Goal: Information Seeking & Learning: Learn about a topic

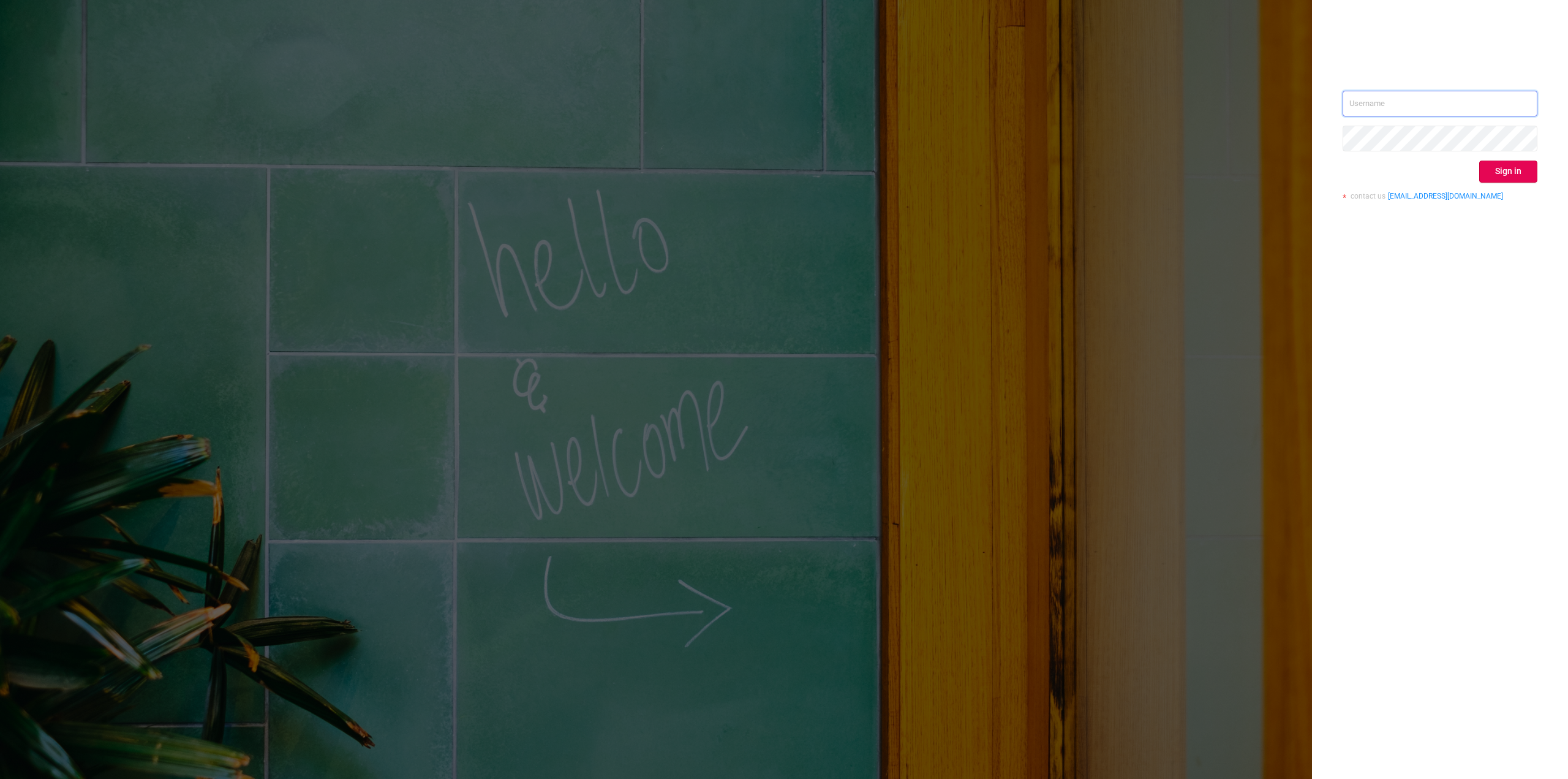
type input "[PERSON_NAME][EMAIL_ADDRESS][PERSON_NAME][DOMAIN_NAME]"
click at [1480, 170] on button "Sign in" at bounding box center [1508, 171] width 58 height 22
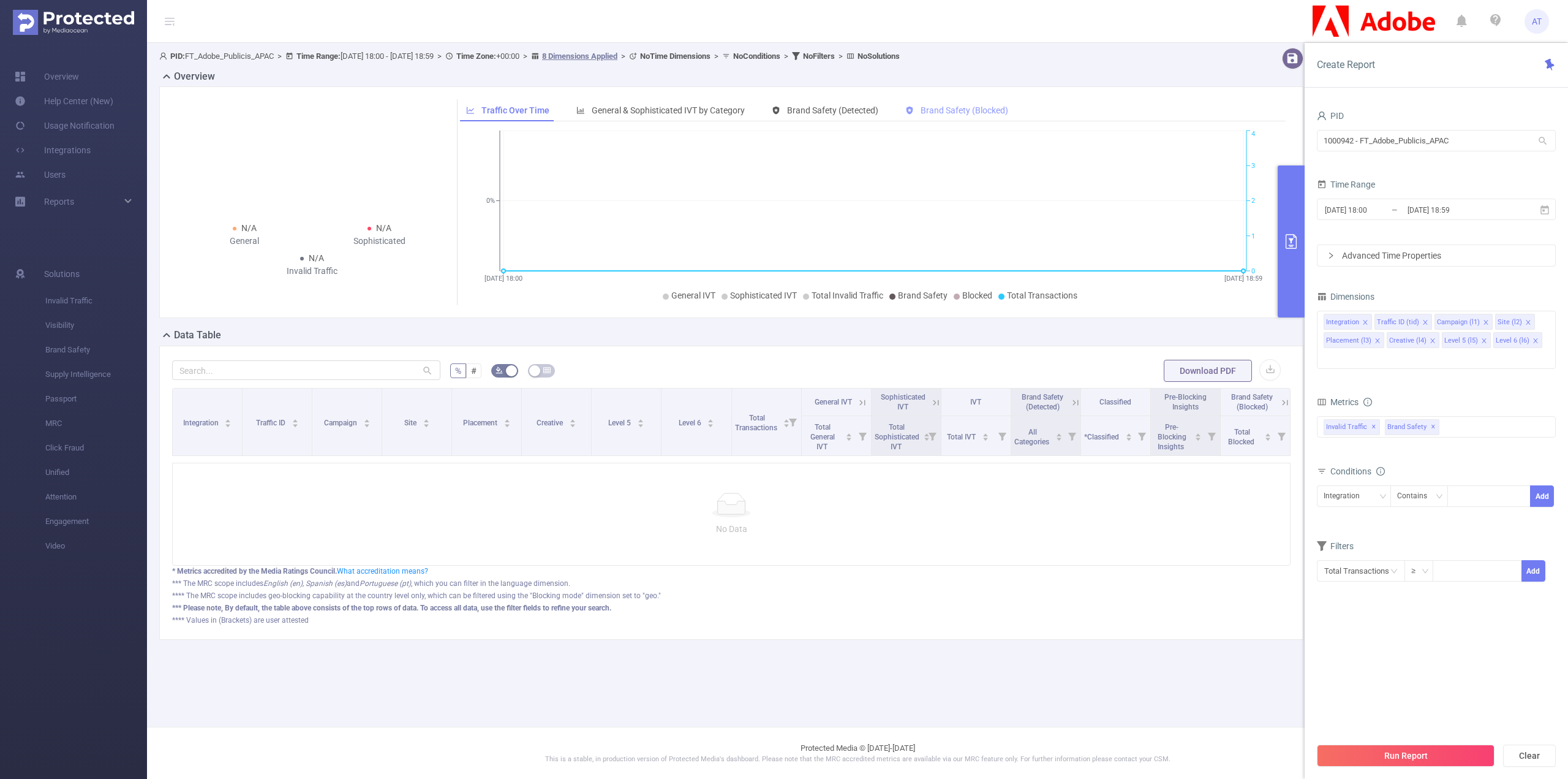
click at [984, 113] on span "Brand Safety (Blocked)" at bounding box center [964, 110] width 87 height 10
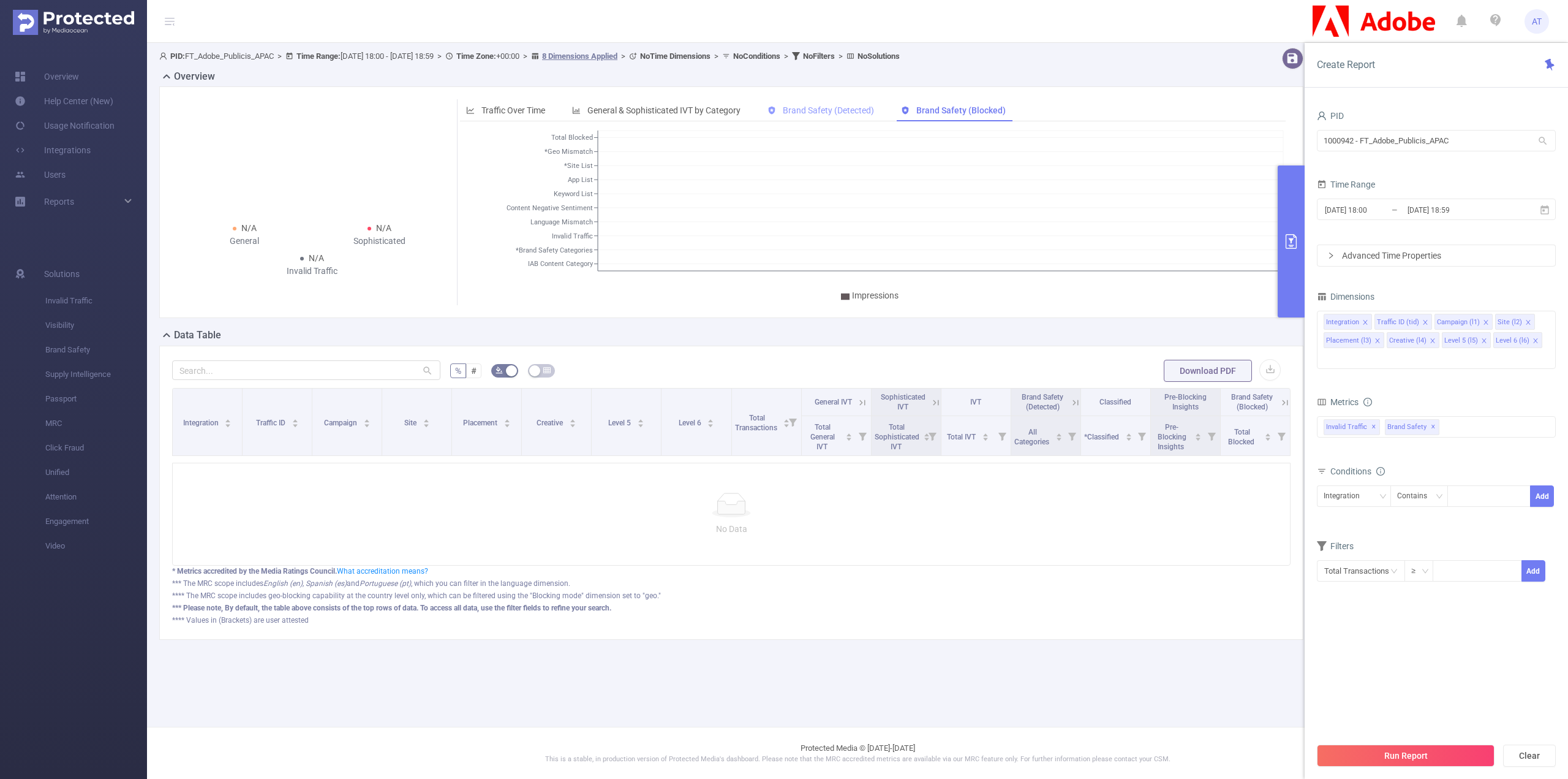
click at [847, 105] on span "Brand Safety (Detected)" at bounding box center [828, 110] width 91 height 10
click at [967, 107] on span "Brand Safety (Blocked)" at bounding box center [962, 110] width 87 height 10
click at [1405, 208] on input "[DATE] 18:00" at bounding box center [1372, 210] width 99 height 17
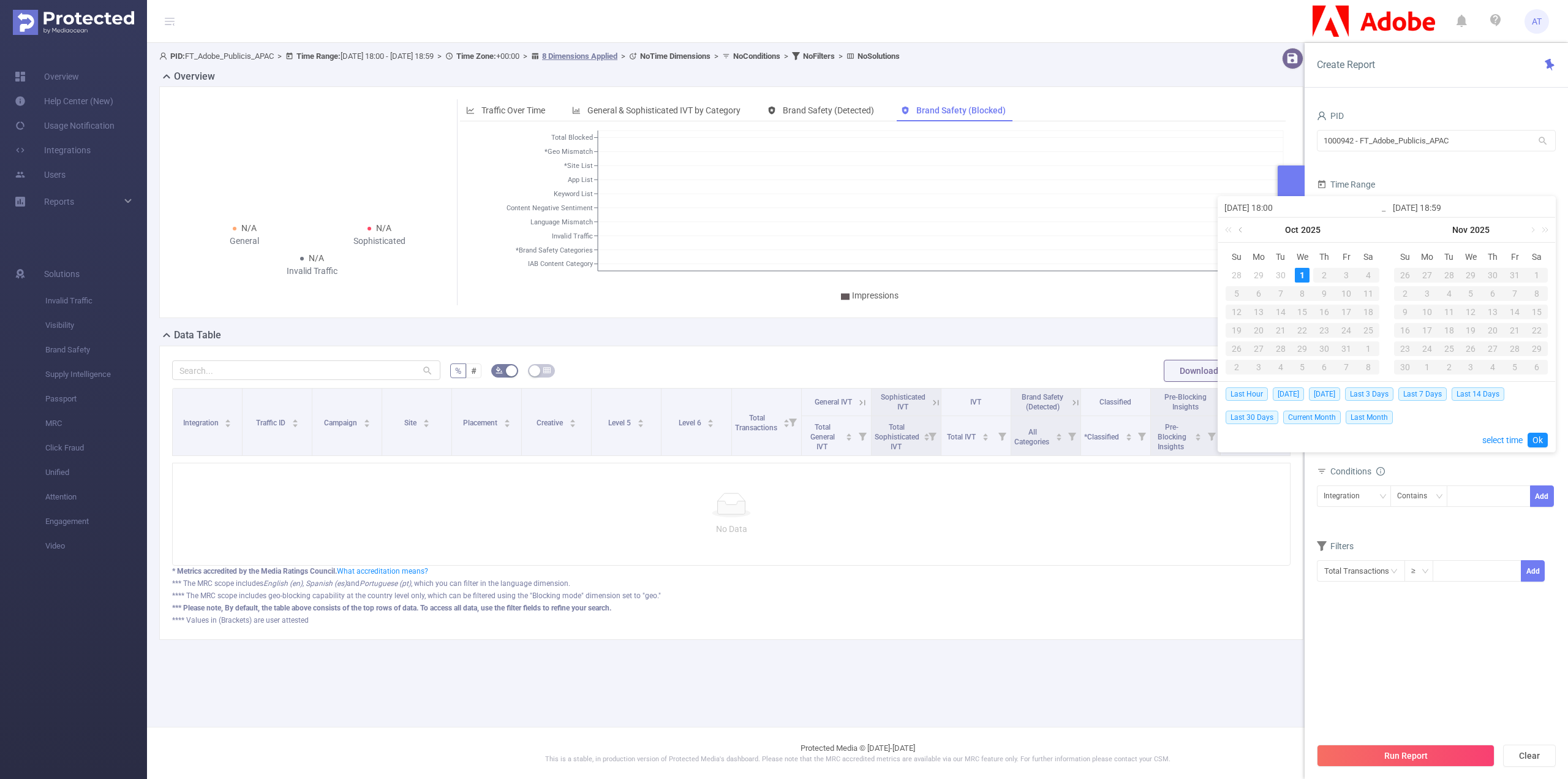
click at [1242, 226] on link at bounding box center [1241, 229] width 11 height 25
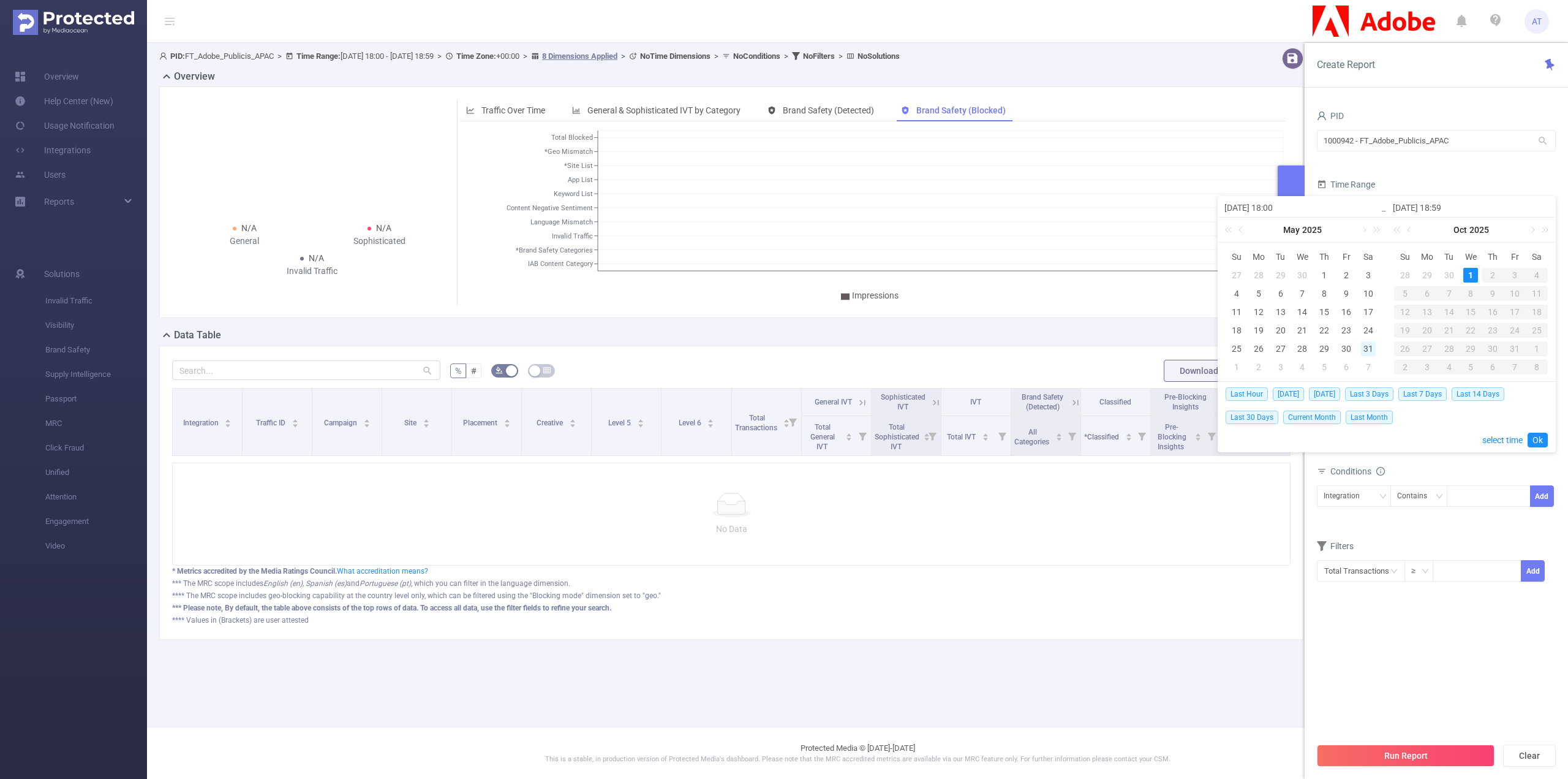
click at [1368, 346] on div "31" at bounding box center [1368, 348] width 15 height 15
click at [1504, 439] on link "select time" at bounding box center [1502, 440] width 41 height 23
click at [1249, 249] on li "00" at bounding box center [1246, 249] width 55 height 15
type input "[DATE] 00:00"
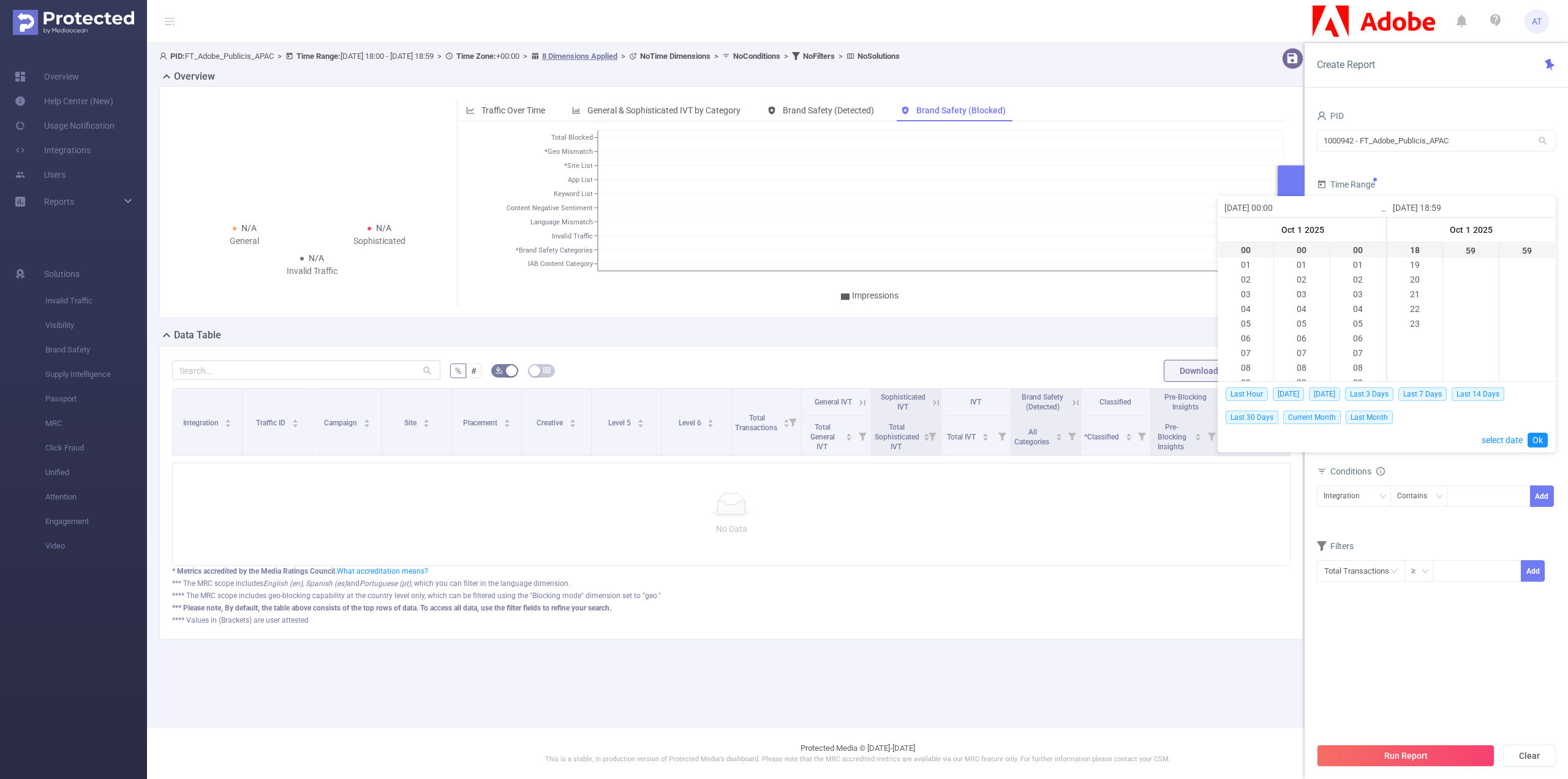
click at [1256, 212] on input "[DATE] 00:00" at bounding box center [1303, 207] width 156 height 15
click at [1507, 436] on link "select date" at bounding box center [1501, 440] width 41 height 23
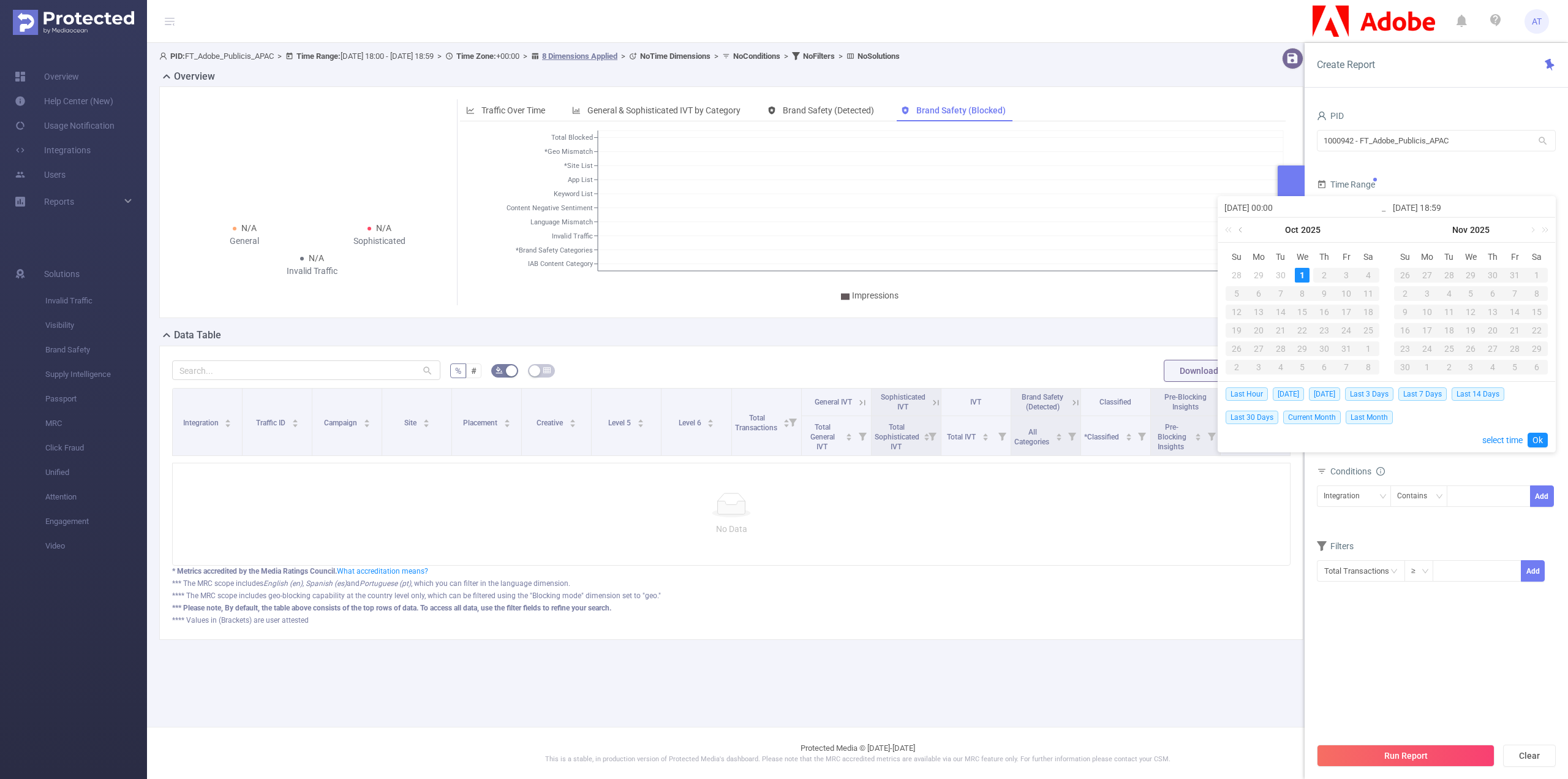
click at [1240, 229] on link at bounding box center [1241, 229] width 11 height 25
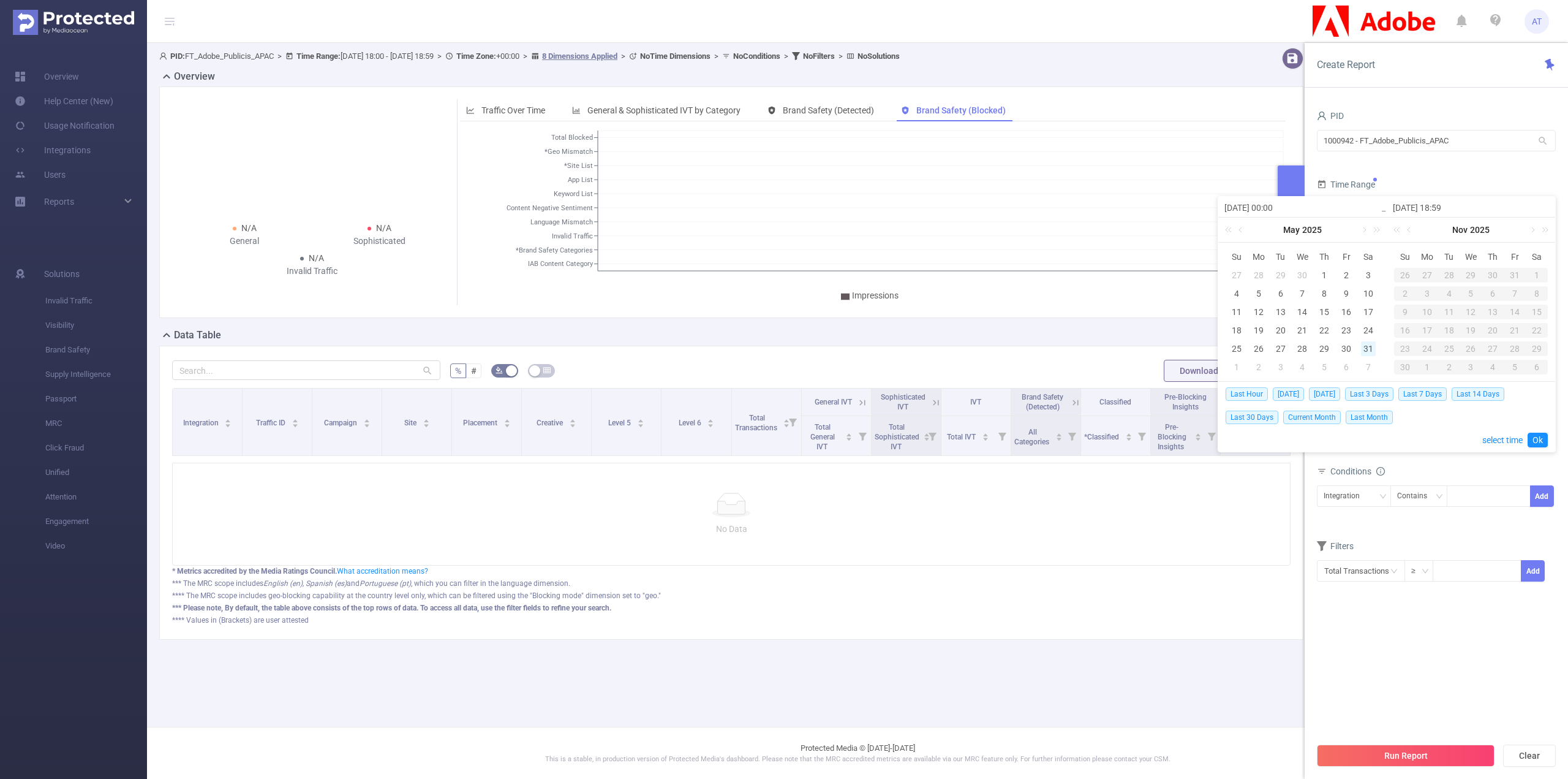
click at [1369, 351] on div "31" at bounding box center [1368, 348] width 15 height 15
click at [1368, 351] on div "31" at bounding box center [1368, 348] width 15 height 15
type input "[DATE] 00:00"
type input "[DATE] 18:59"
type input "[DATE] 00:00"
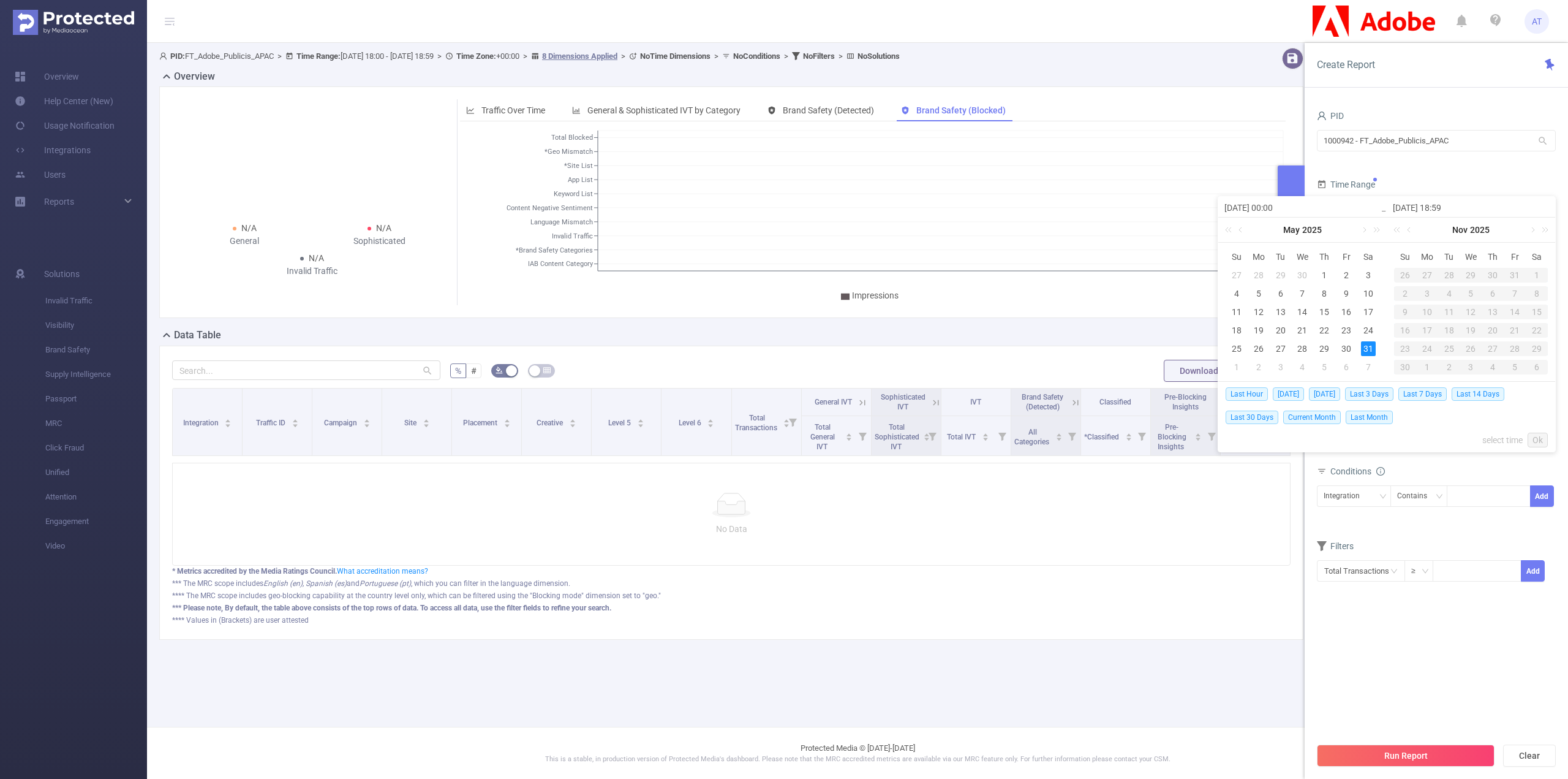
type input "[DATE] 18:59"
click at [1538, 439] on link "Ok" at bounding box center [1537, 440] width 20 height 15
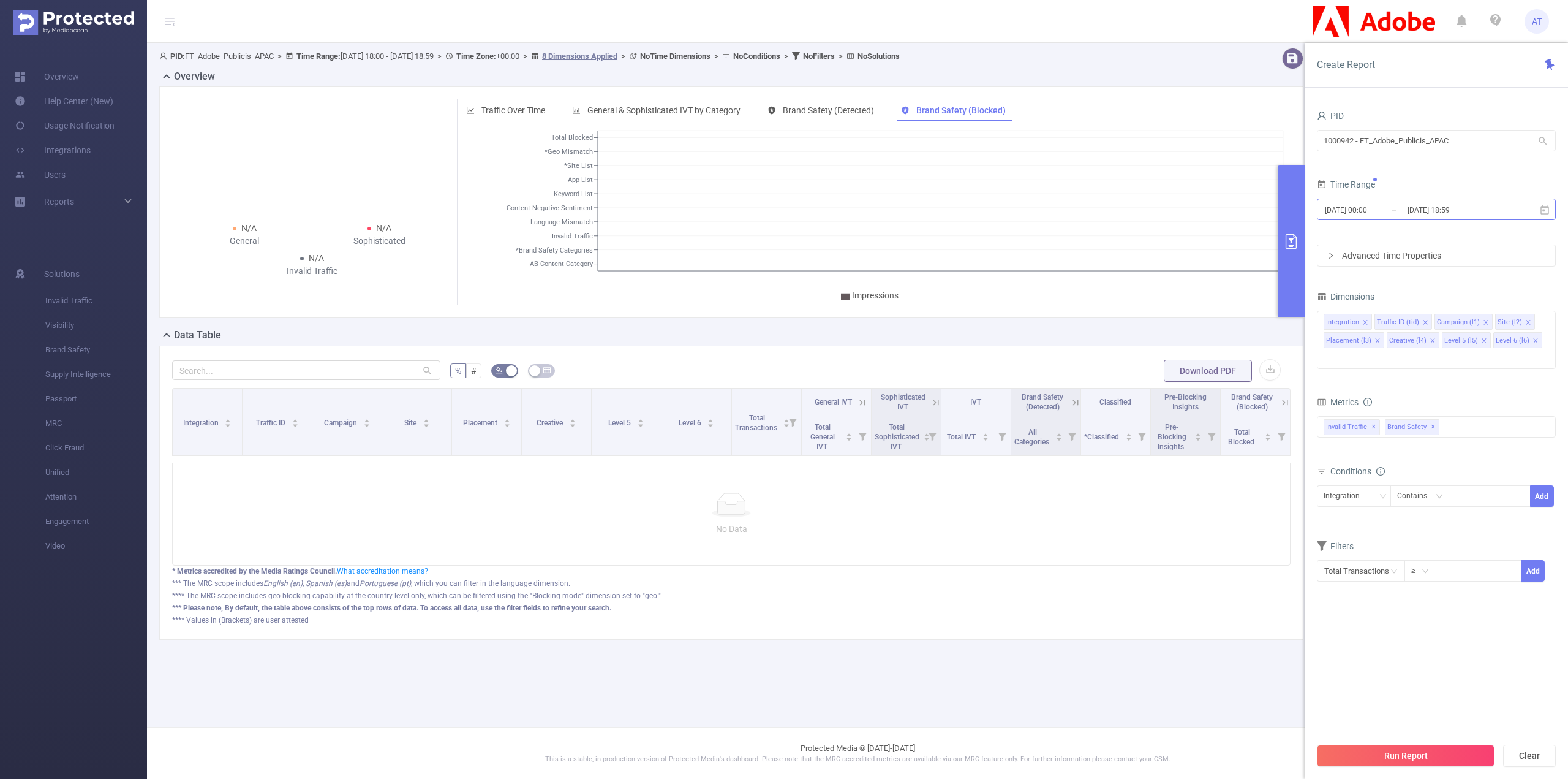
click at [1435, 206] on input "[DATE] 18:59" at bounding box center [1455, 210] width 99 height 17
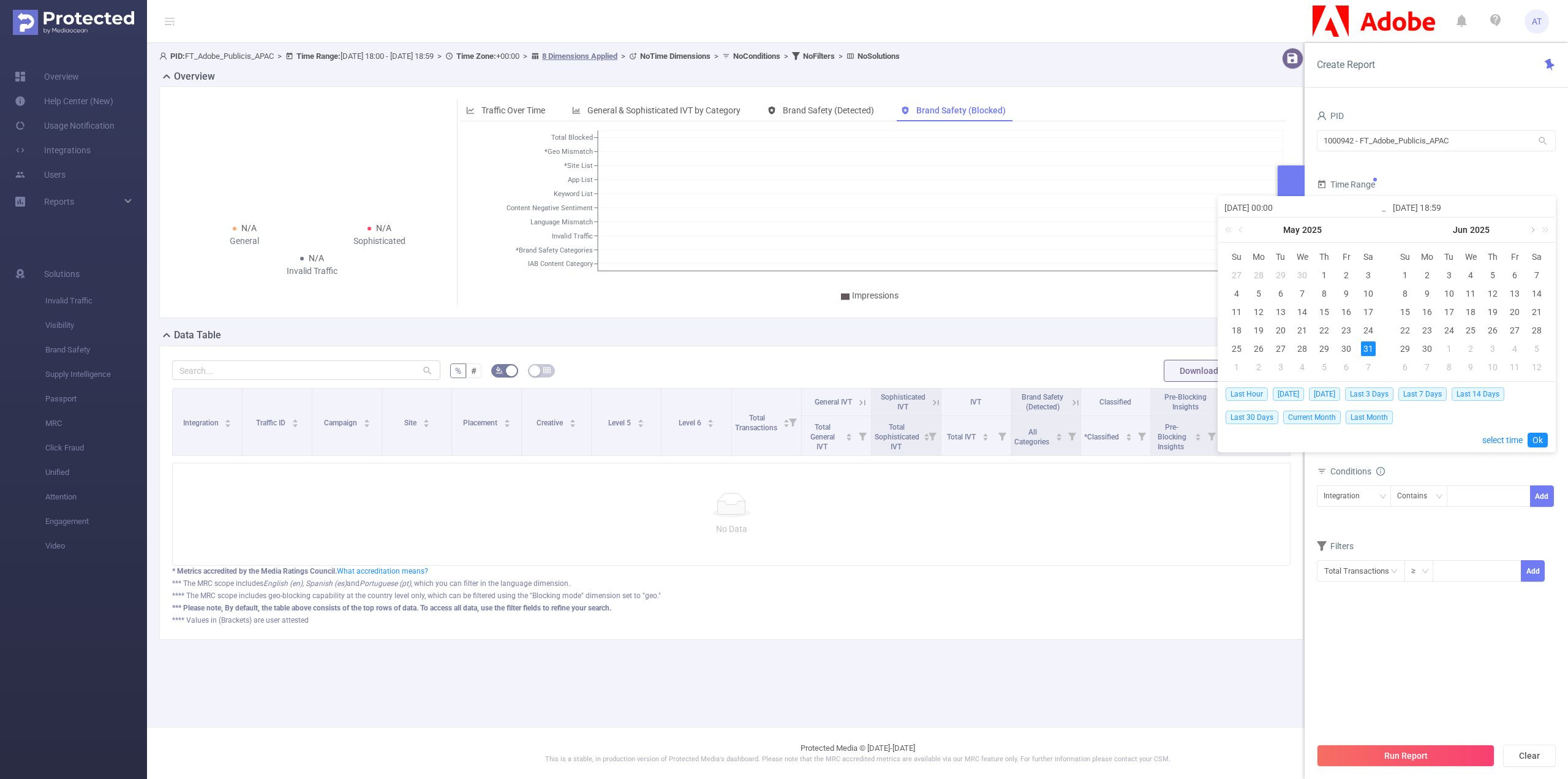
click at [1529, 229] on link at bounding box center [1531, 229] width 11 height 25
click at [1408, 229] on link at bounding box center [1410, 229] width 11 height 25
click at [1538, 350] on div "30" at bounding box center [1536, 348] width 15 height 15
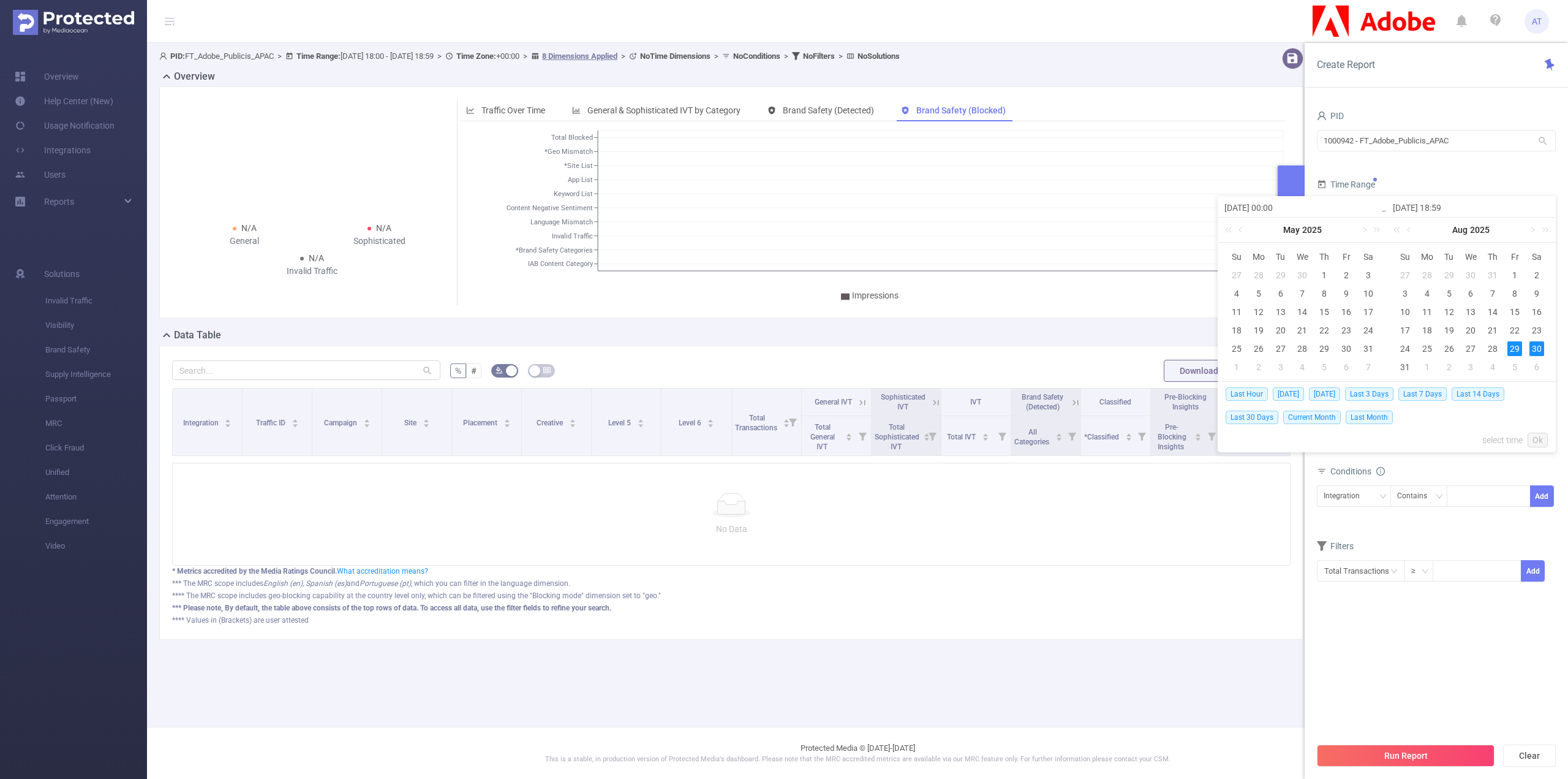
click at [1520, 352] on div "29" at bounding box center [1514, 348] width 15 height 15
type input "[DATE] 00:00"
type input "[DATE] 18:59"
type input "[DATE] 00:00"
type input "[DATE] 18:59"
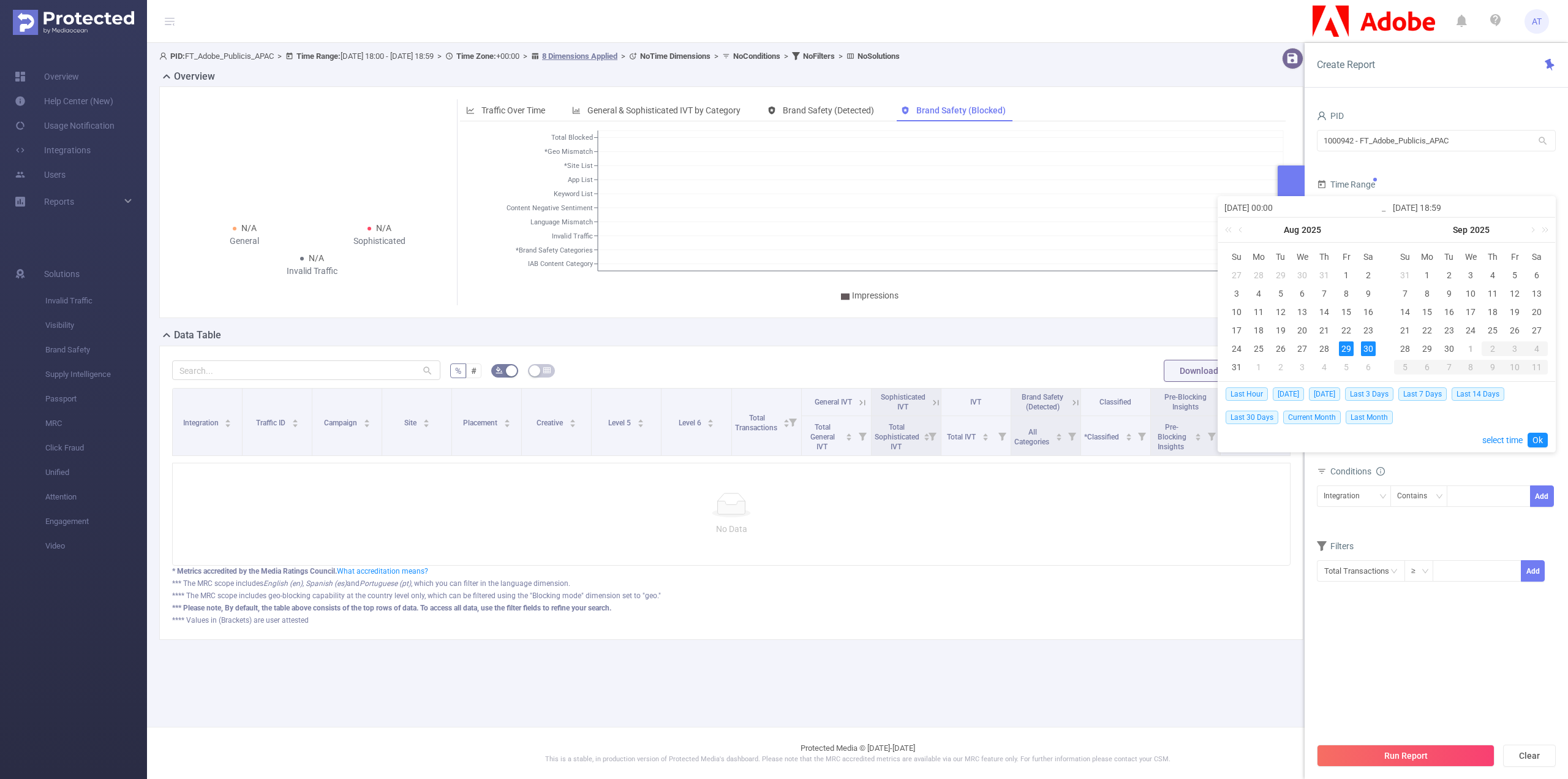
click at [1273, 206] on input "[DATE] 00:00" at bounding box center [1303, 207] width 156 height 15
click at [1245, 227] on link at bounding box center [1241, 229] width 11 height 25
click at [1368, 351] on div "31" at bounding box center [1368, 348] width 15 height 15
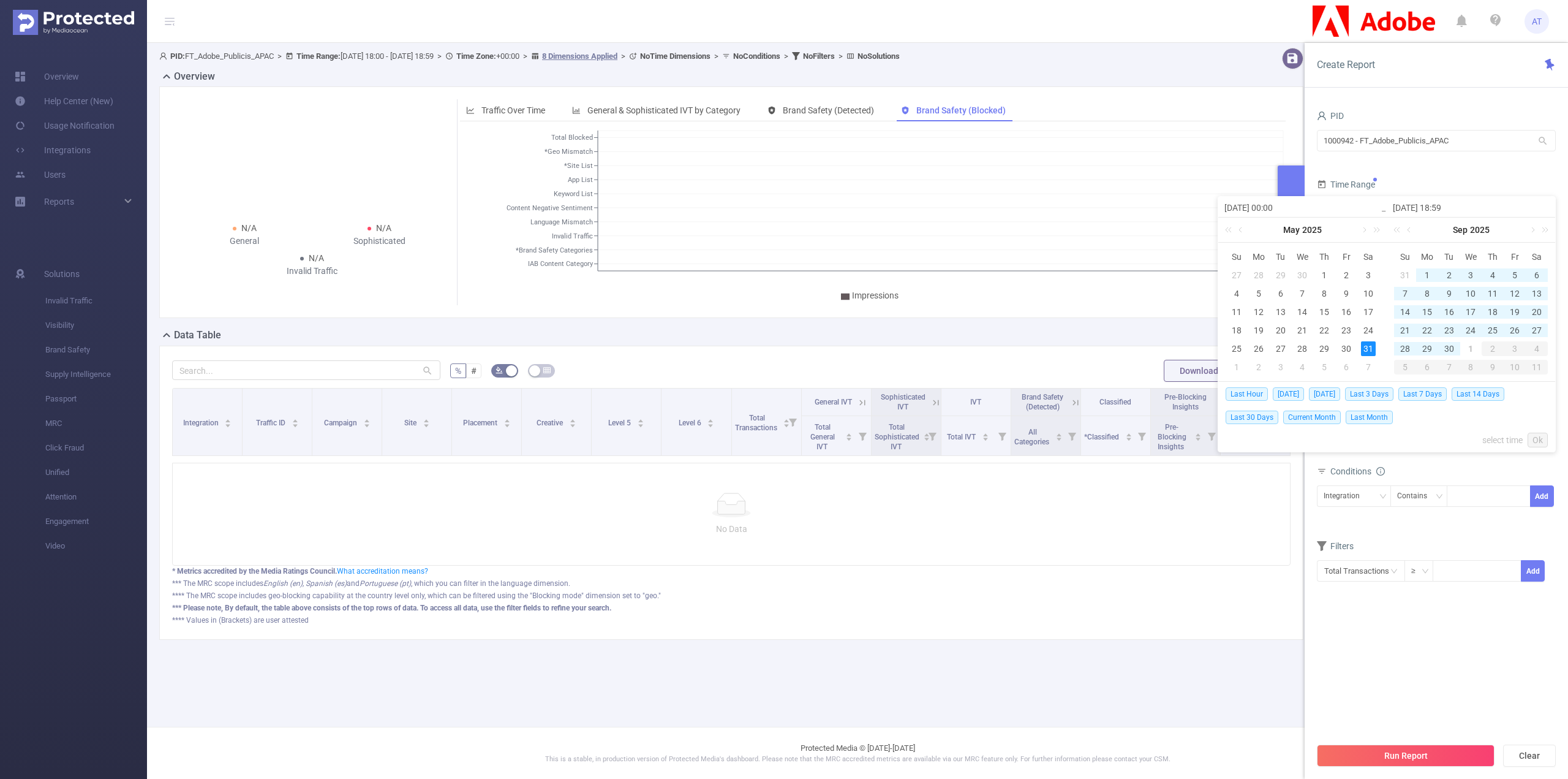
click at [1362, 348] on div "31" at bounding box center [1368, 348] width 15 height 15
type input "[DATE] 00:00"
type input "[DATE] 18:59"
type input "[DATE] 00:00"
click at [1433, 200] on input "[DATE] 18:59" at bounding box center [1471, 207] width 156 height 15
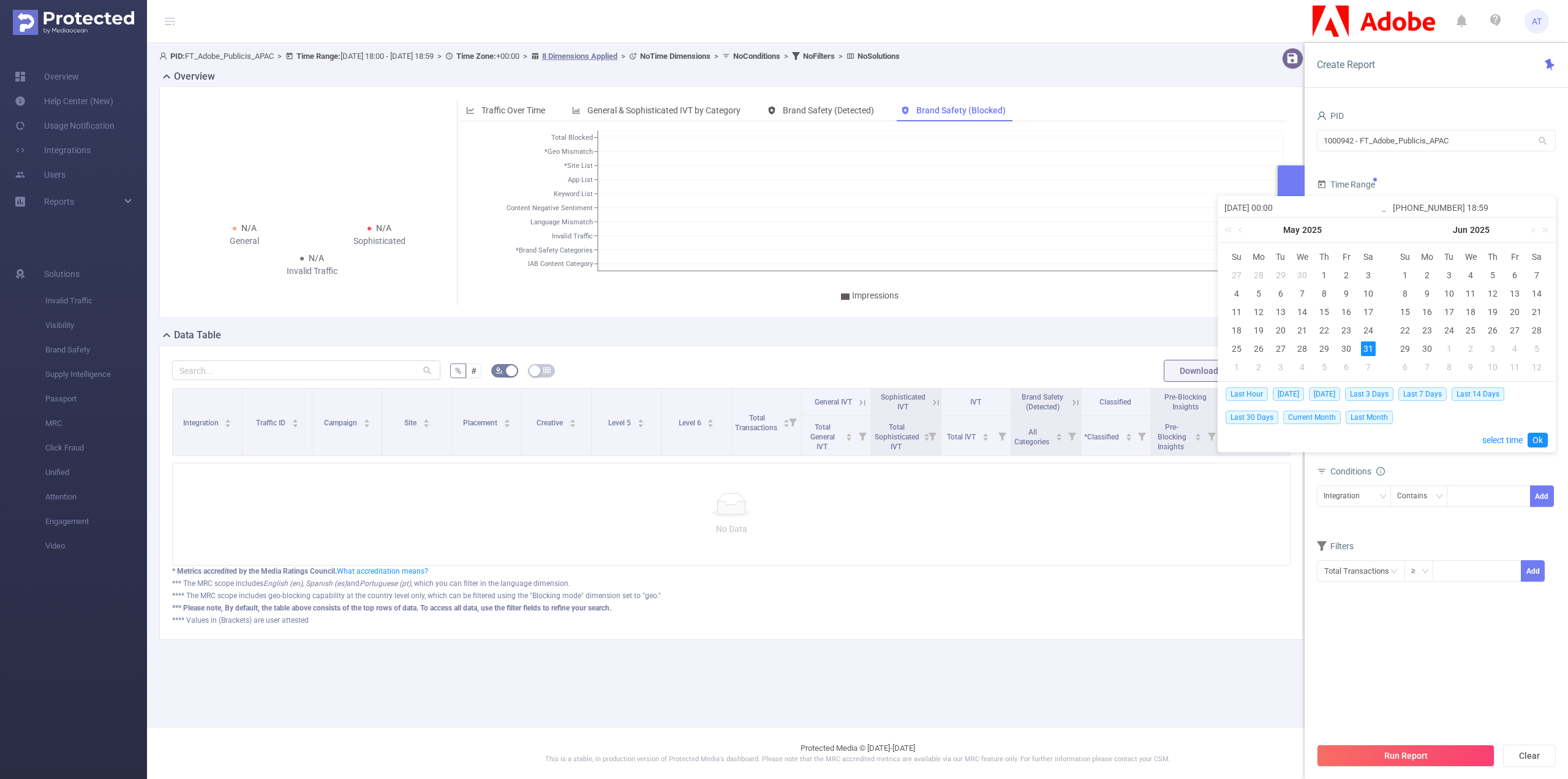
type input "[PHONE_NUMBER] 18:59"
click at [1441, 212] on input "[PHONE_NUMBER] 18:59" at bounding box center [1471, 207] width 156 height 15
type input "[DATE] 18:59"
click at [1450, 205] on input "[DATE] 18:59" at bounding box center [1471, 207] width 156 height 15
type input "[DATE] 2:59"
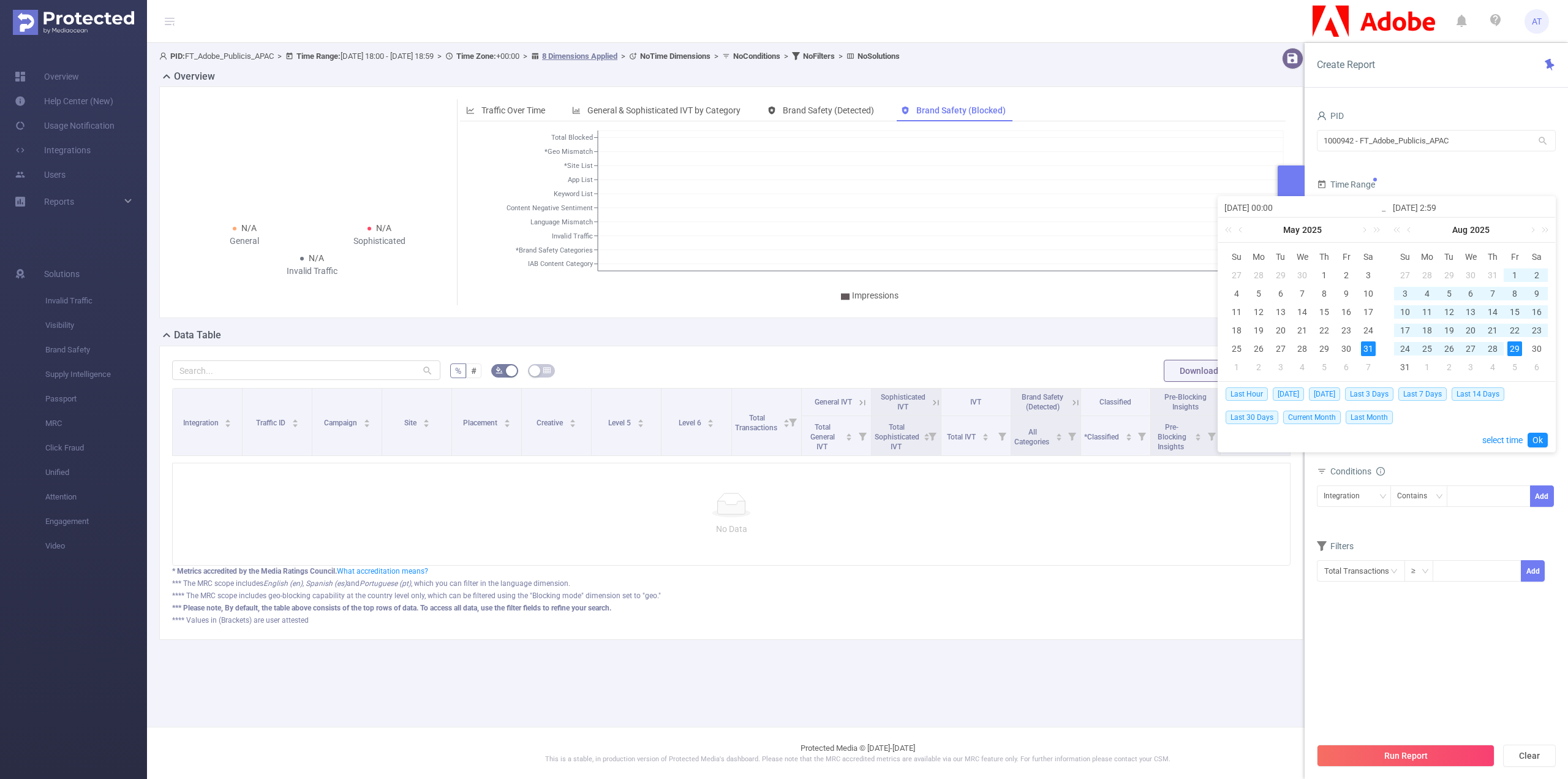
type input "[DATE] 23:59"
click at [1543, 436] on link "Ok" at bounding box center [1537, 440] width 20 height 15
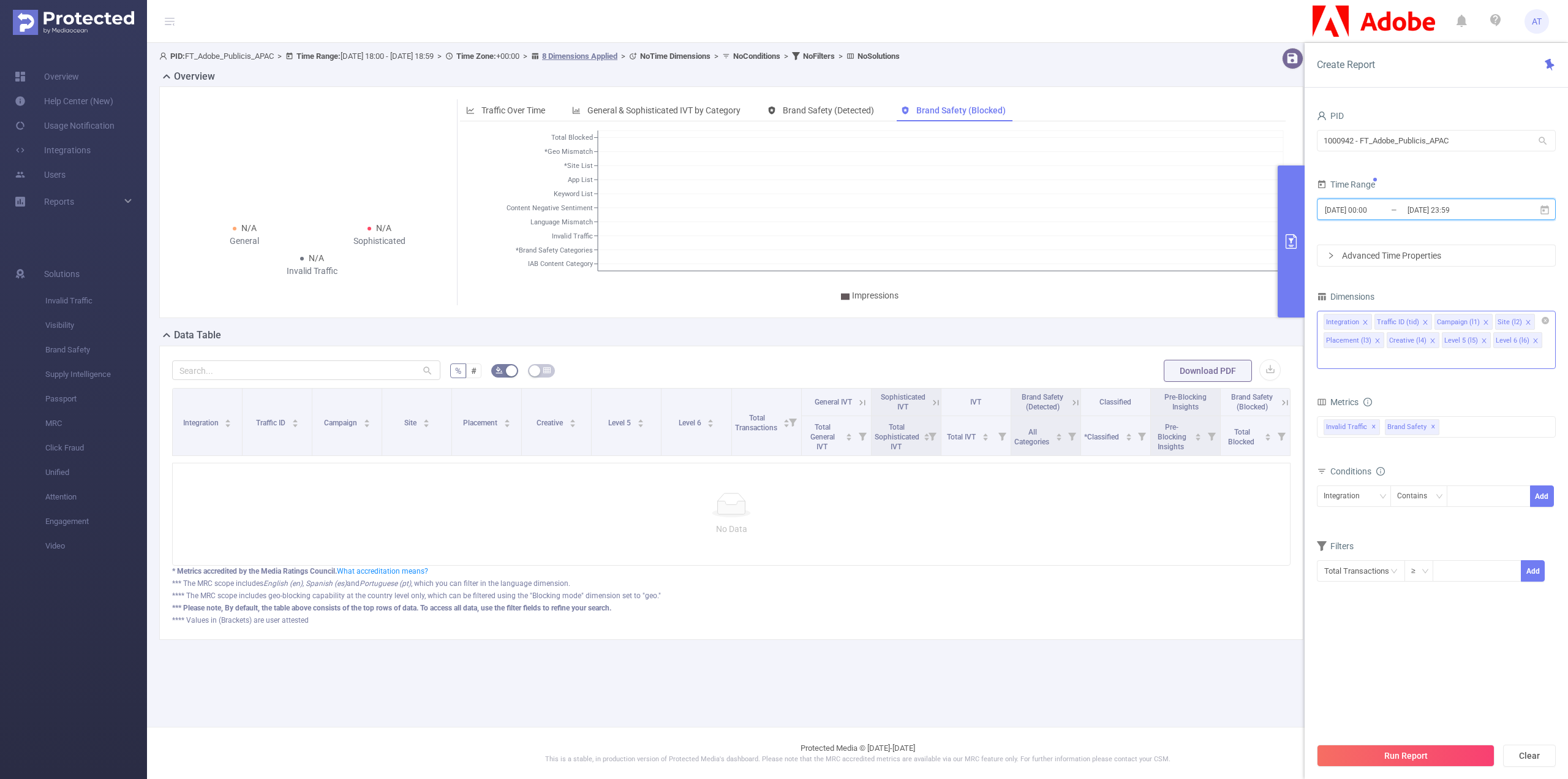
click at [1429, 342] on icon "icon: close" at bounding box center [1432, 342] width 6 height 8
click at [1377, 338] on icon "icon: close" at bounding box center [1377, 341] width 6 height 6
click at [1362, 338] on icon "icon: close" at bounding box center [1365, 341] width 6 height 6
click at [1365, 338] on icon "icon: close" at bounding box center [1365, 341] width 6 height 6
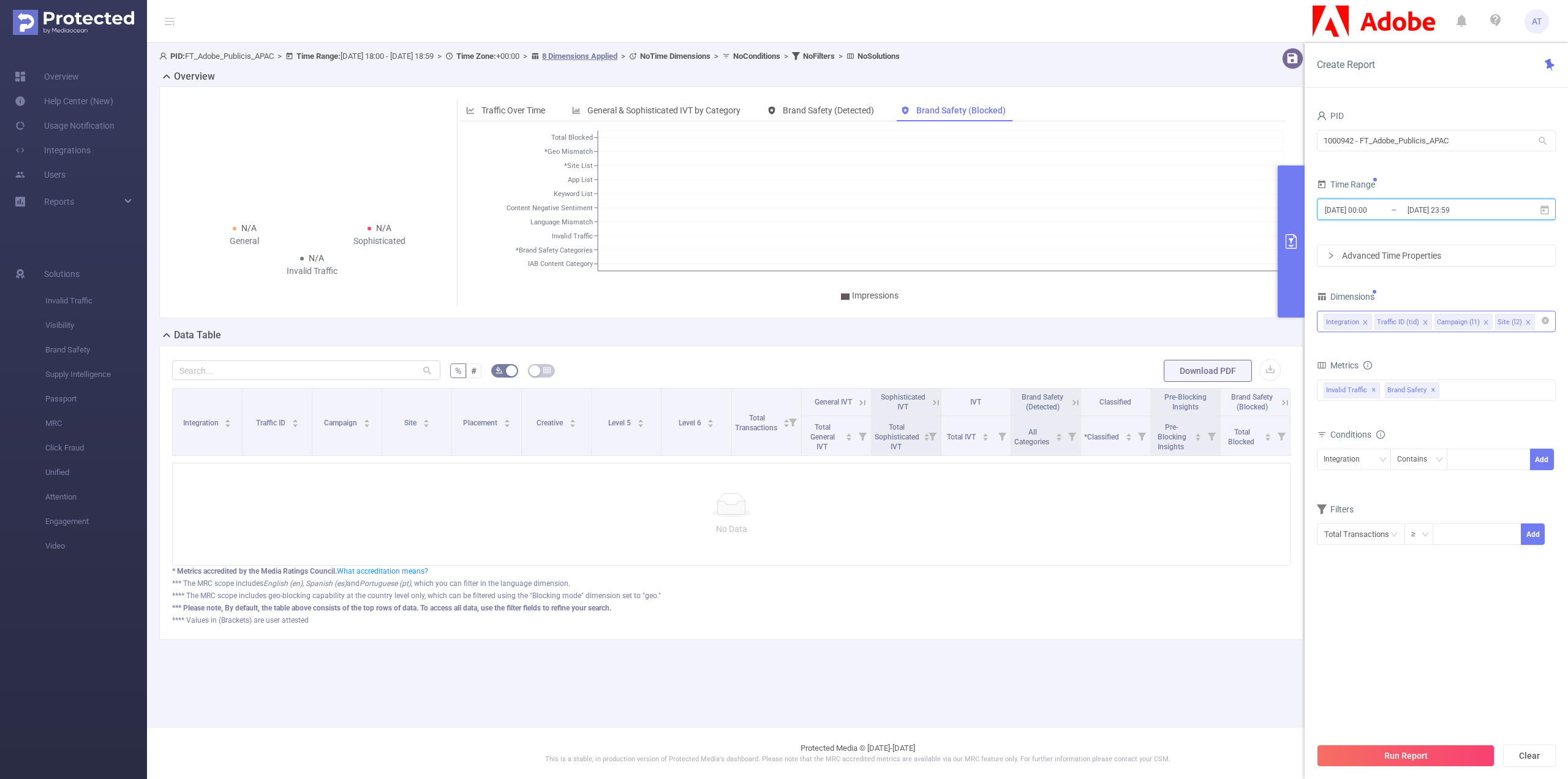
click at [1362, 323] on icon "icon: close" at bounding box center [1365, 322] width 5 height 5
click at [1474, 321] on icon "icon: close" at bounding box center [1477, 322] width 6 height 6
click at [1432, 320] on icon "icon: close" at bounding box center [1435, 322] width 5 height 5
click at [1425, 319] on div "Traffic ID (tid)" at bounding box center [1436, 322] width 226 height 20
type input "ho"
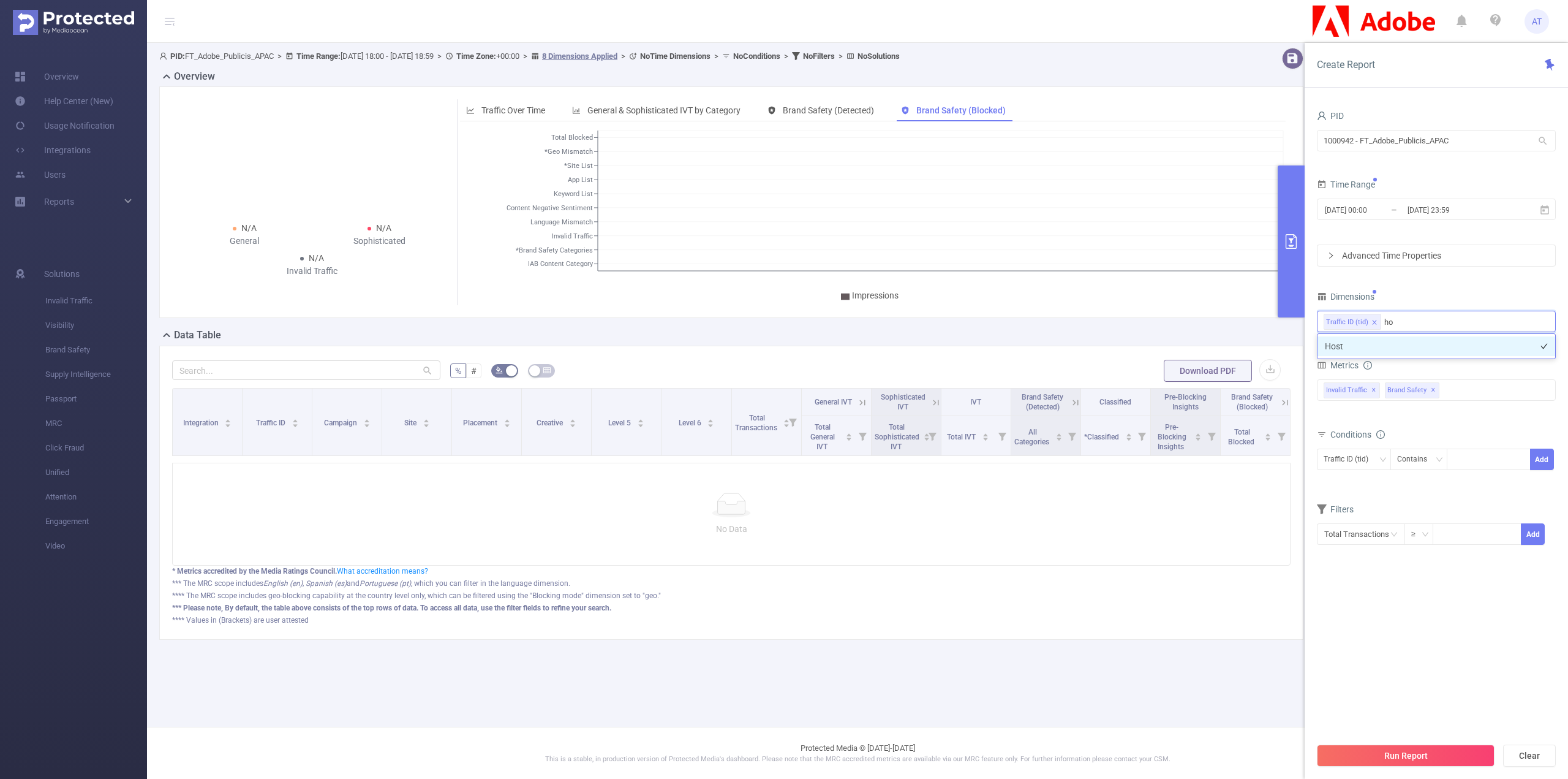
click at [1394, 344] on li "Host" at bounding box center [1436, 346] width 238 height 20
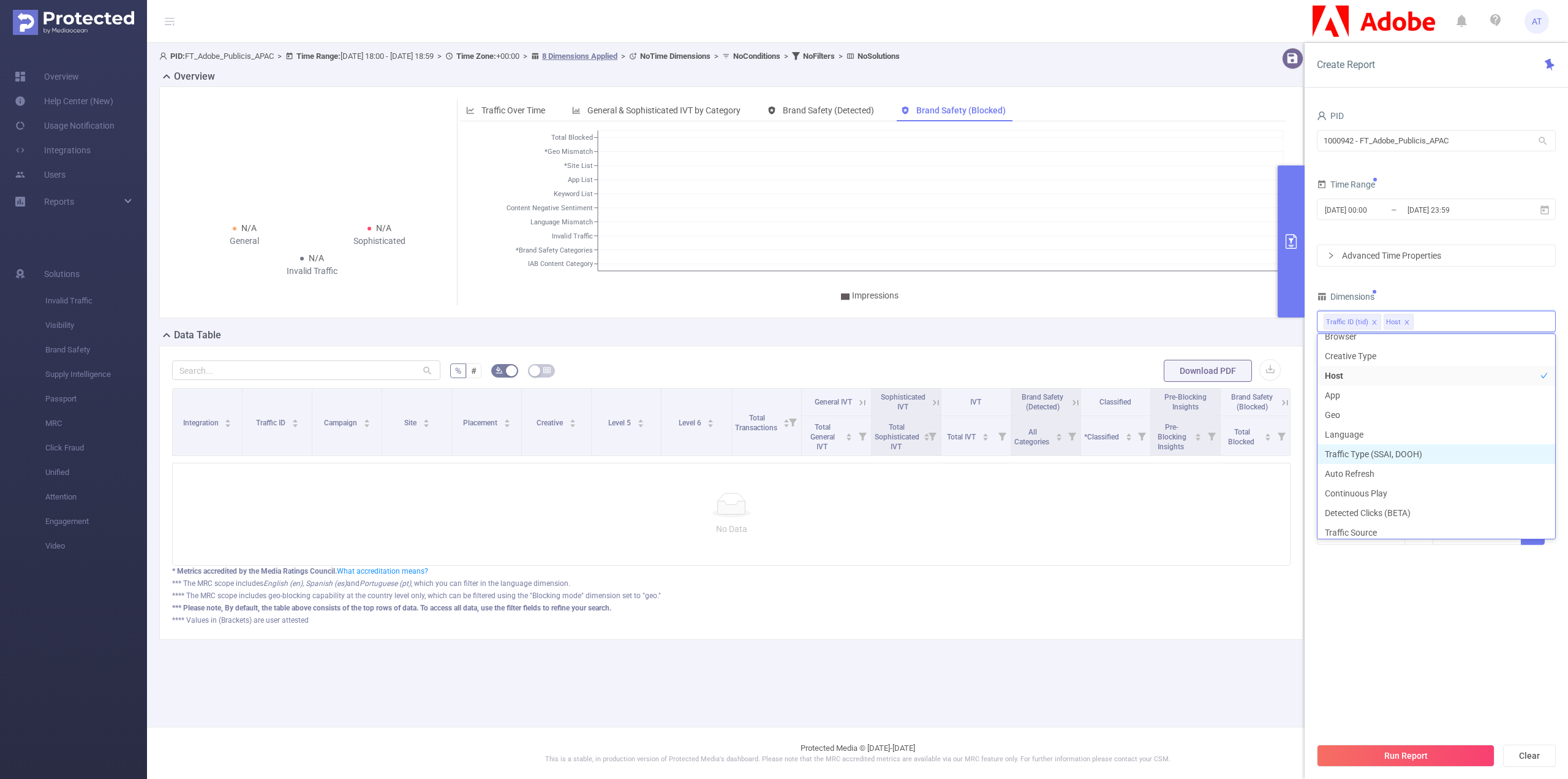
scroll to position [248, 0]
click at [1414, 751] on button "Run Report" at bounding box center [1405, 755] width 178 height 22
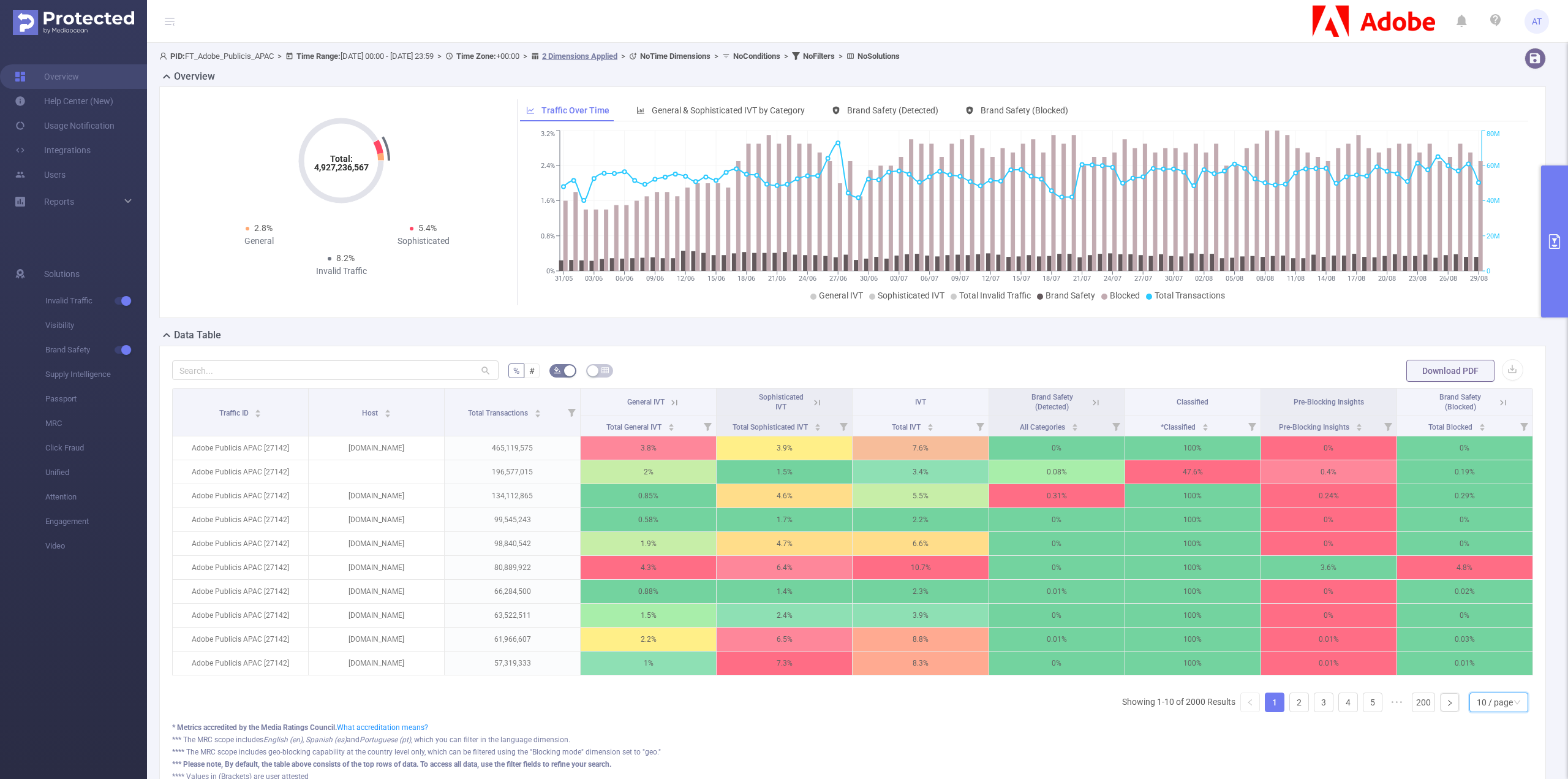
click at [1477, 703] on div "10 / page" at bounding box center [1494, 702] width 36 height 18
click at [1476, 692] on li "50 / page" at bounding box center [1490, 687] width 59 height 20
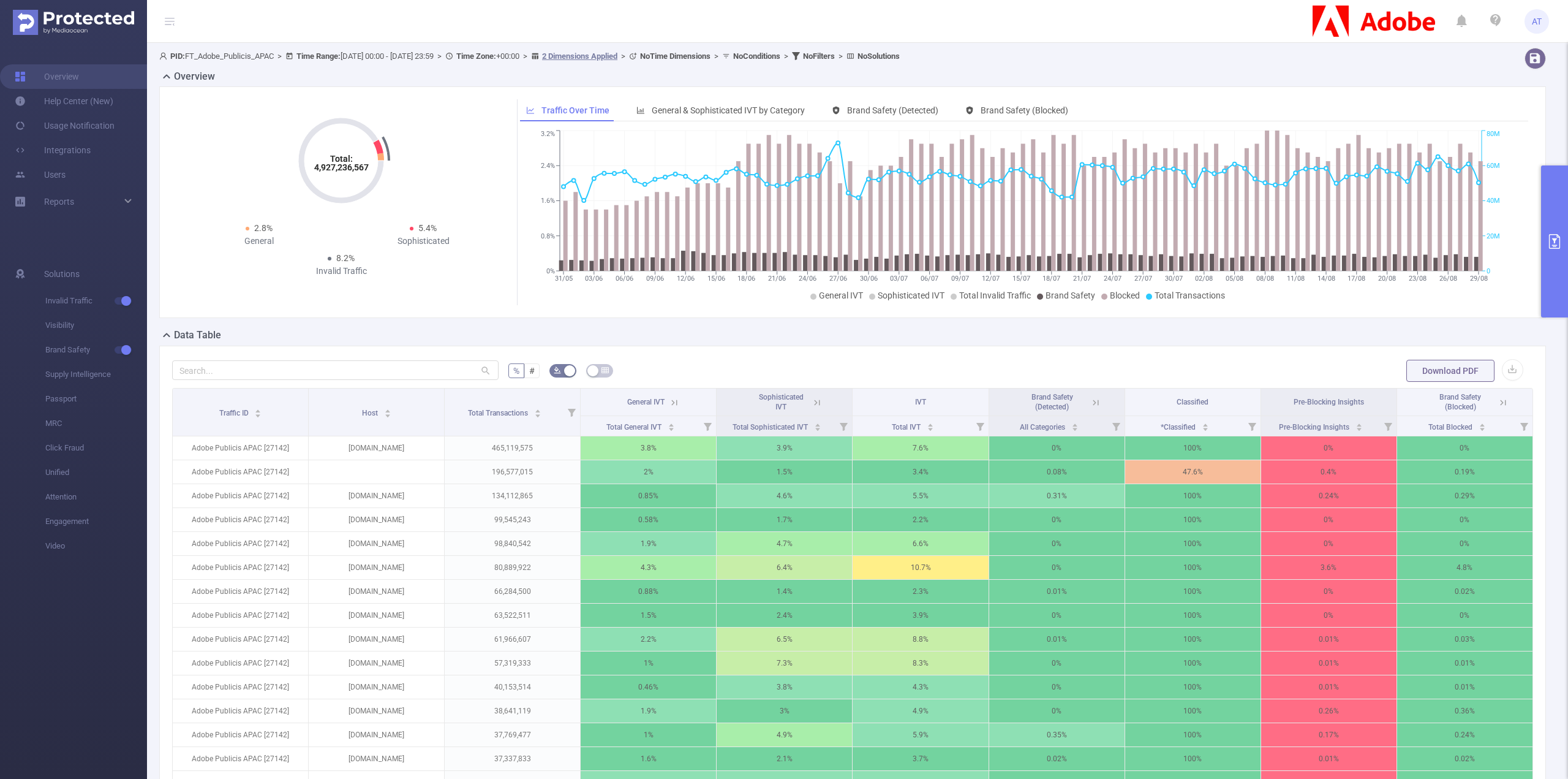
click at [1551, 210] on button "primary" at bounding box center [1554, 242] width 27 height 152
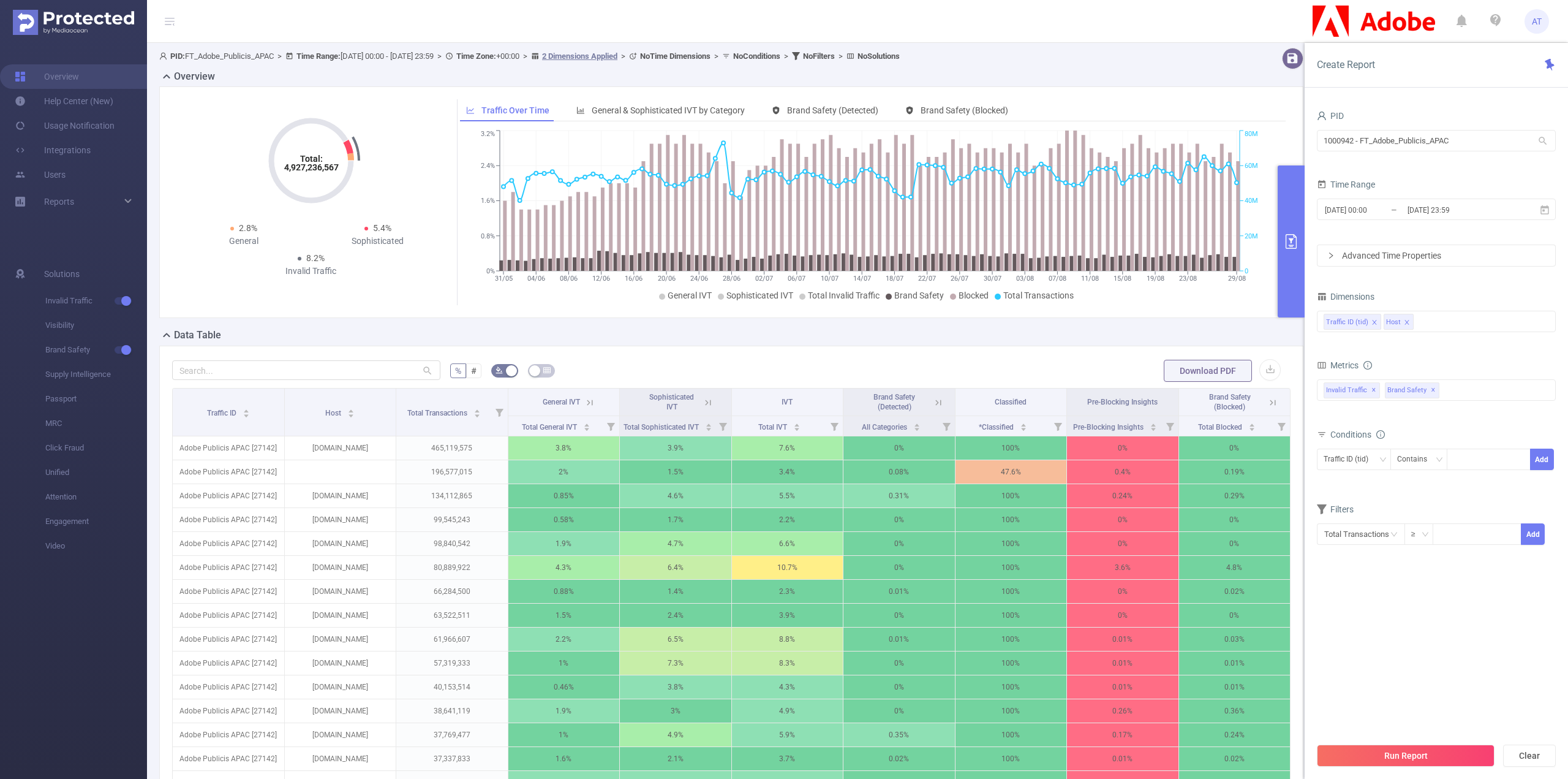
click at [1371, 320] on icon "icon: close" at bounding box center [1374, 322] width 6 height 6
click at [1390, 754] on button "Run Report" at bounding box center [1405, 755] width 178 height 22
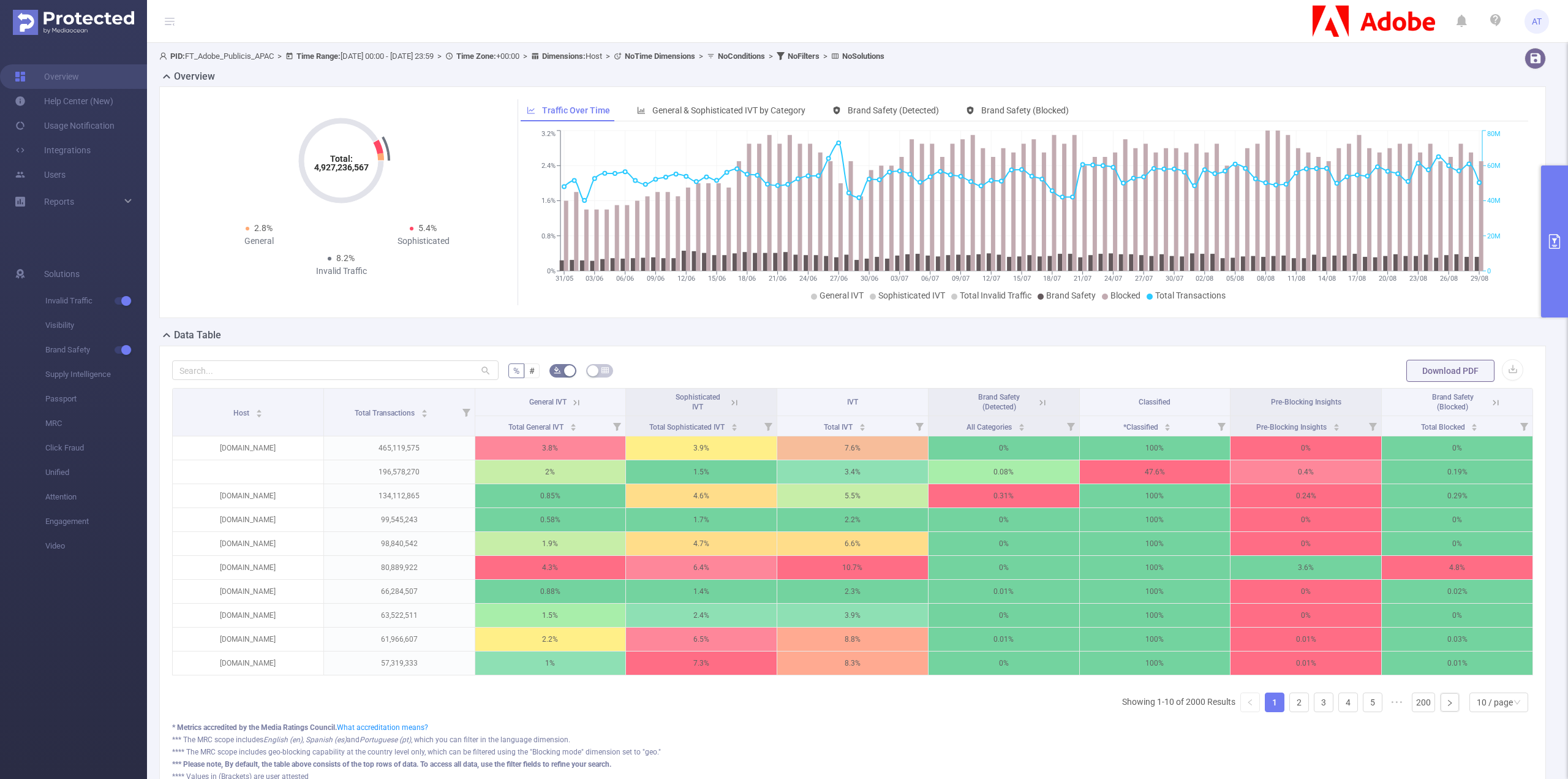
click at [1558, 273] on button "primary" at bounding box center [1554, 242] width 27 height 152
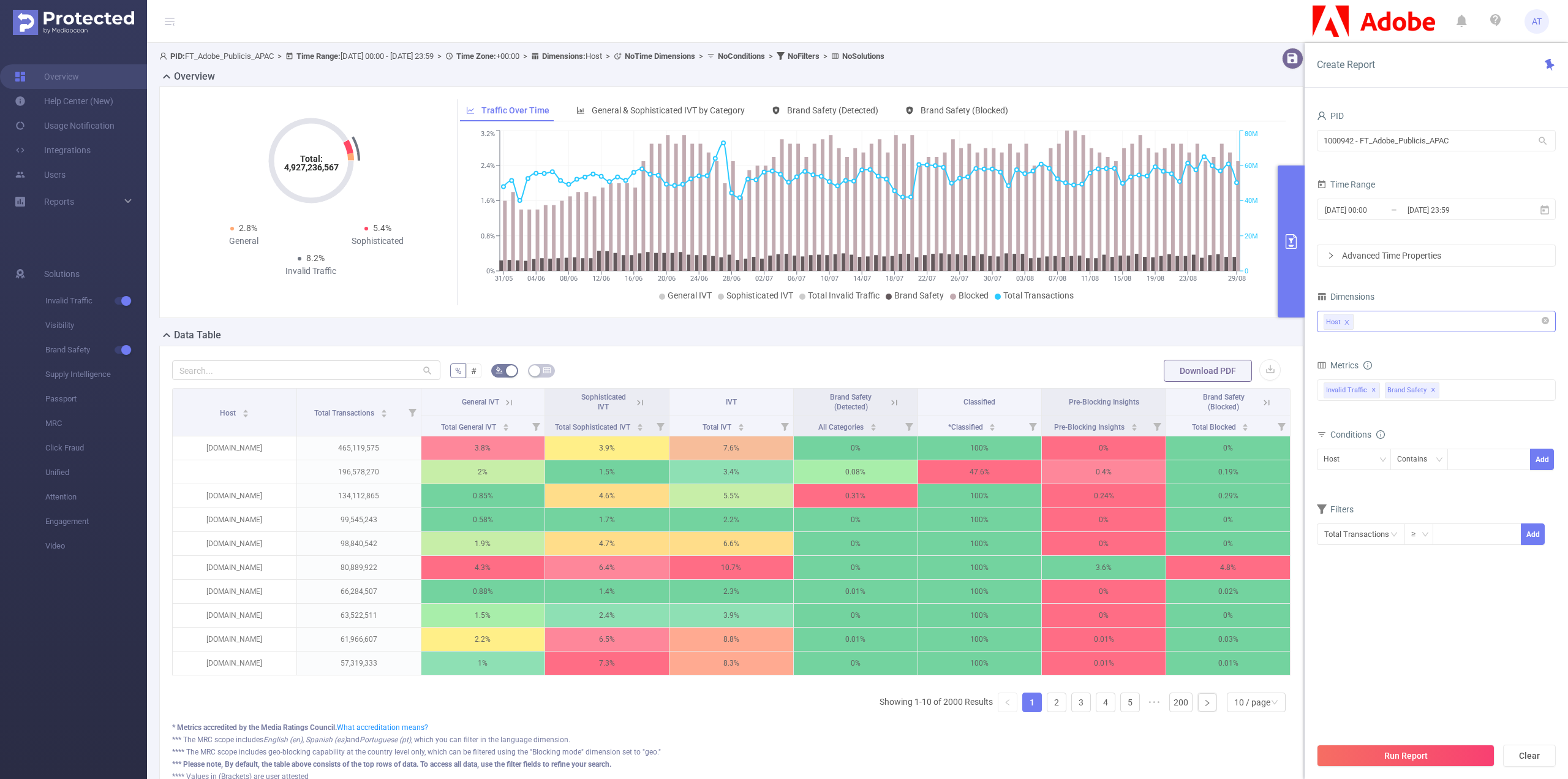
click at [1422, 317] on div "Host" at bounding box center [1436, 322] width 226 height 20
click at [1405, 405] on li "Site (l2)" at bounding box center [1436, 405] width 238 height 20
click at [1386, 748] on button "Run Report" at bounding box center [1405, 755] width 178 height 22
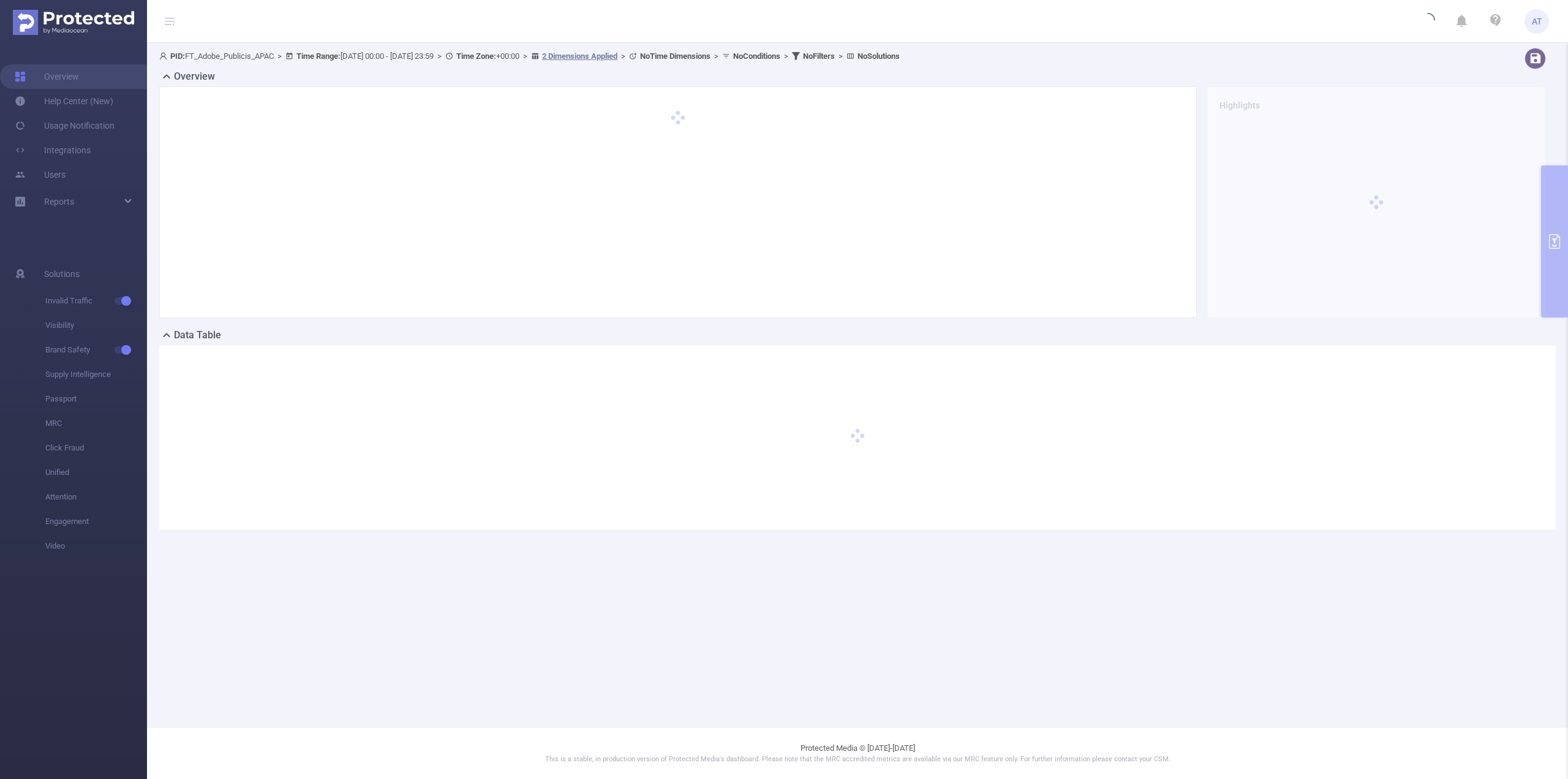
click at [1553, 229] on div "Overview Highlights" at bounding box center [858, 198] width 1396 height 259
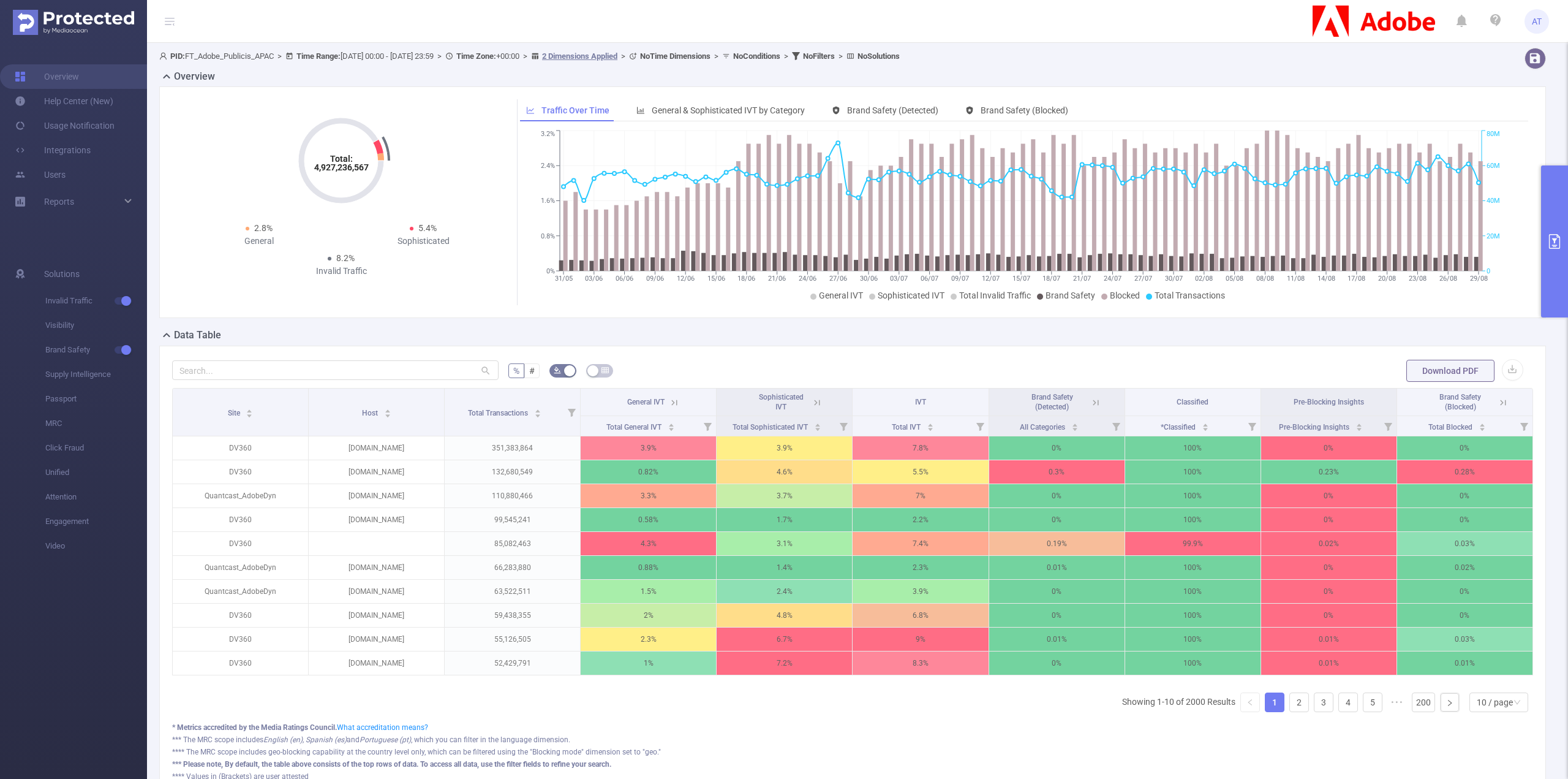
click at [1544, 276] on button "primary" at bounding box center [1554, 242] width 27 height 152
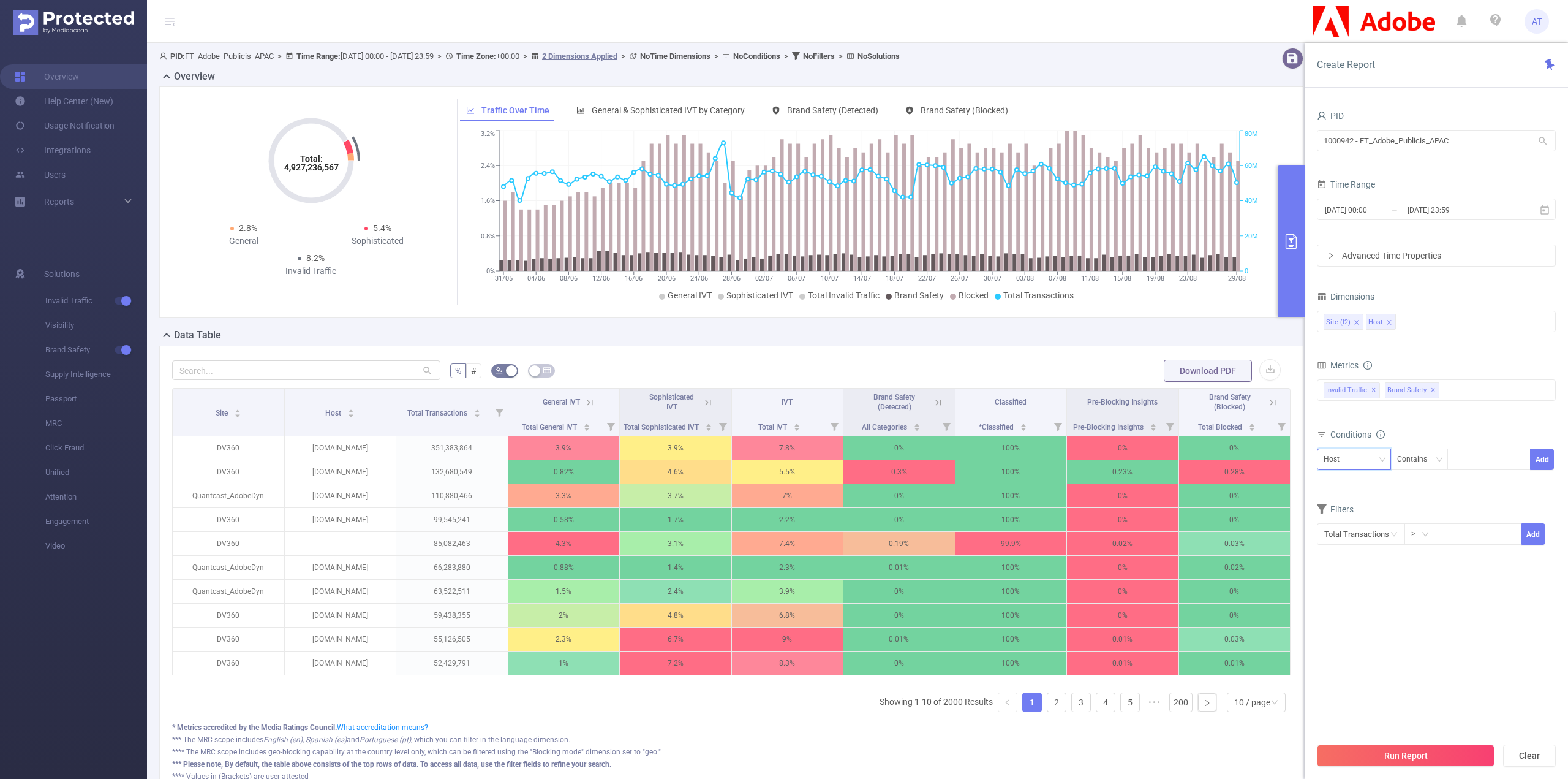
click at [1371, 463] on div "Host" at bounding box center [1353, 459] width 61 height 20
click at [1366, 487] on li "Site (l2)" at bounding box center [1353, 483] width 74 height 20
click at [1420, 459] on div "Contains" at bounding box center [1416, 459] width 38 height 20
click at [1420, 493] on li "Is" at bounding box center [1430, 503] width 81 height 20
click at [1466, 457] on div at bounding box center [1488, 459] width 71 height 20
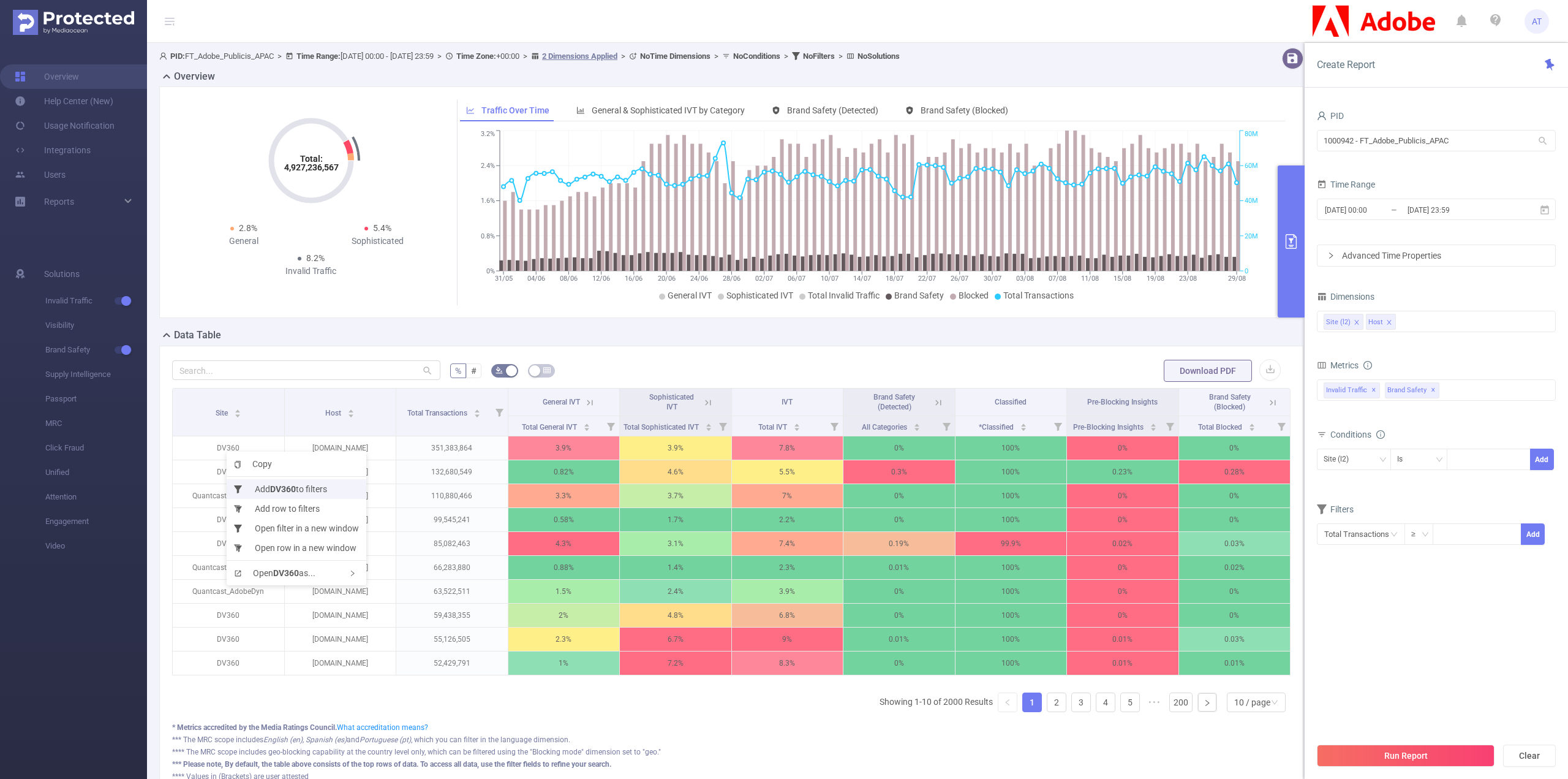
click at [320, 484] on li "Add DV360 to filters" at bounding box center [296, 489] width 140 height 20
click at [1405, 747] on button "Run Report" at bounding box center [1405, 755] width 178 height 22
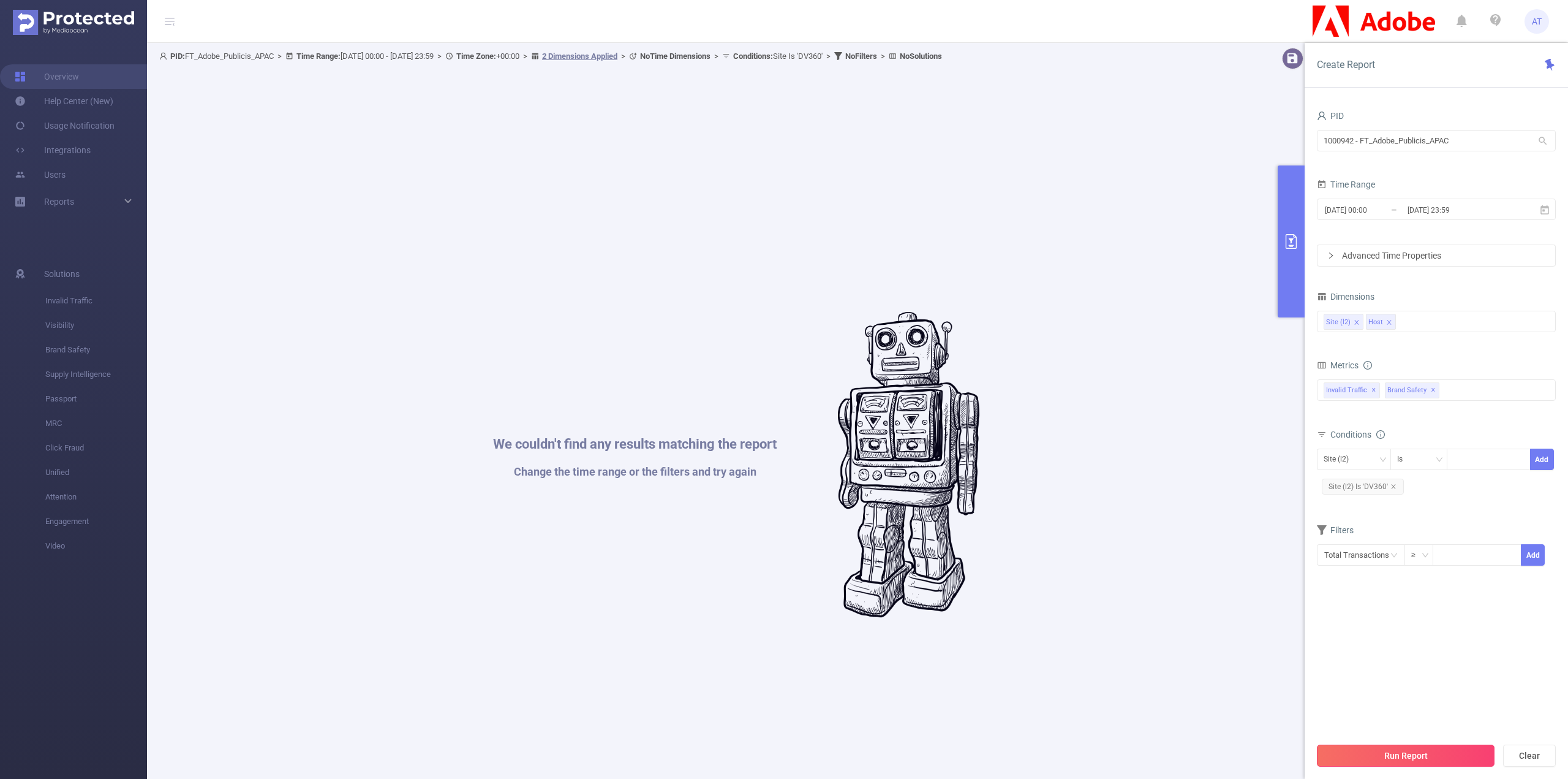
click at [1430, 753] on button "Run Report" at bounding box center [1405, 755] width 178 height 22
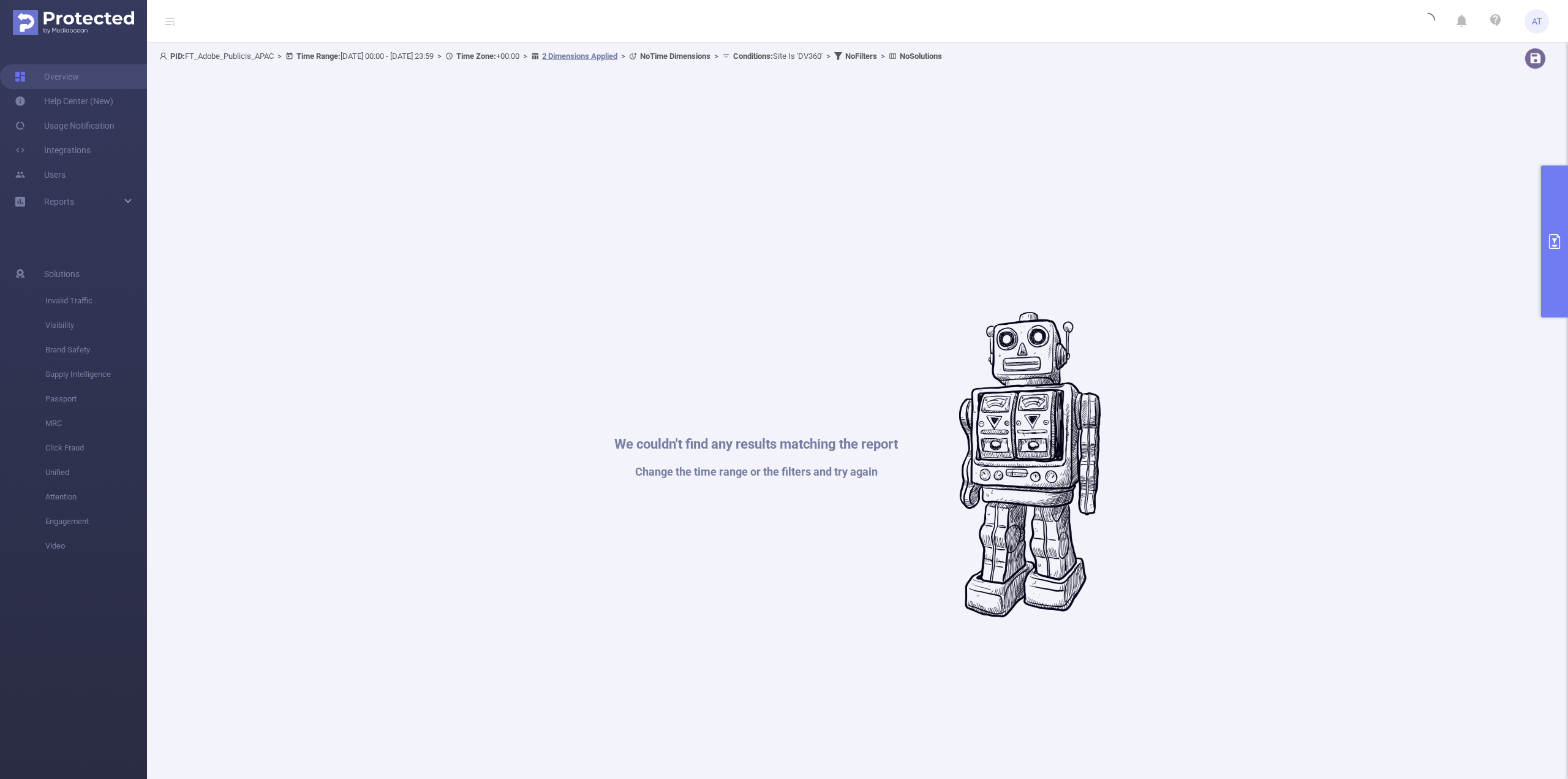
click at [1543, 199] on button "primary" at bounding box center [1554, 242] width 27 height 152
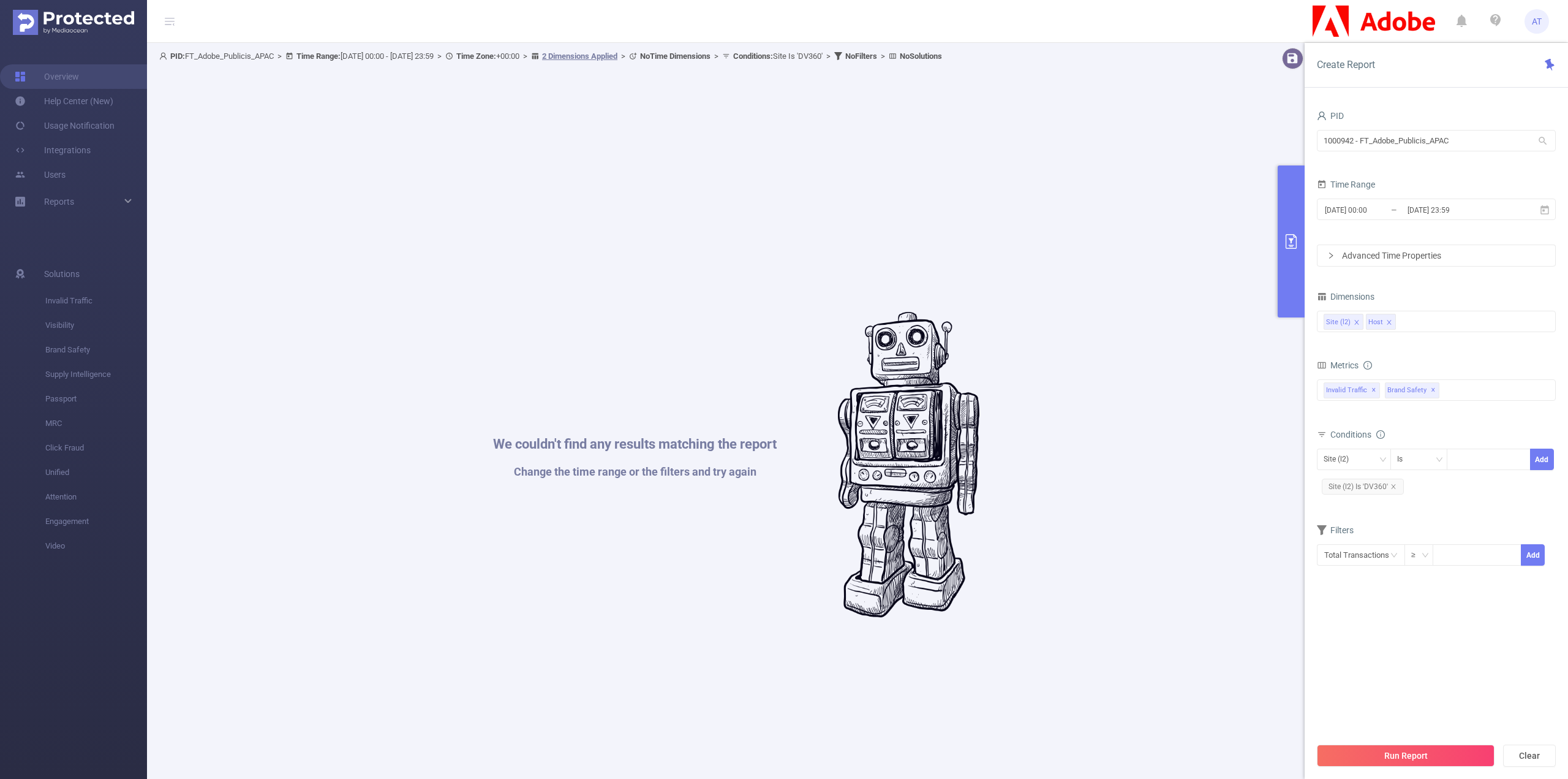
click at [1389, 319] on icon "icon: close" at bounding box center [1389, 322] width 6 height 6
click at [1396, 751] on button "Run Report" at bounding box center [1405, 755] width 178 height 22
click at [1375, 320] on div "Site (l2)" at bounding box center [1436, 322] width 226 height 20
click at [1356, 322] on icon "icon: close" at bounding box center [1356, 322] width 6 height 6
click at [1443, 637] on section "PID 1000942 - FT_Adobe_Publicis_APAC 1000942 - FT_Adobe_Publicis_APAC Time Rang…" at bounding box center [1435, 421] width 239 height 629
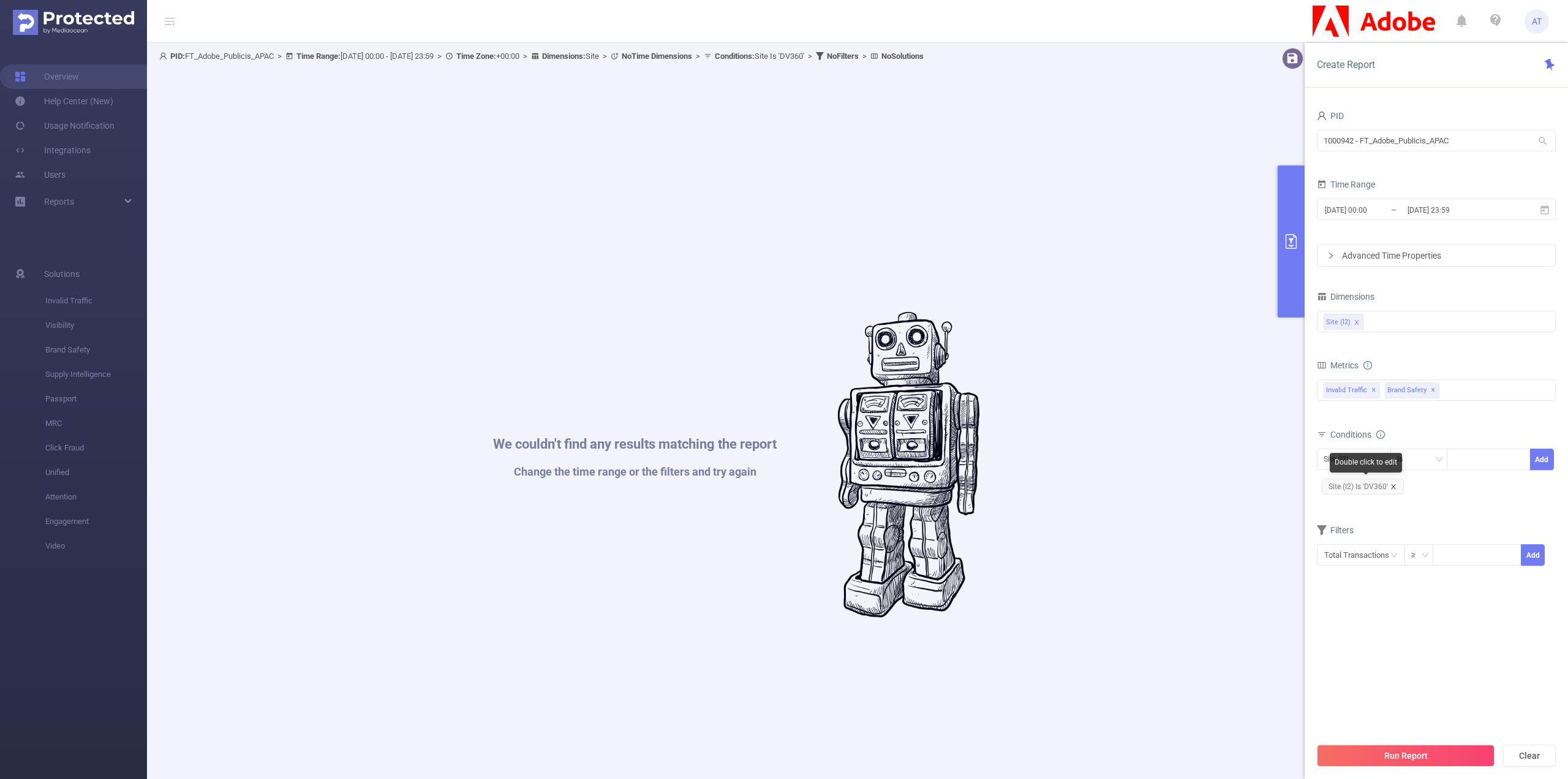
click at [1394, 484] on icon "icon: close" at bounding box center [1393, 487] width 6 height 6
click at [1411, 751] on button "Run Report" at bounding box center [1405, 755] width 178 height 22
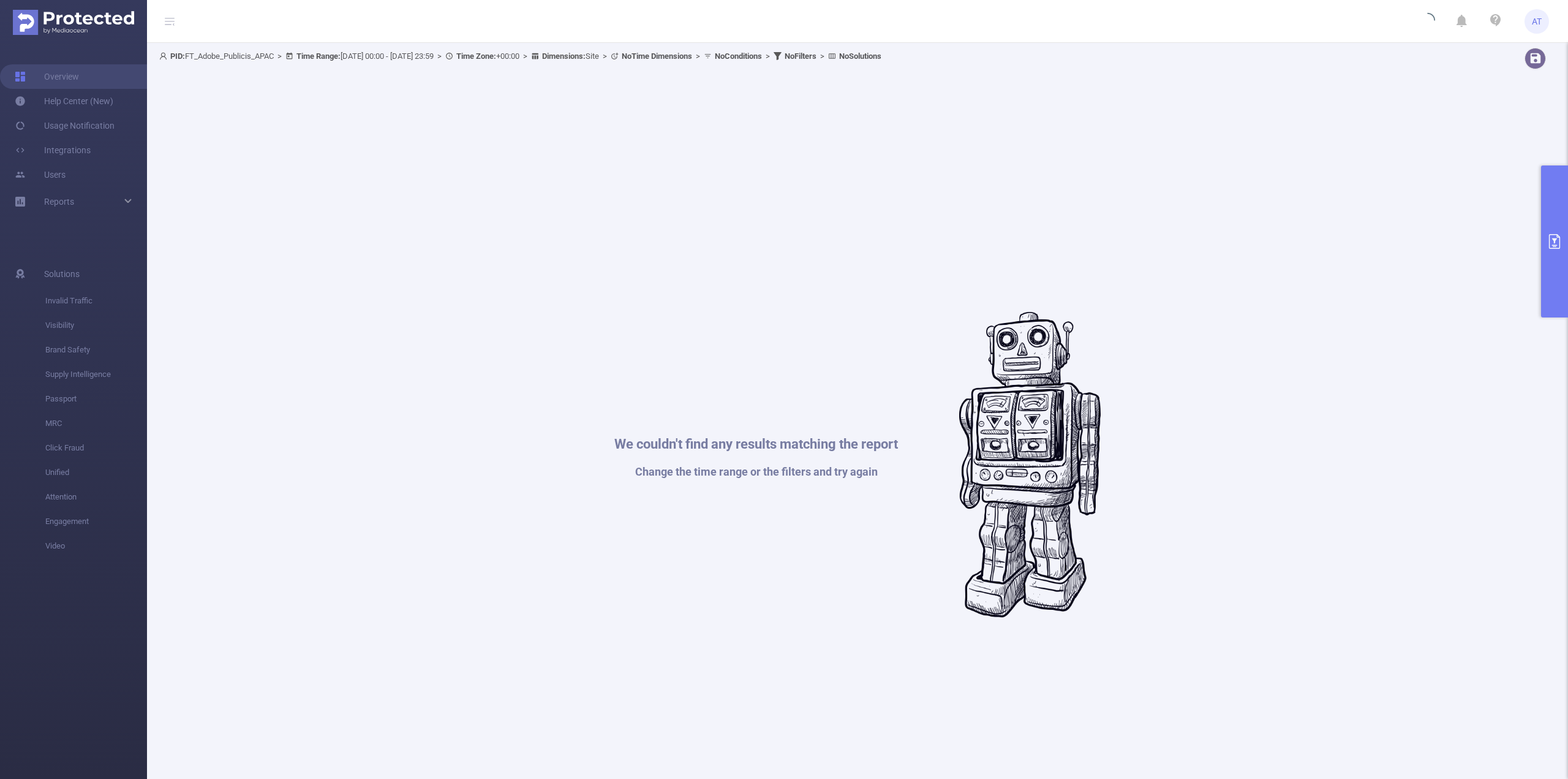
click at [1556, 220] on button "primary" at bounding box center [1554, 242] width 27 height 152
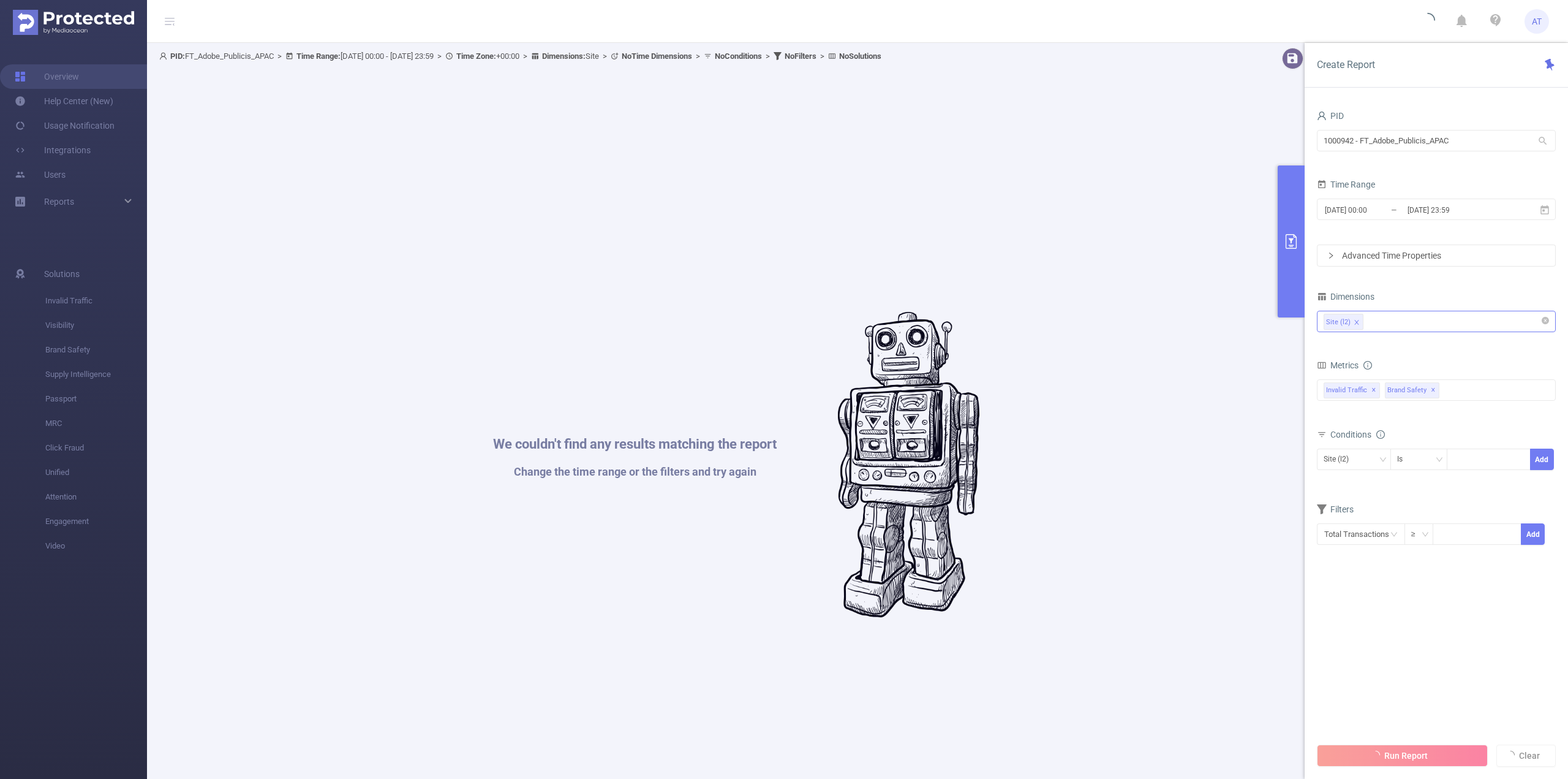
click at [1402, 315] on div "Site (l2)" at bounding box center [1436, 322] width 226 height 20
type input "ho"
click at [1366, 338] on li "Host" at bounding box center [1436, 346] width 238 height 20
click at [1356, 321] on icon "icon: close" at bounding box center [1356, 322] width 6 height 6
click at [1447, 761] on div "Run Report Clear" at bounding box center [1435, 755] width 263 height 47
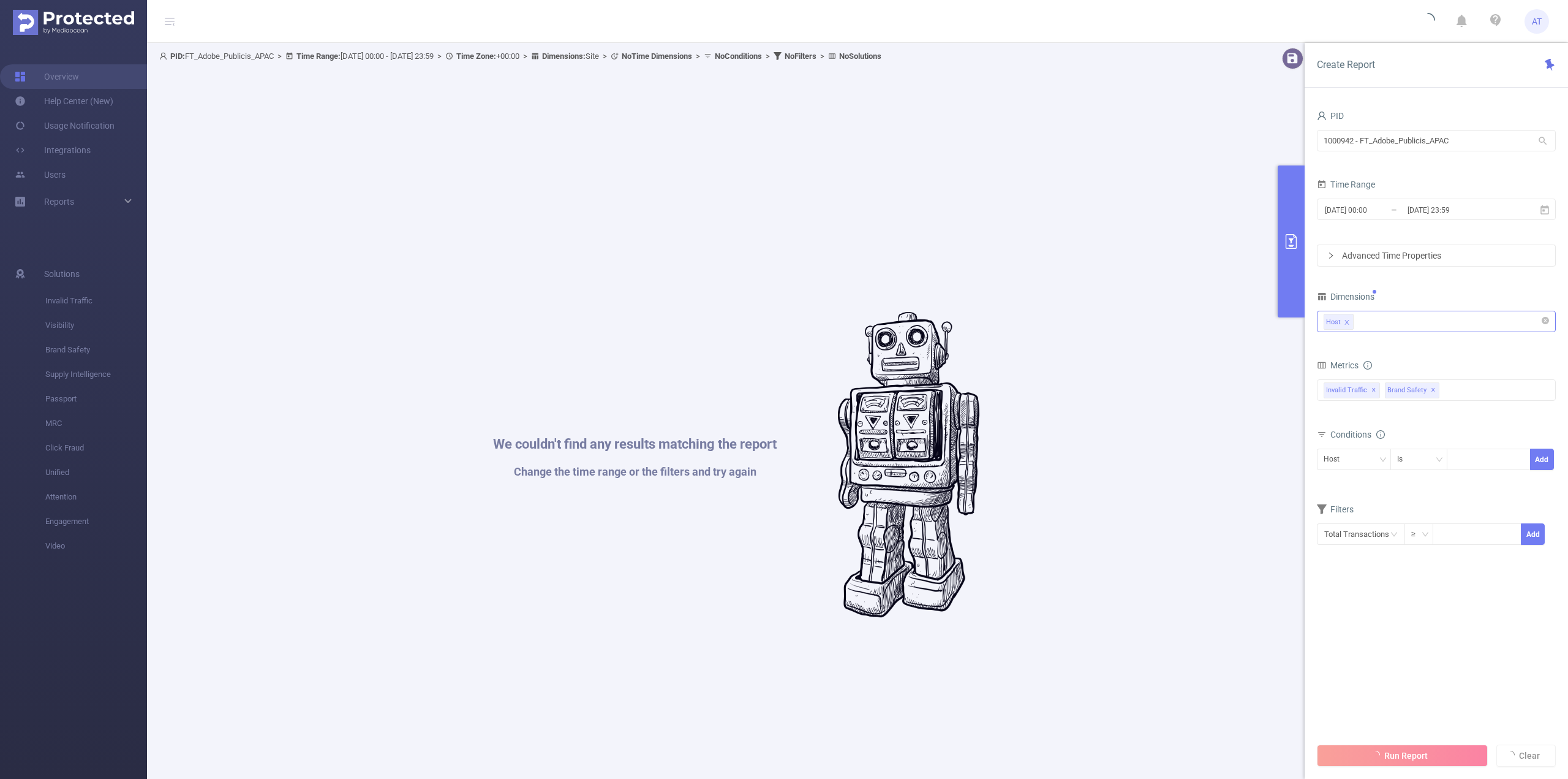
click at [1398, 752] on div "Run Report Clear" at bounding box center [1435, 755] width 263 height 47
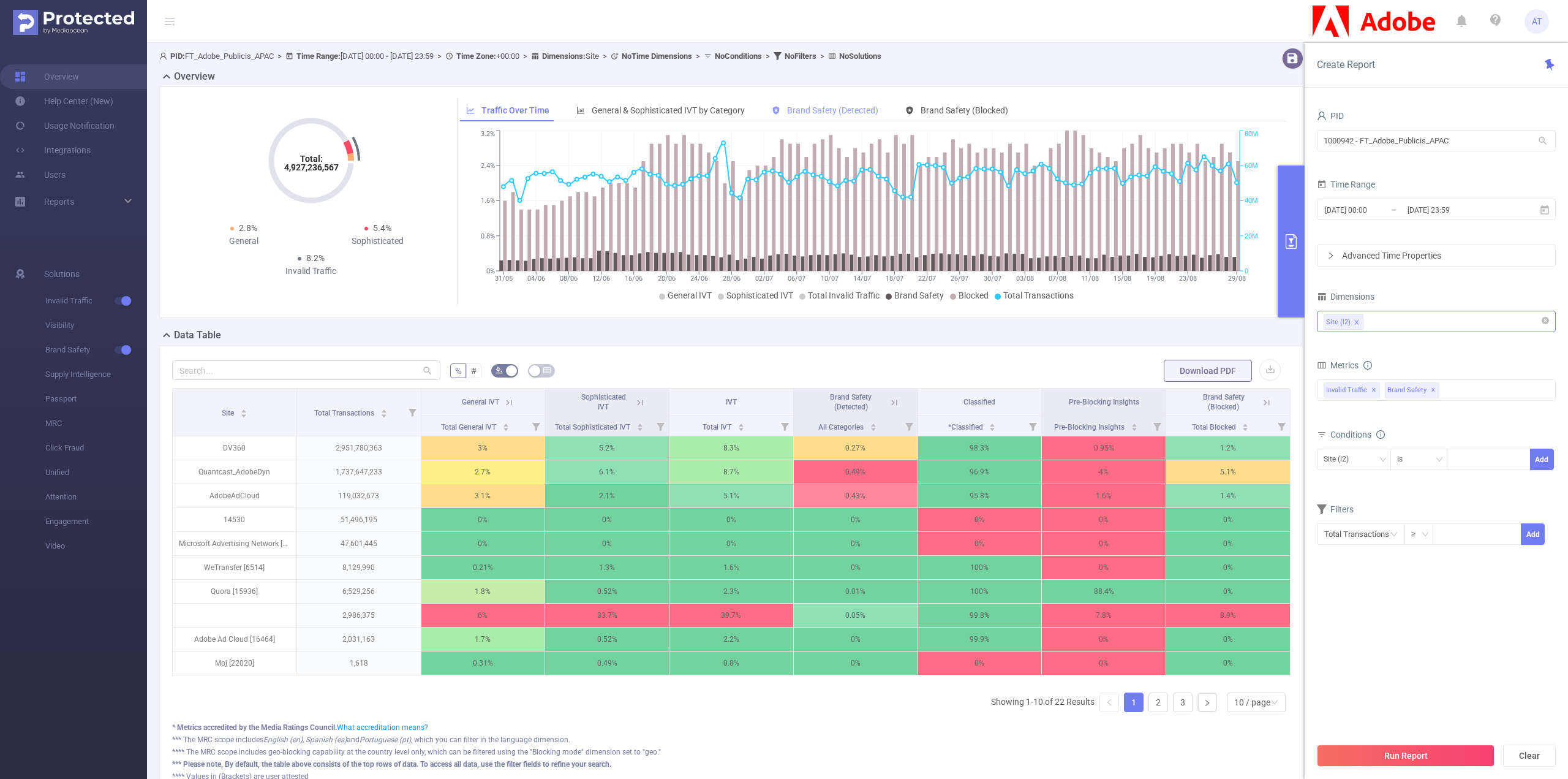
click at [852, 105] on span "Brand Safety (Detected)" at bounding box center [832, 110] width 91 height 10
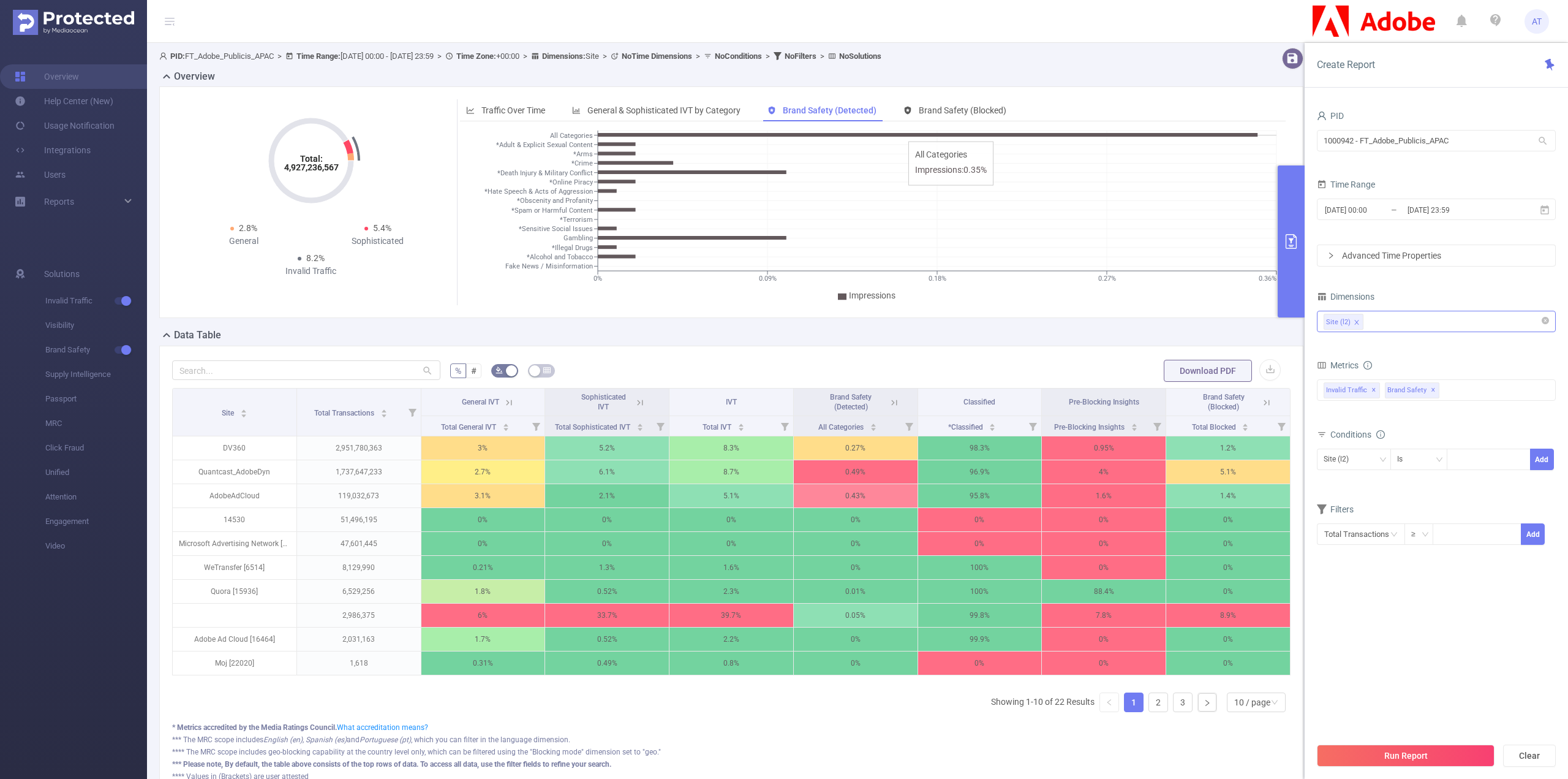
click at [900, 135] on icon at bounding box center [927, 134] width 660 height 4
drag, startPoint x: 683, startPoint y: 236, endPoint x: 667, endPoint y: 233, distance: 16.3
click at [667, 233] on icon "0% 0.09% 0.18% 0.27% 0.36% All Categories *Adult & Explicit Sexual Content *Arm…" at bounding box center [870, 216] width 819 height 178
click at [870, 293] on span "Impressions" at bounding box center [871, 295] width 47 height 10
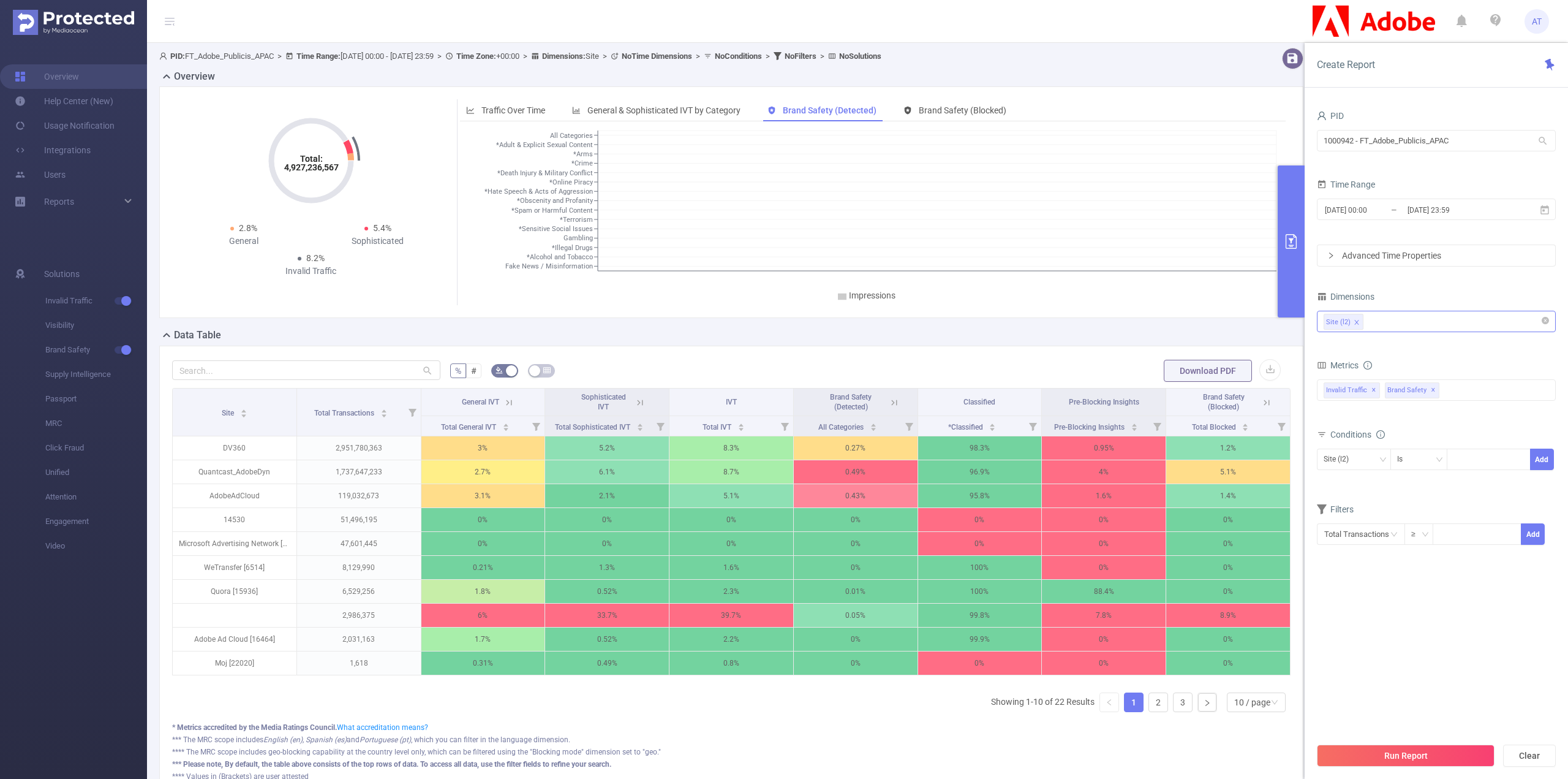
click at [870, 293] on span "Impressions" at bounding box center [871, 295] width 47 height 10
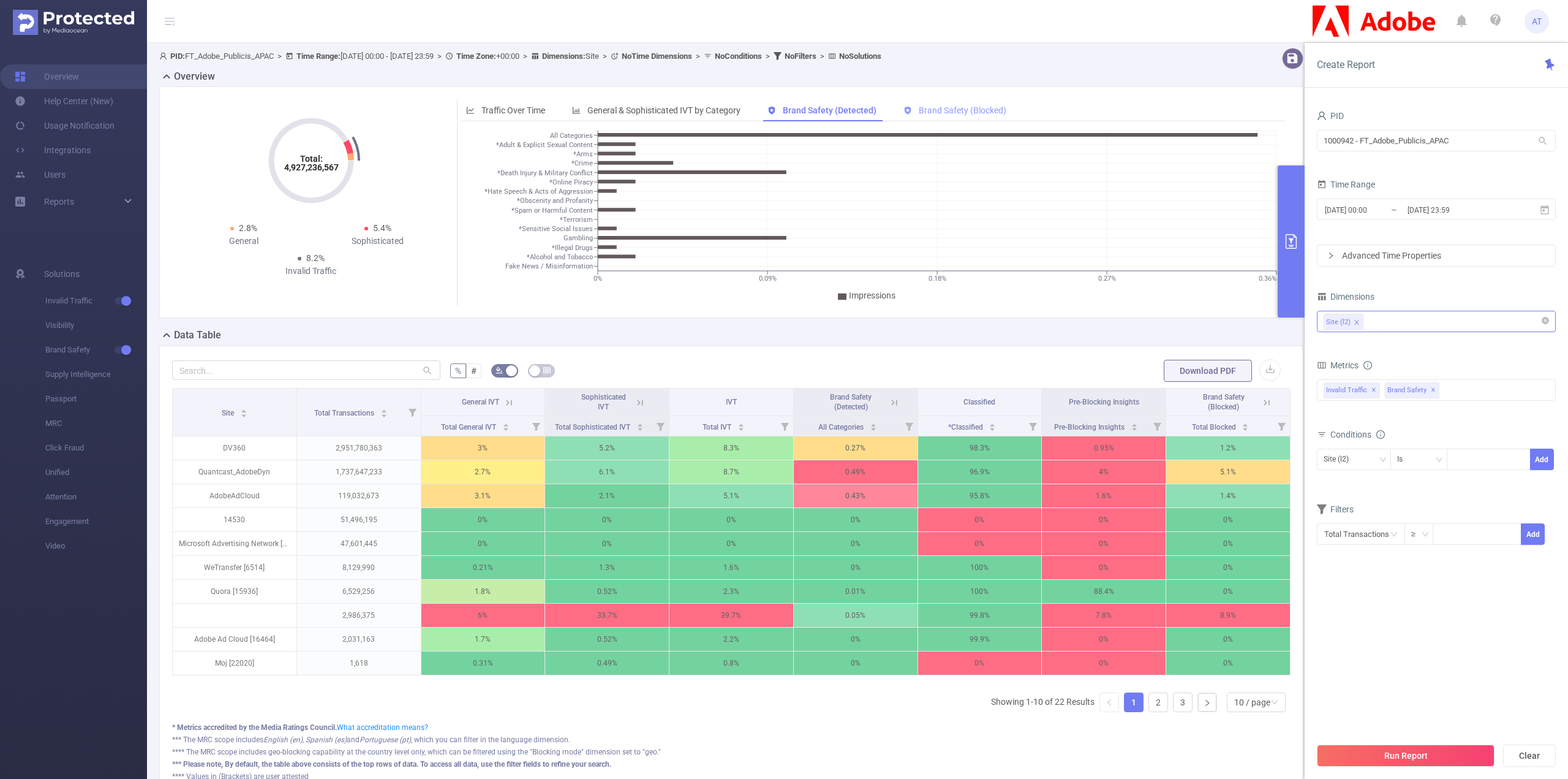
click at [937, 104] on div "Brand Safety (Blocked)" at bounding box center [955, 111] width 115 height 23
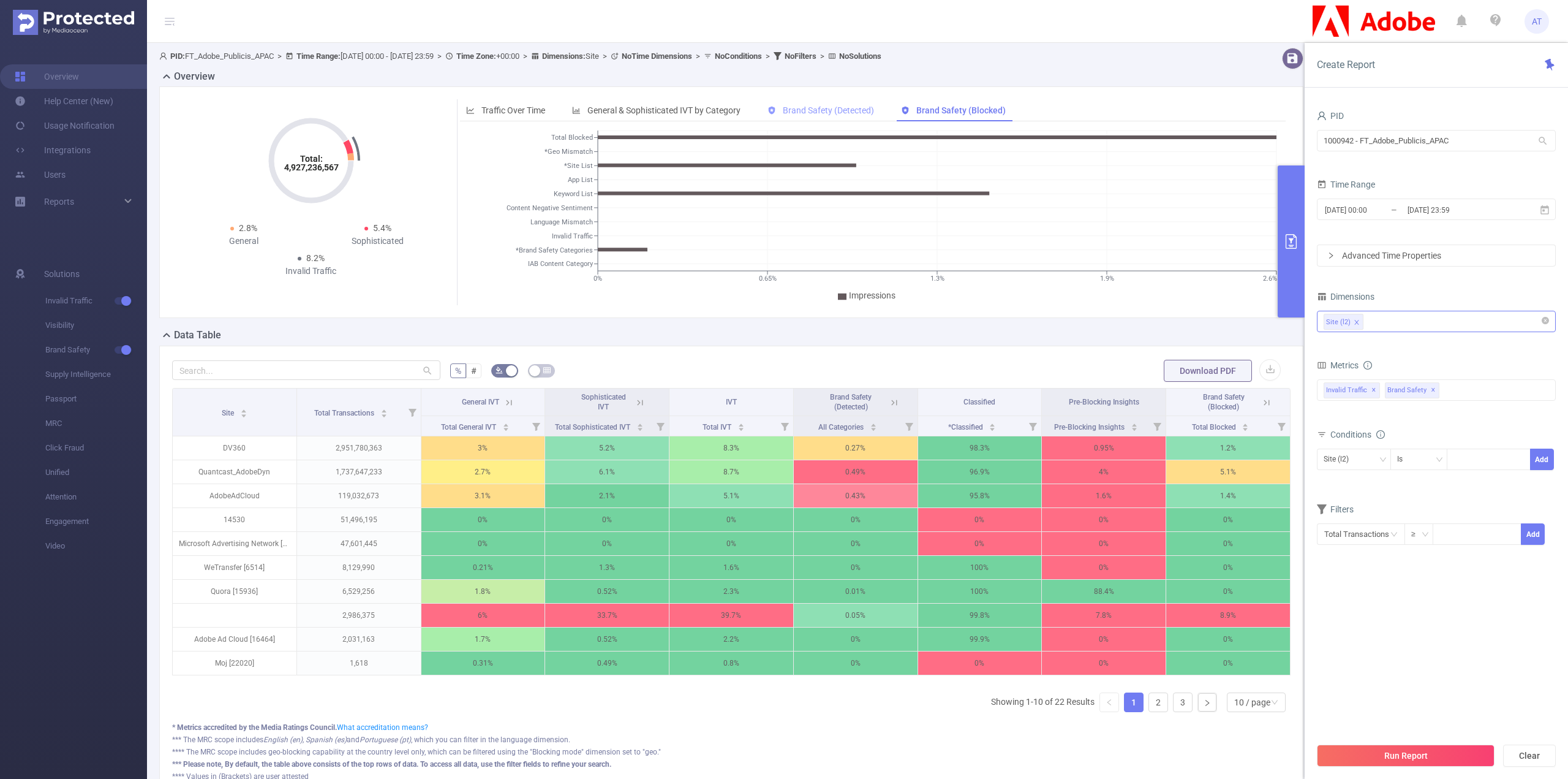
click at [858, 112] on span "Brand Safety (Detected)" at bounding box center [828, 110] width 91 height 10
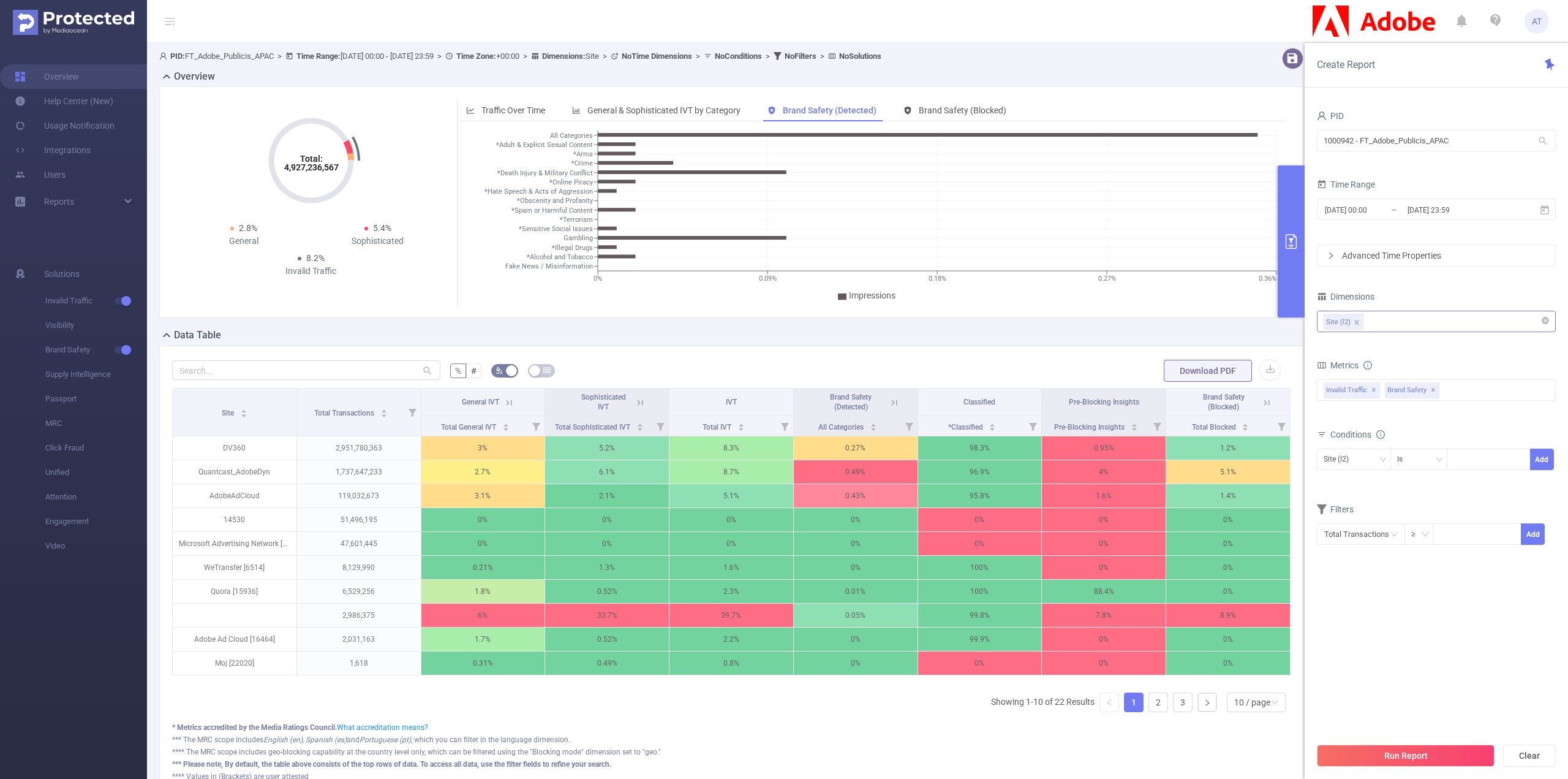
click at [890, 401] on icon at bounding box center [894, 402] width 11 height 11
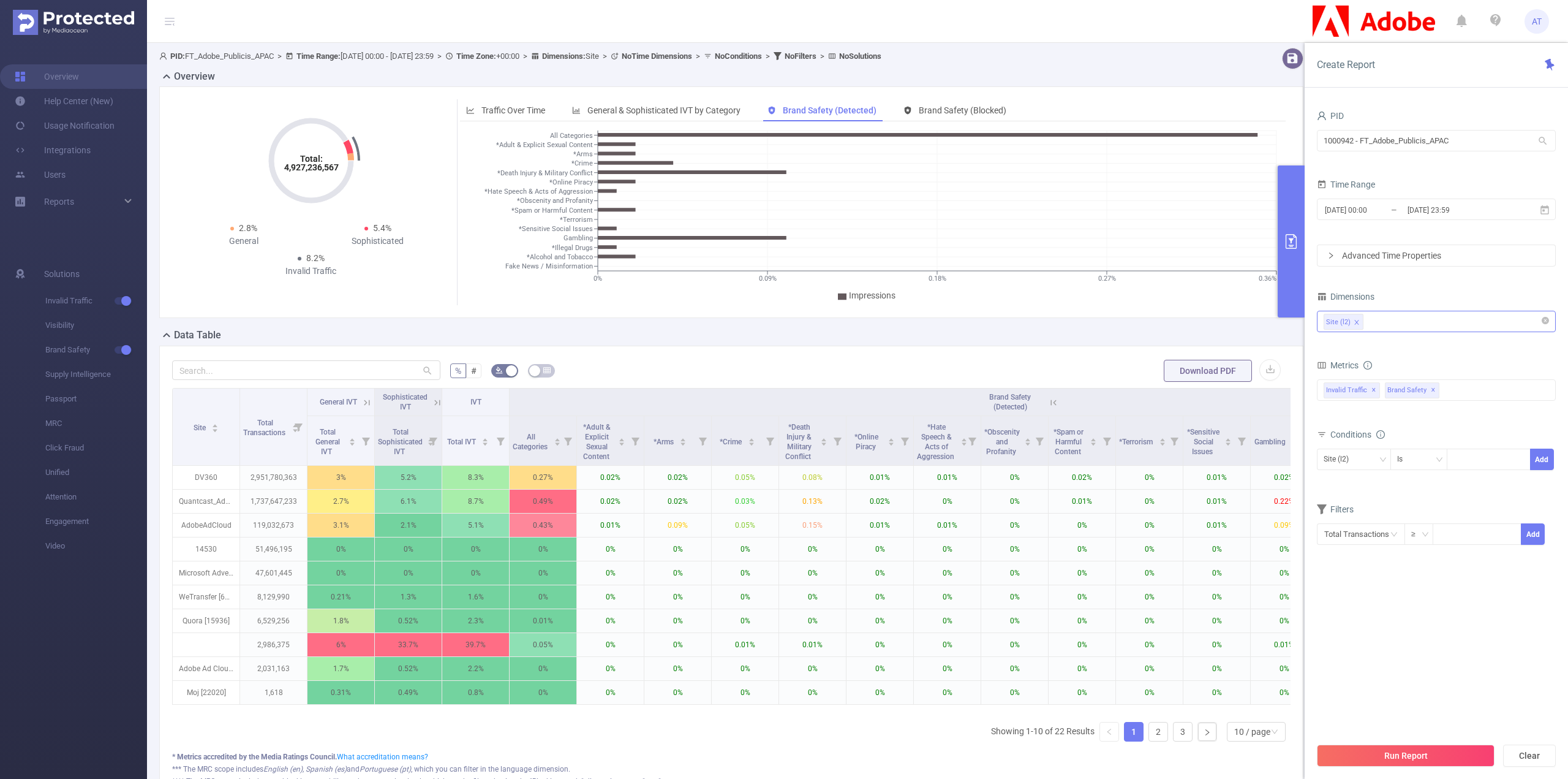
click at [1052, 403] on icon at bounding box center [1053, 402] width 11 height 11
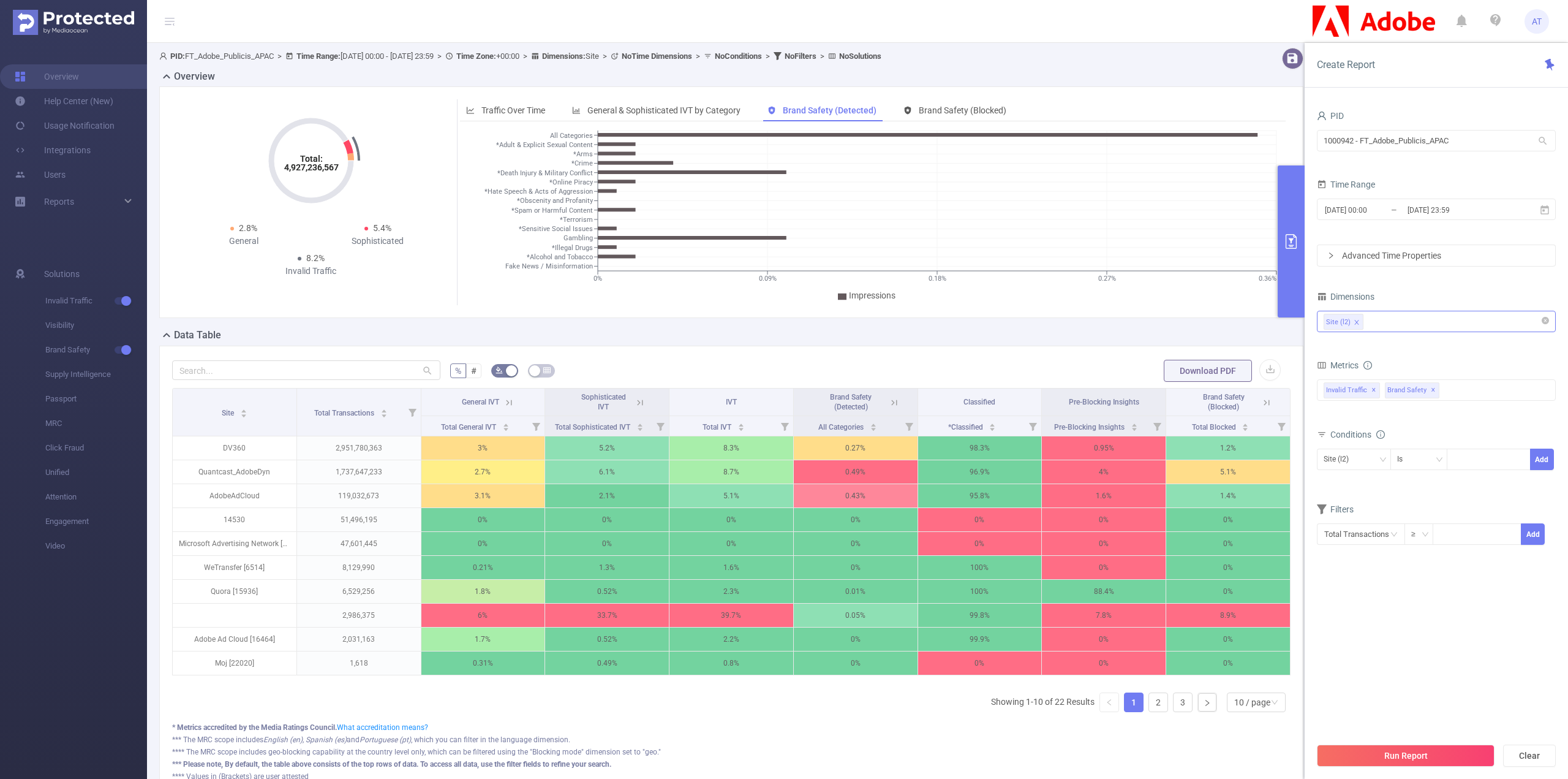
click at [1289, 208] on button "primary" at bounding box center [1290, 242] width 27 height 152
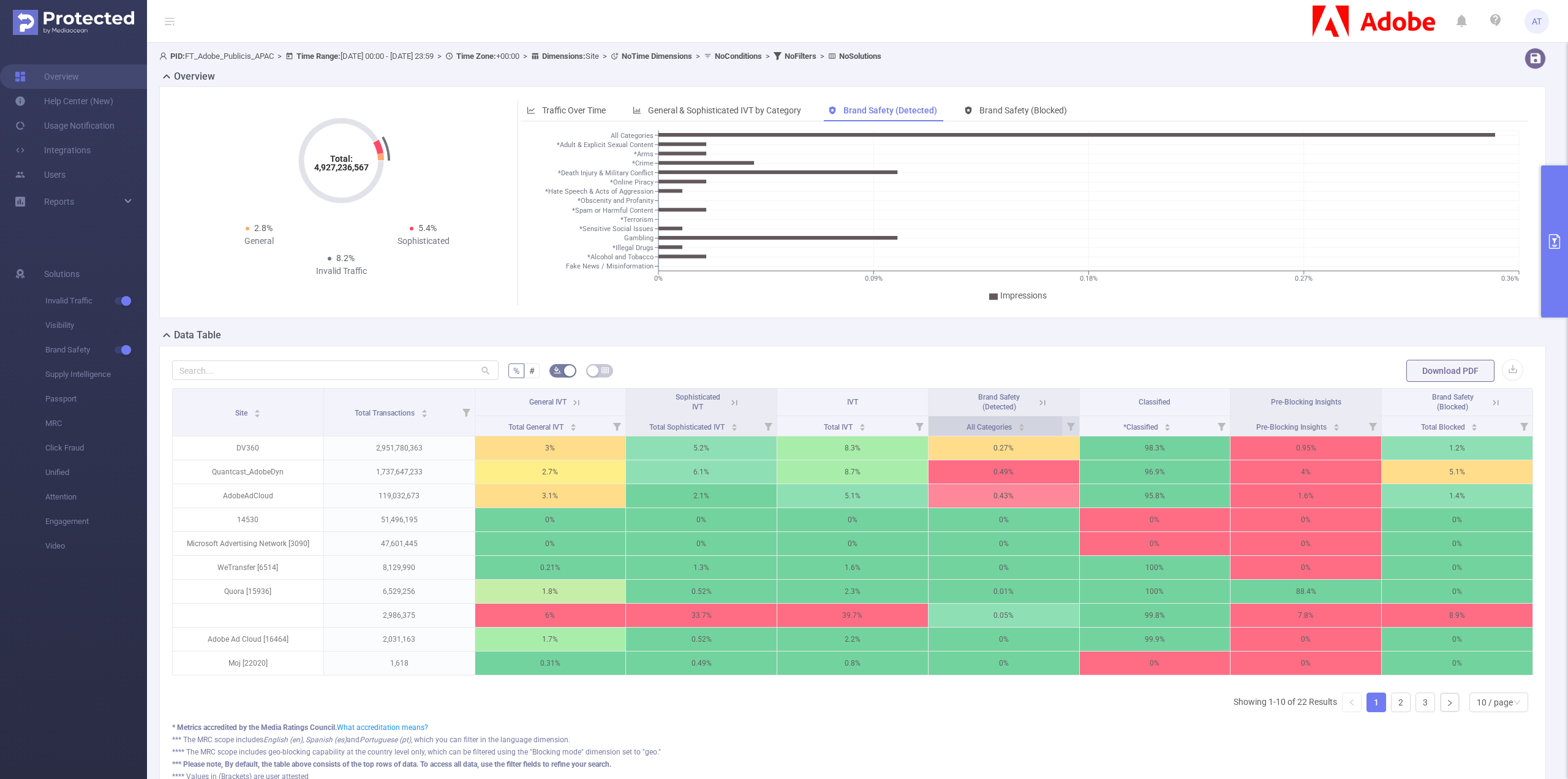
click at [996, 423] on span "All Categories" at bounding box center [990, 427] width 47 height 8
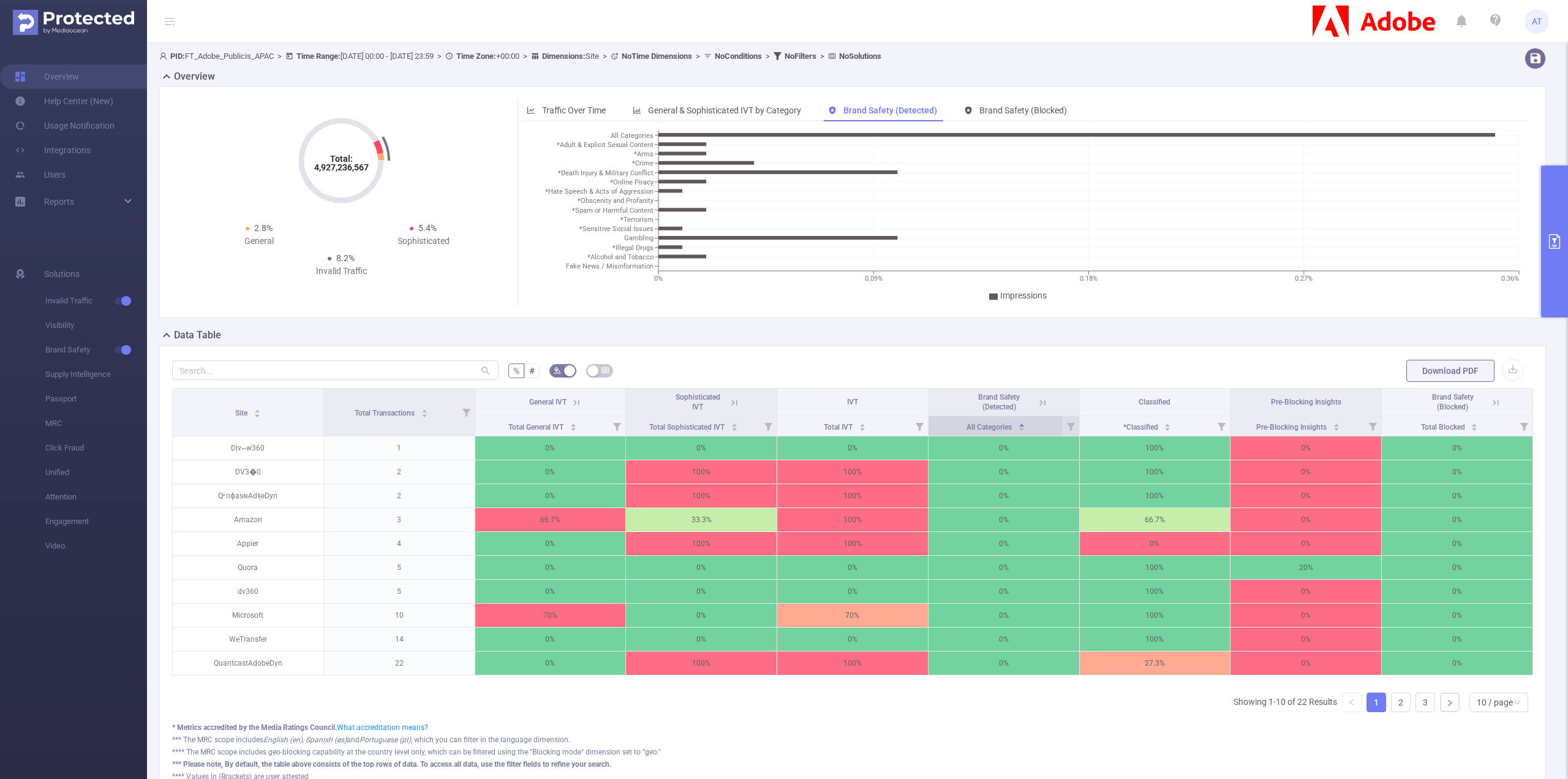
click at [996, 423] on span "All Categories" at bounding box center [990, 427] width 47 height 8
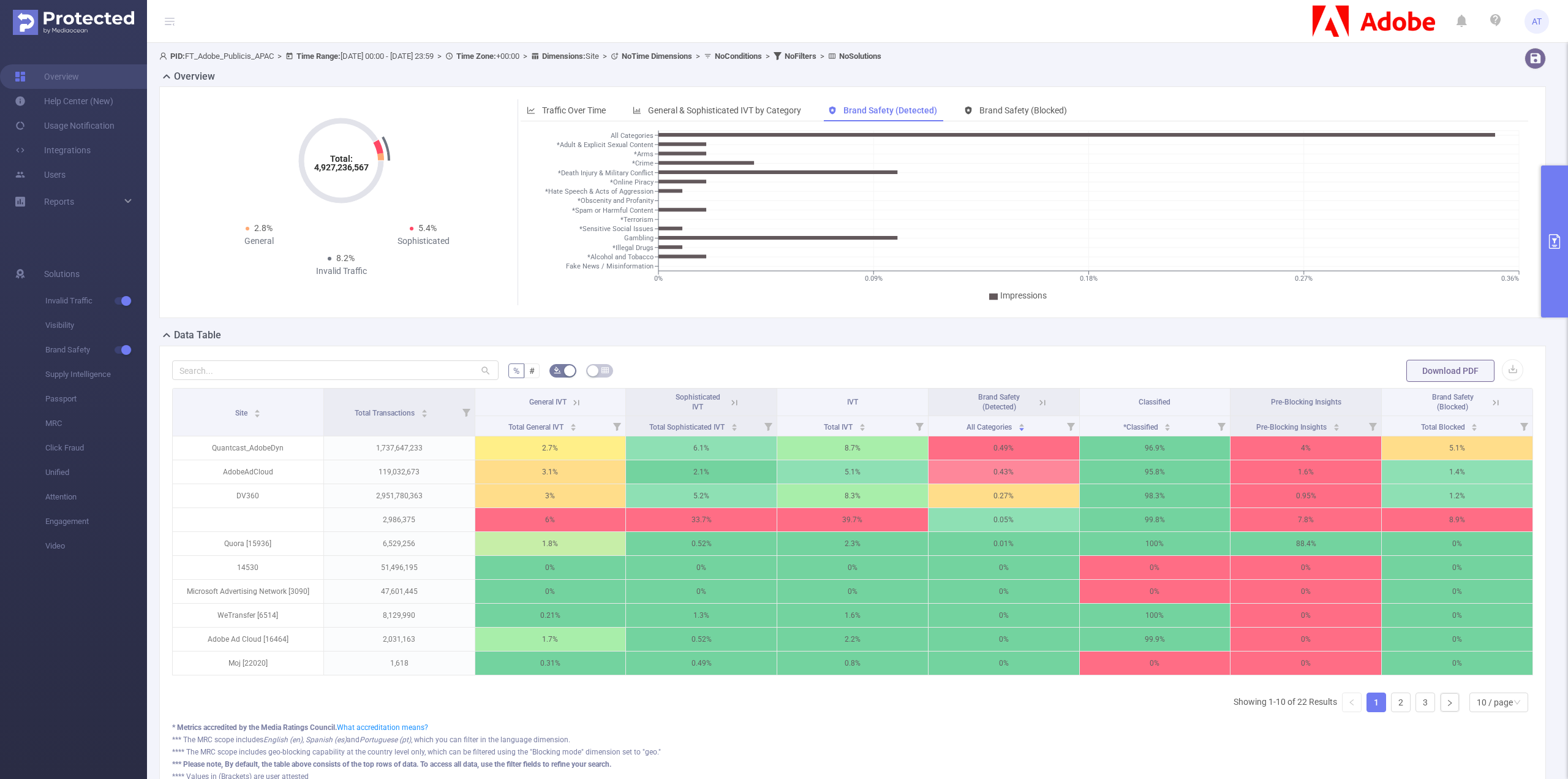
click at [1037, 397] on icon at bounding box center [1043, 402] width 11 height 11
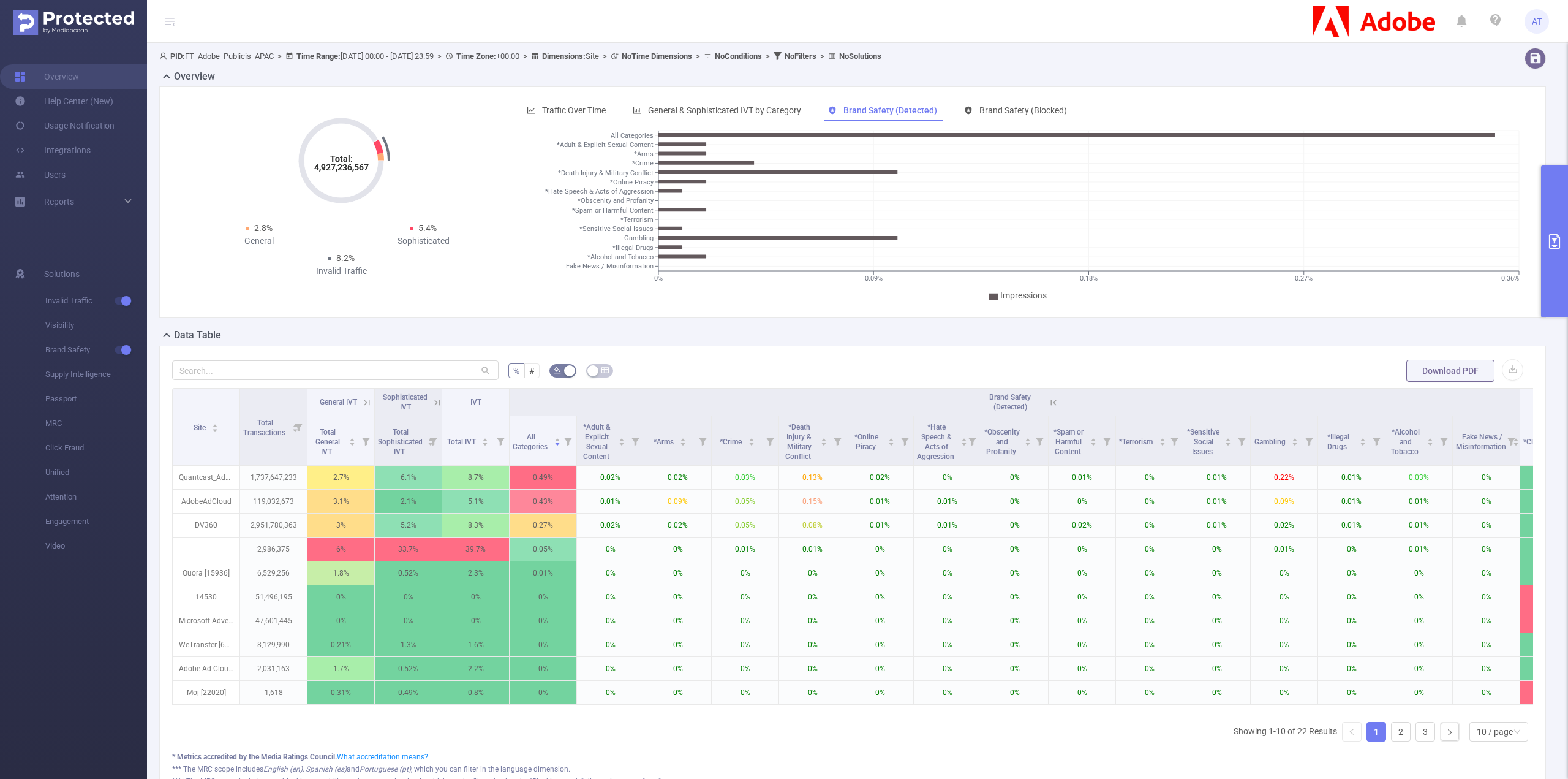
click at [1054, 404] on icon at bounding box center [1053, 402] width 11 height 11
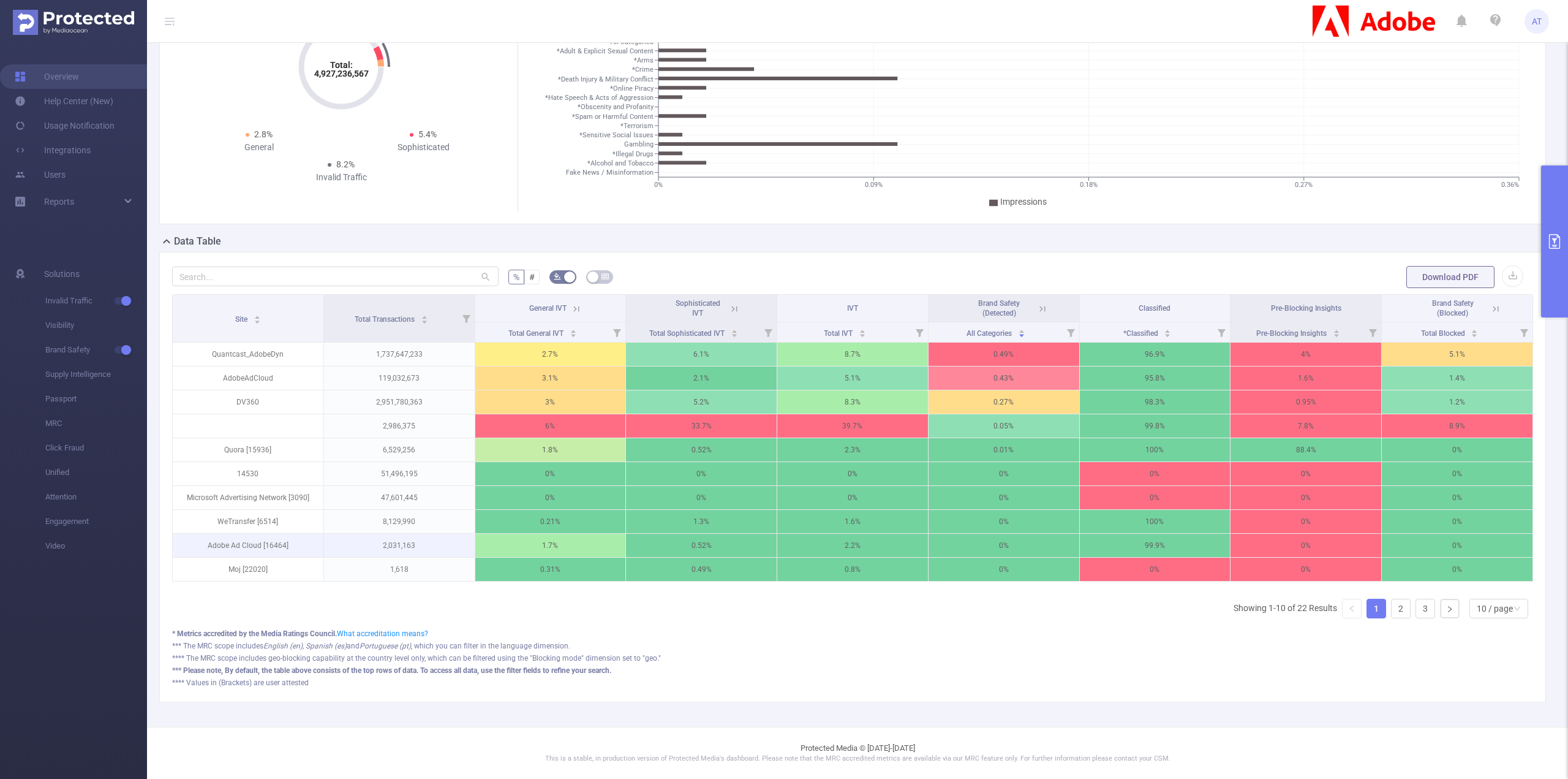
scroll to position [98, 0]
click at [1487, 605] on div "10 / page" at bounding box center [1494, 609] width 36 height 18
click at [1484, 588] on li "50 / page" at bounding box center [1490, 593] width 59 height 20
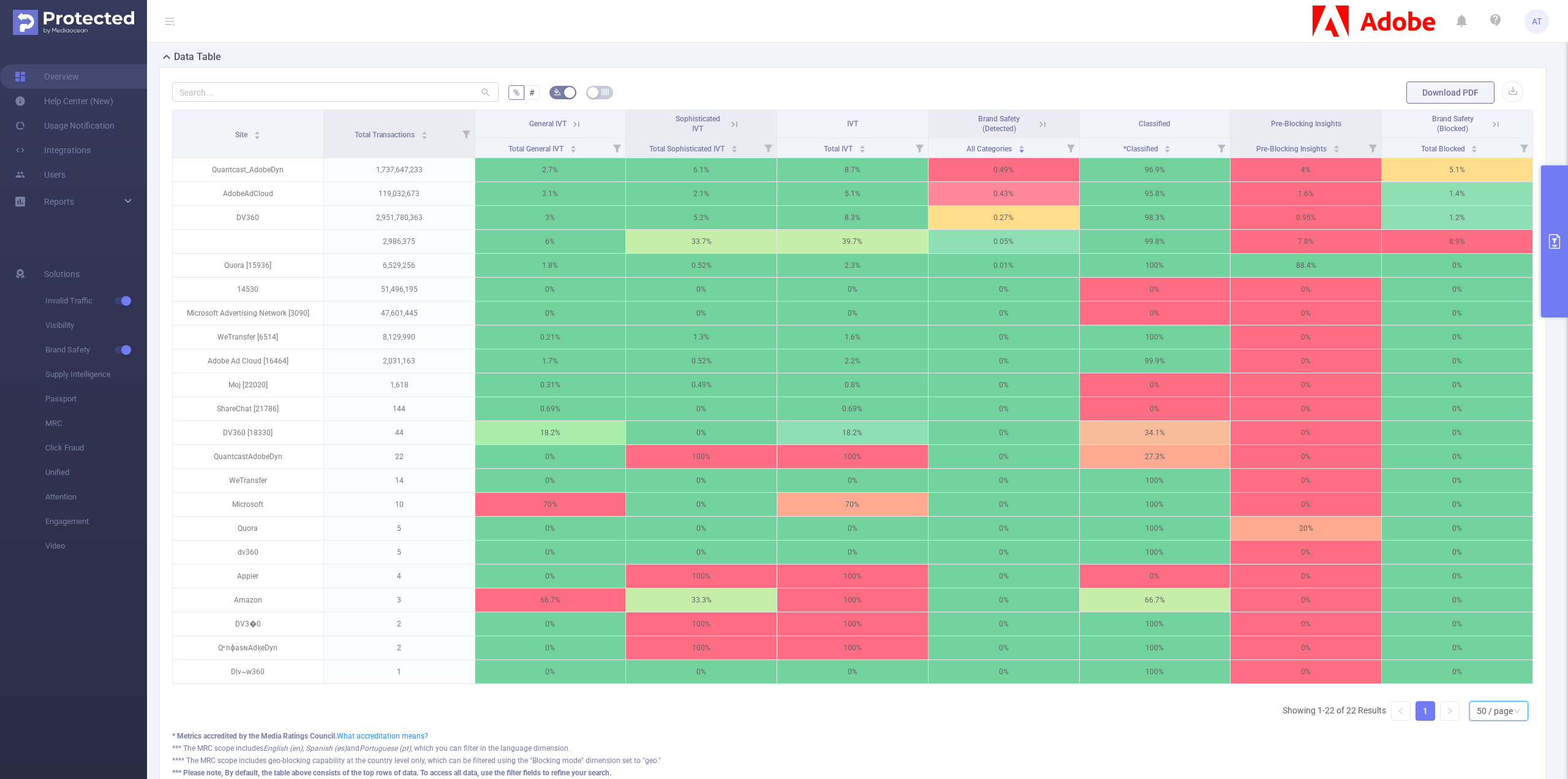
scroll to position [15, 0]
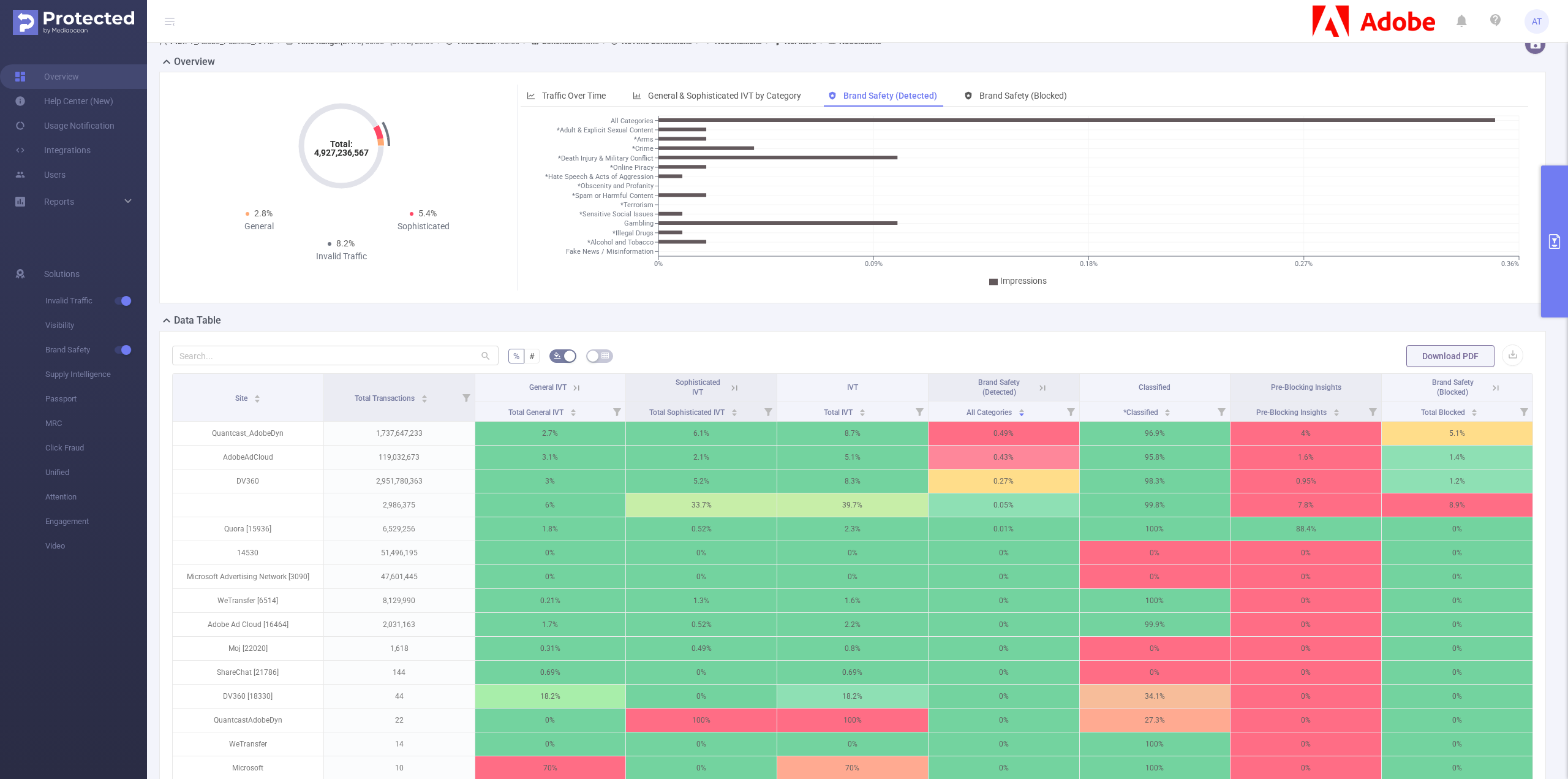
click at [975, 387] on div "Brand Safety (Detected)" at bounding box center [999, 388] width 69 height 20
click at [992, 390] on span "Brand Safety (Detected)" at bounding box center [999, 388] width 41 height 18
click at [996, 405] on div "All Categories" at bounding box center [996, 411] width 59 height 12
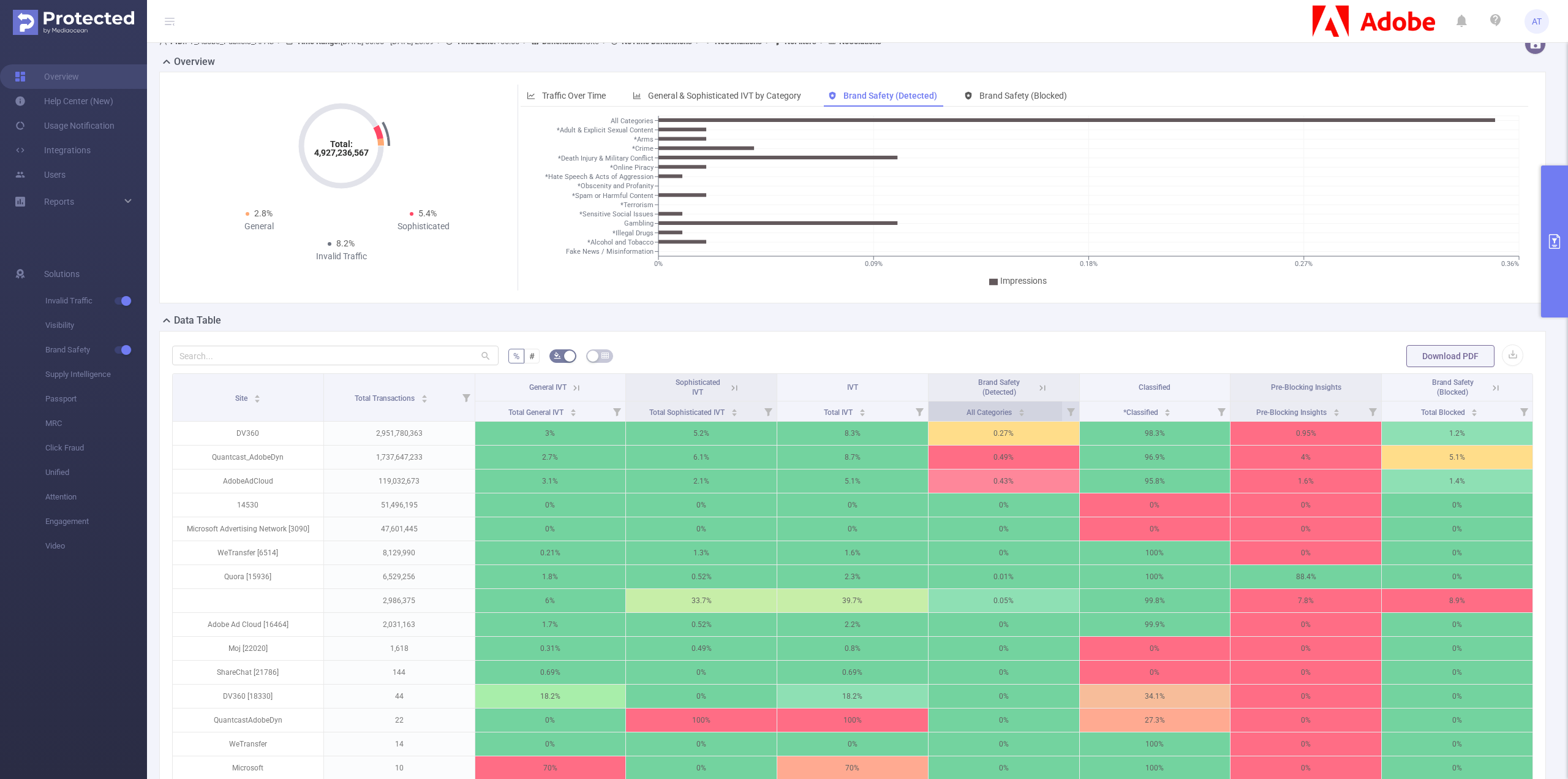
click at [996, 405] on span "All Categories" at bounding box center [990, 411] width 47 height 12
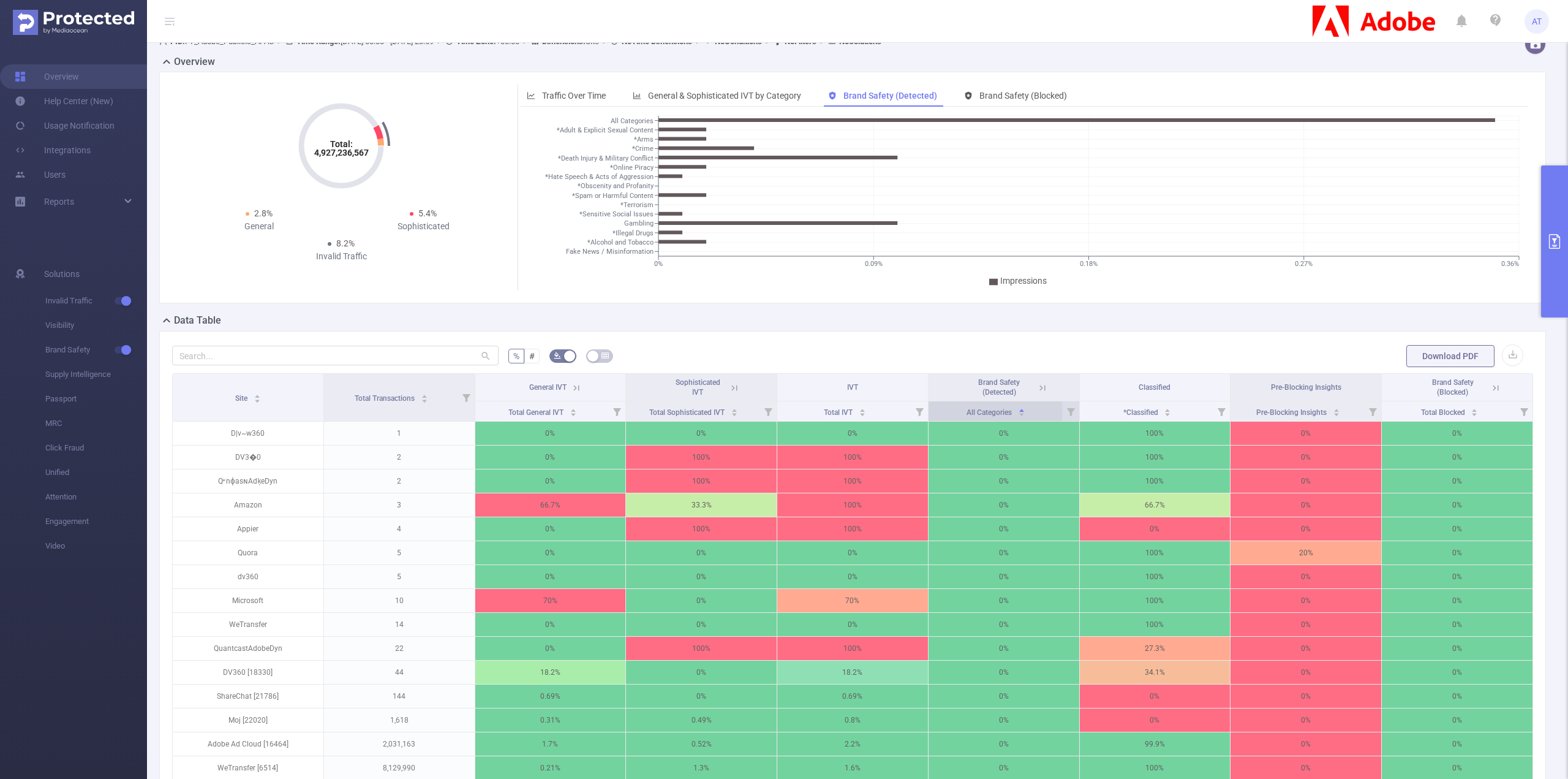
click at [996, 405] on span "All Categories" at bounding box center [990, 411] width 47 height 12
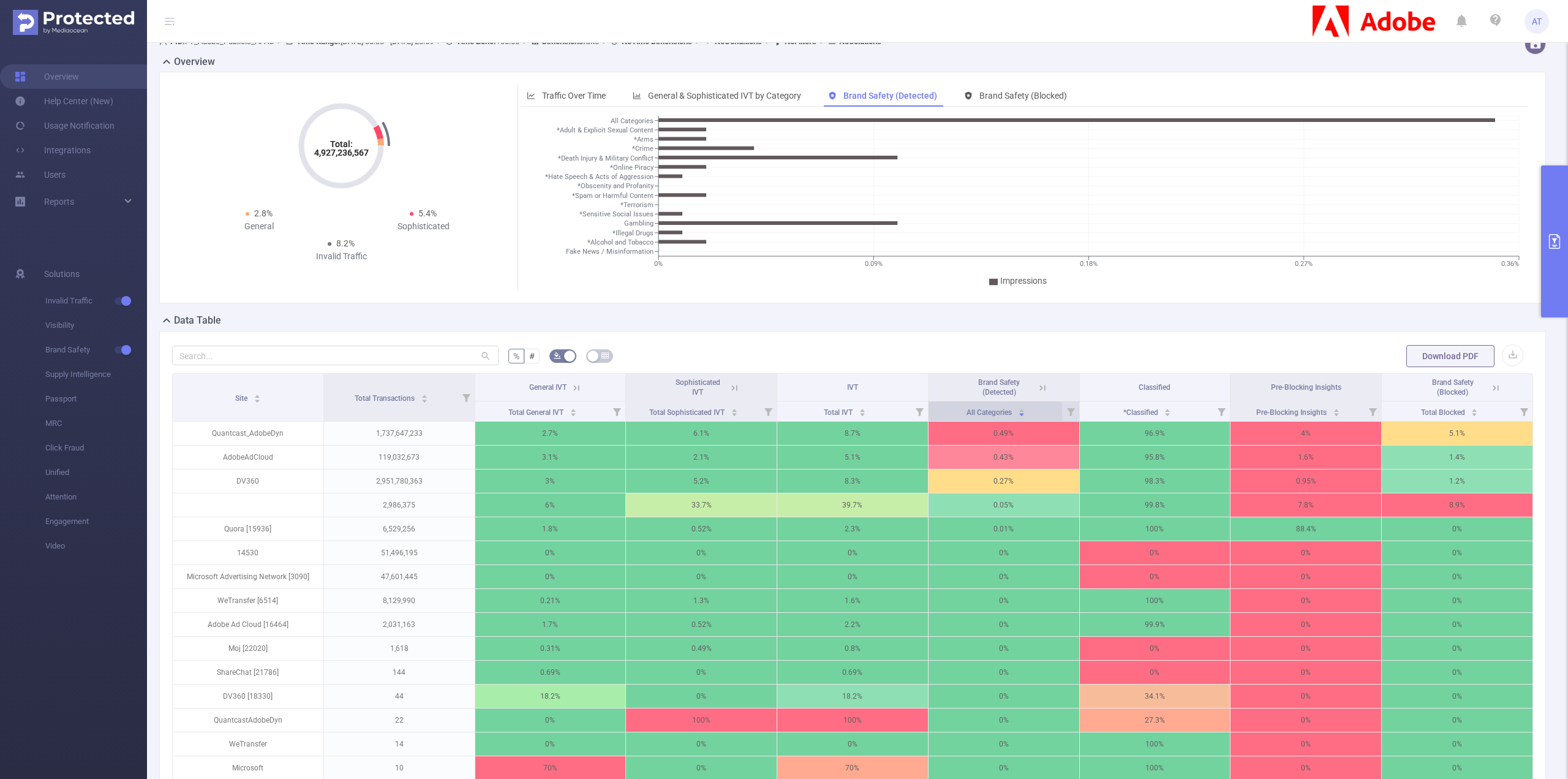
click at [996, 405] on span "All Categories" at bounding box center [990, 411] width 47 height 12
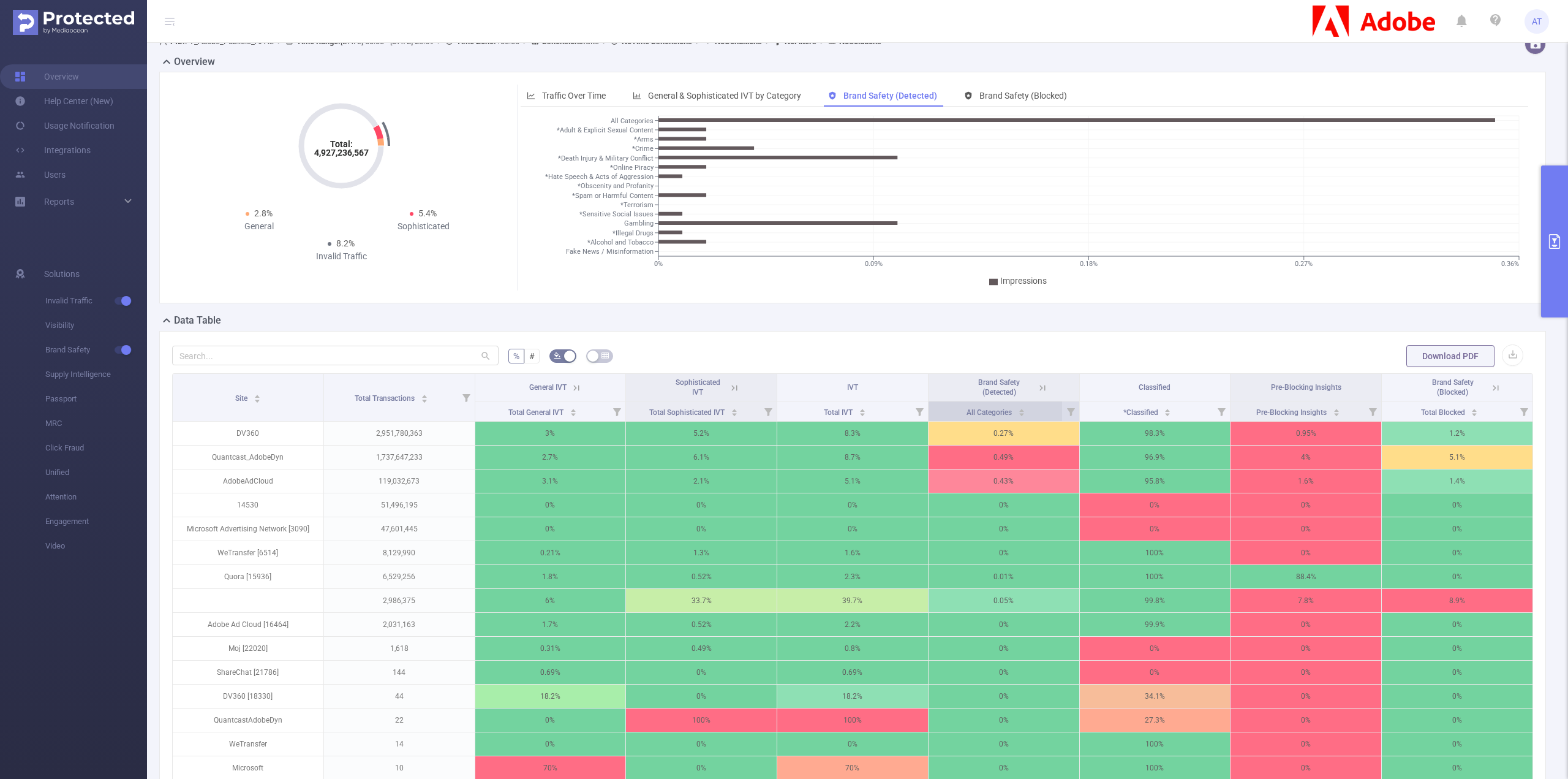
click at [996, 405] on span "All Categories" at bounding box center [990, 411] width 47 height 12
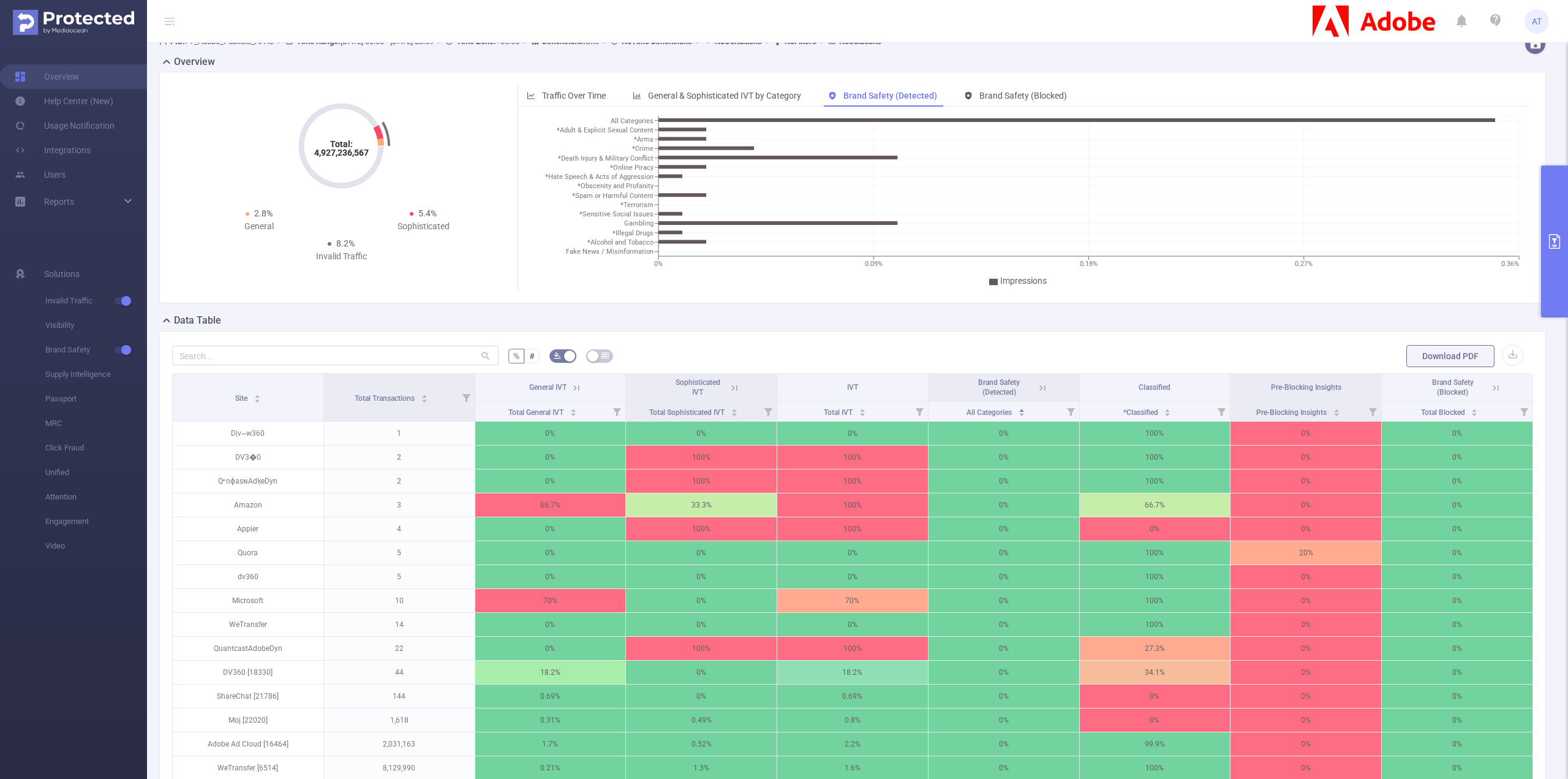
click at [1013, 278] on span "Impressions" at bounding box center [1023, 280] width 47 height 10
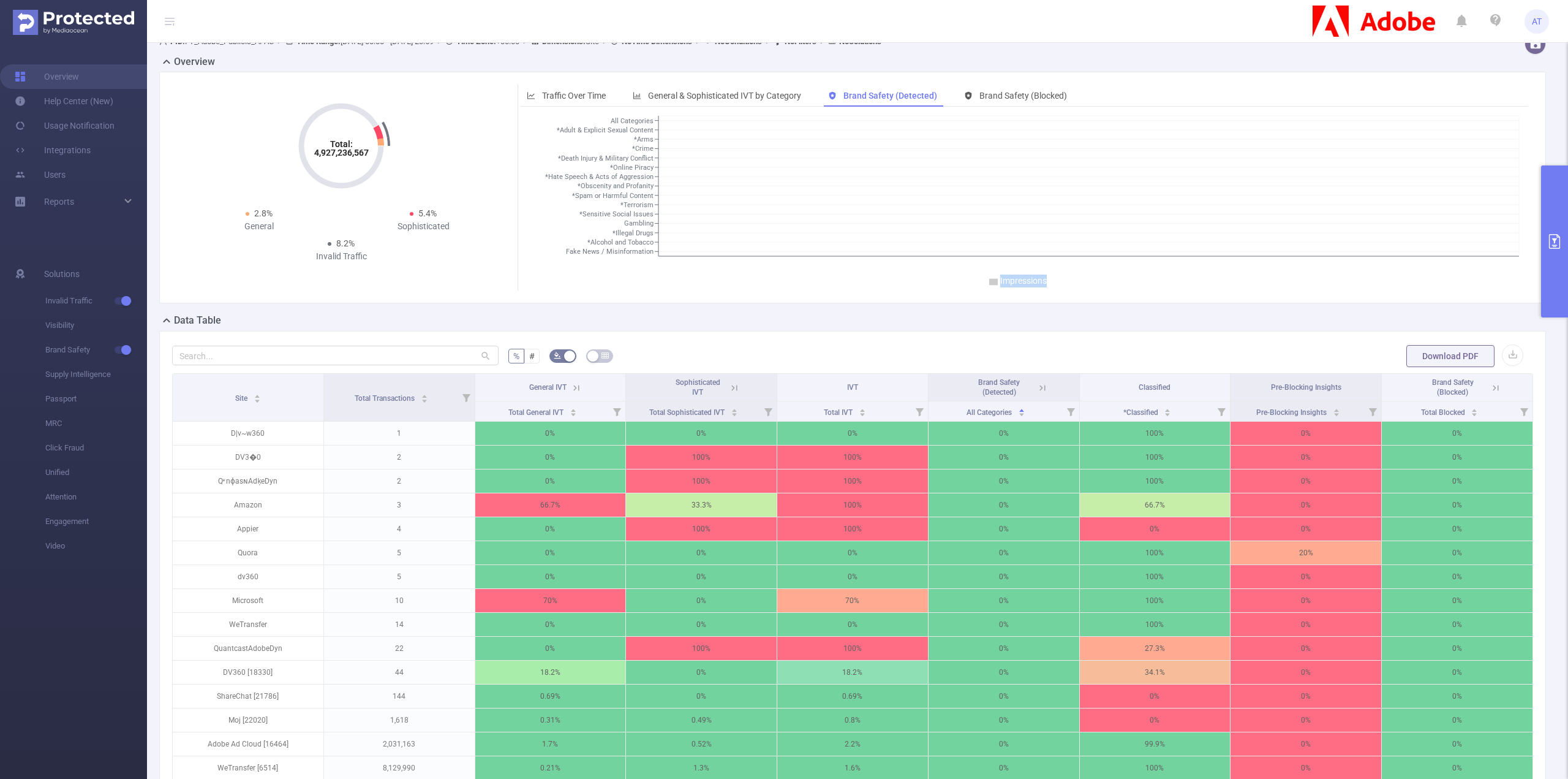
click at [1013, 278] on span "Impressions" at bounding box center [1023, 280] width 47 height 10
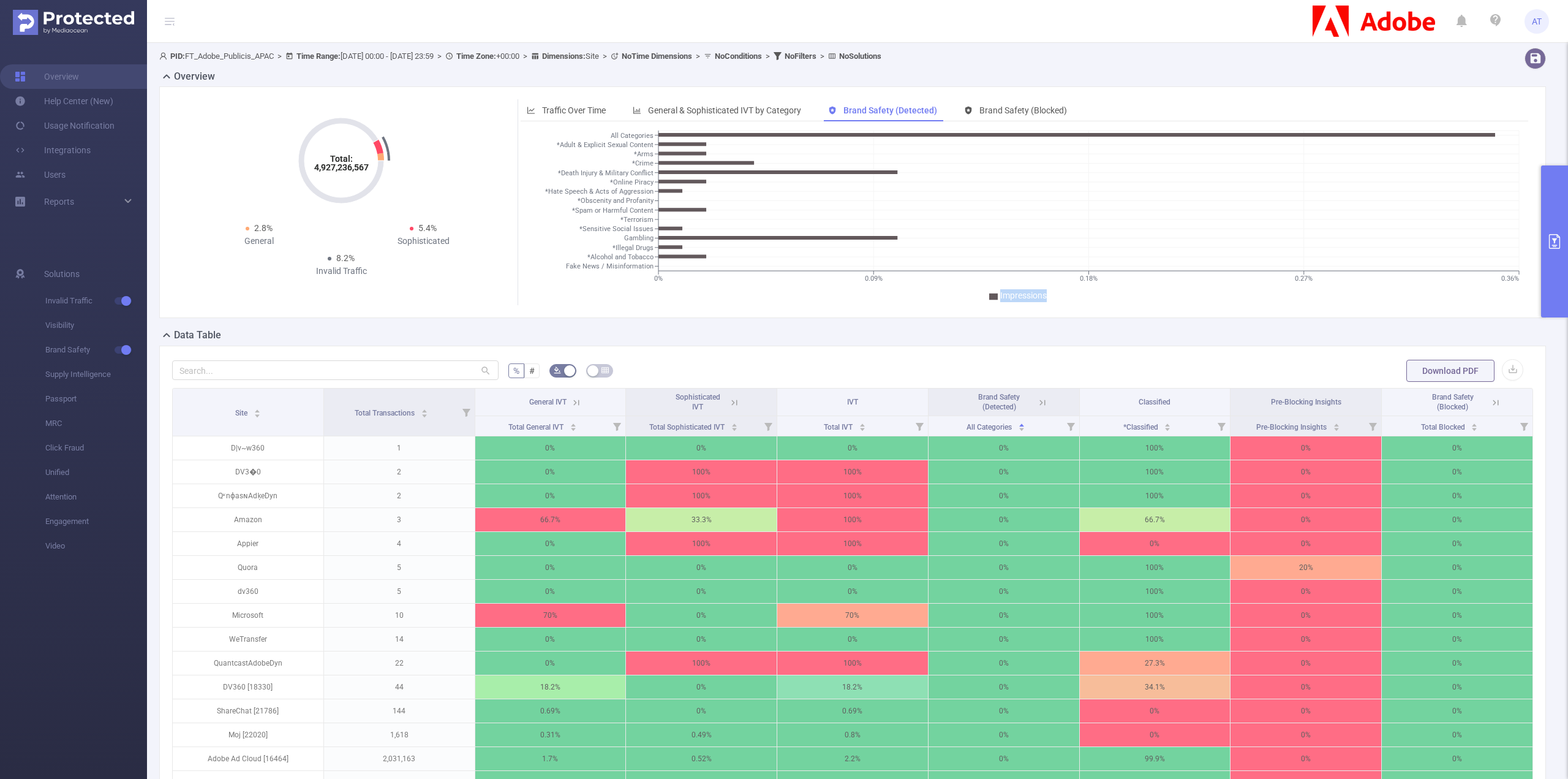
scroll to position [0, 0]
click at [1554, 104] on div "PID: FT_Adobe_Publicis_APAC > Time Range: [DATE] 00:00 - [DATE] 23:59 > Time Zo…" at bounding box center [858, 575] width 1421 height 1065
click at [1550, 190] on button "primary" at bounding box center [1554, 242] width 27 height 152
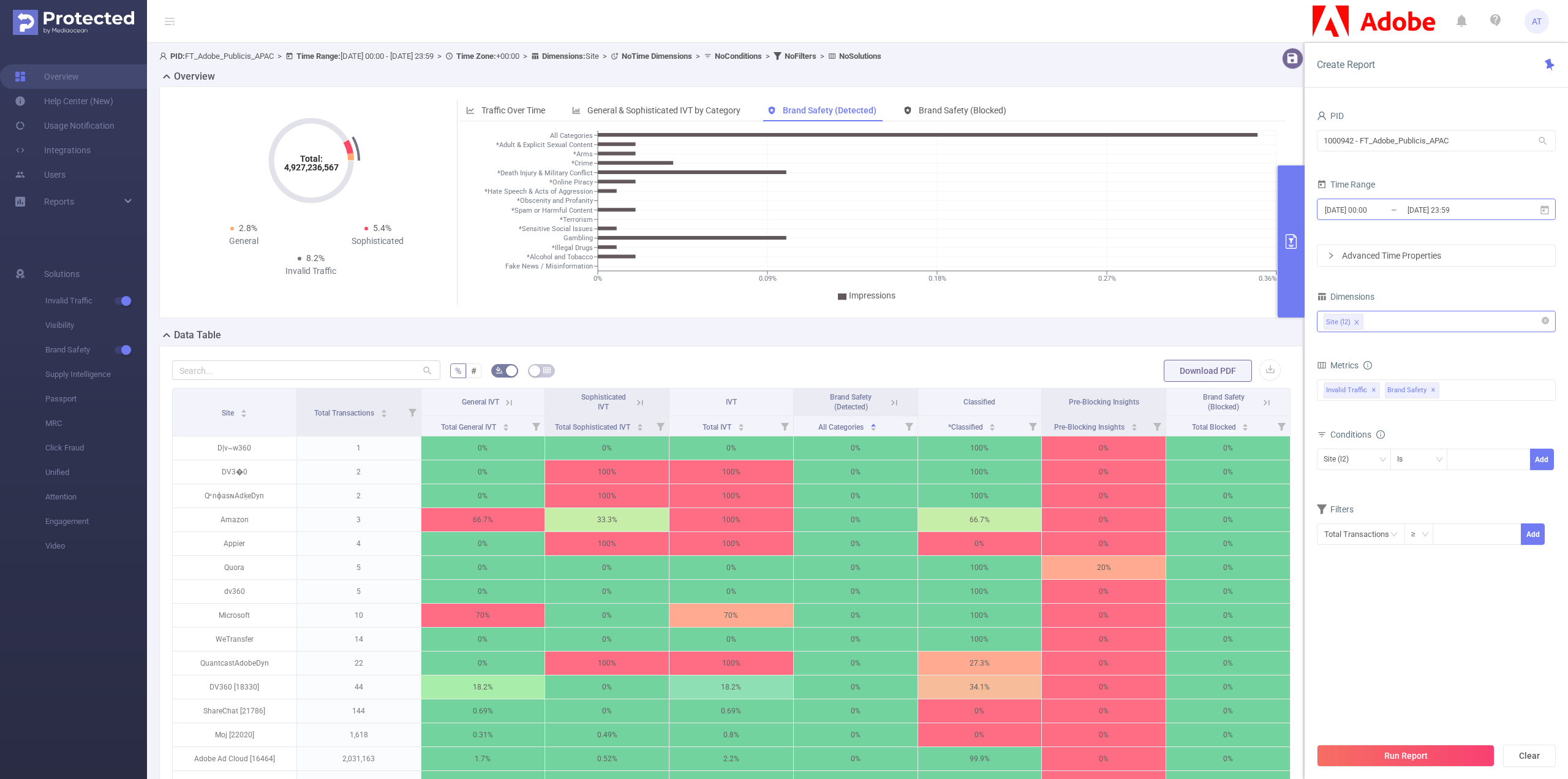
click at [1385, 215] on input "[DATE] 00:00" at bounding box center [1372, 210] width 99 height 17
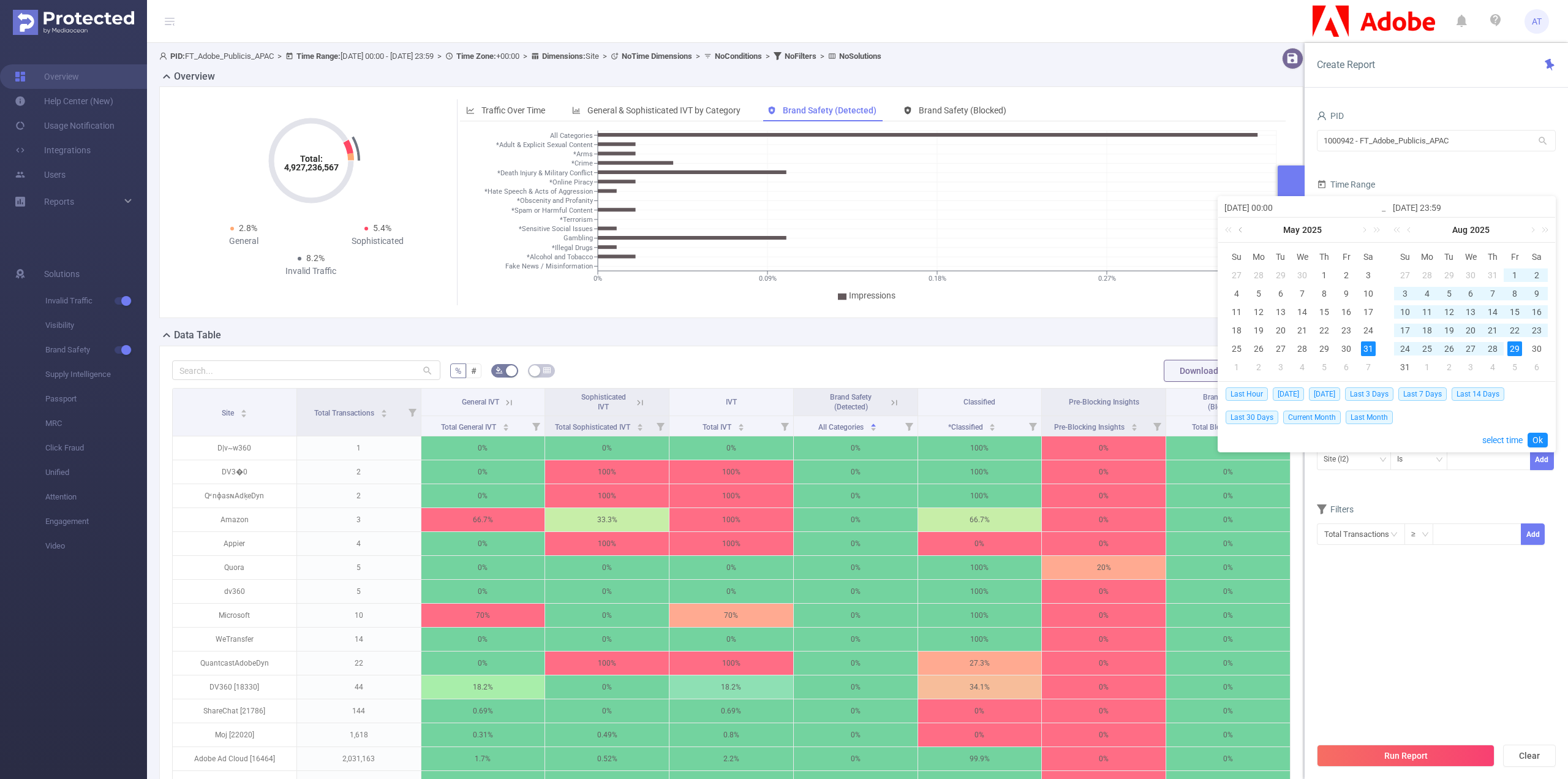
click at [1243, 229] on link at bounding box center [1241, 229] width 11 height 25
click at [1243, 228] on link at bounding box center [1241, 229] width 11 height 25
click at [1240, 233] on link at bounding box center [1241, 229] width 11 height 25
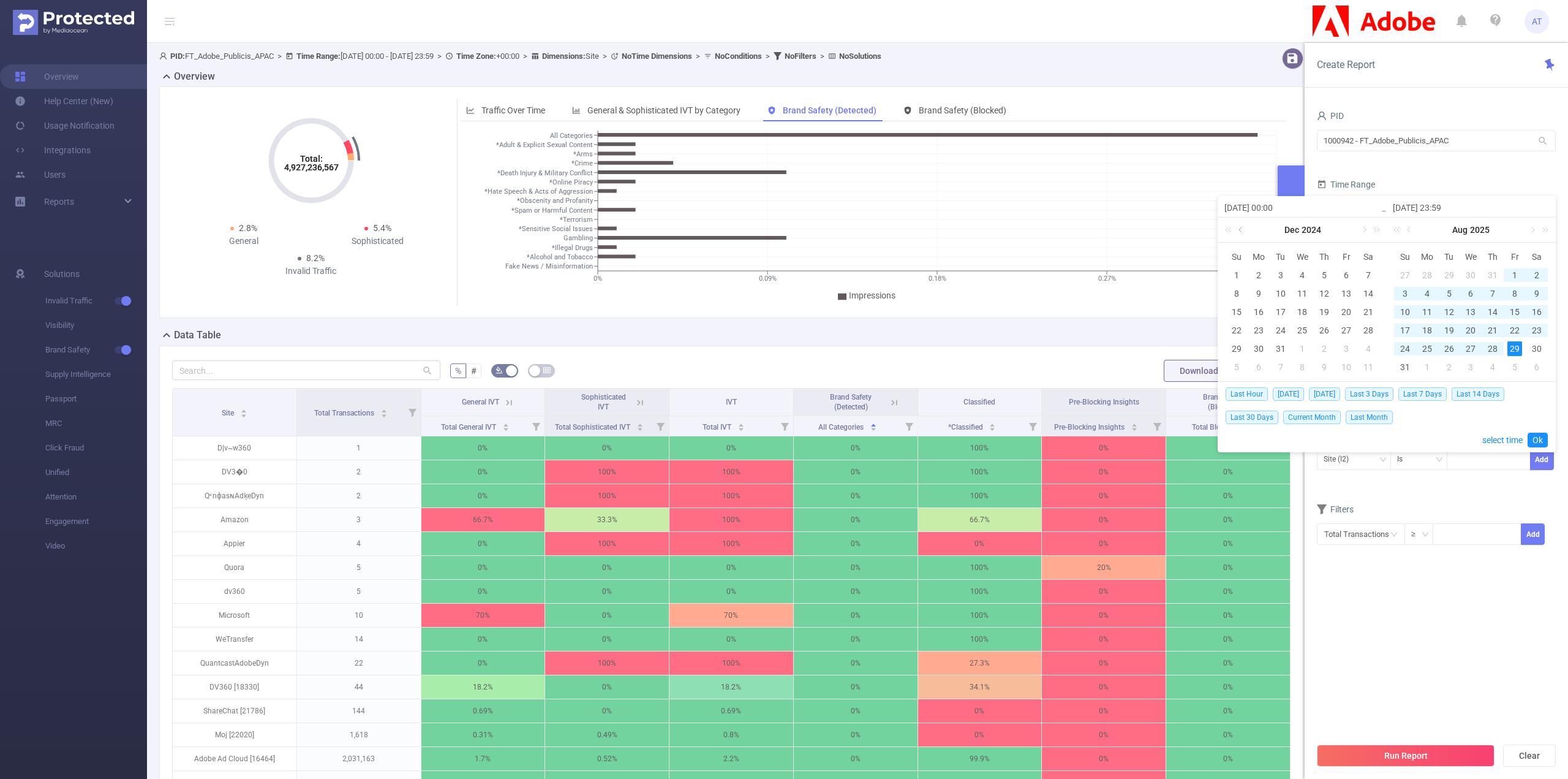
click at [1240, 233] on link at bounding box center [1241, 229] width 11 height 25
click at [1361, 228] on link at bounding box center [1363, 229] width 11 height 25
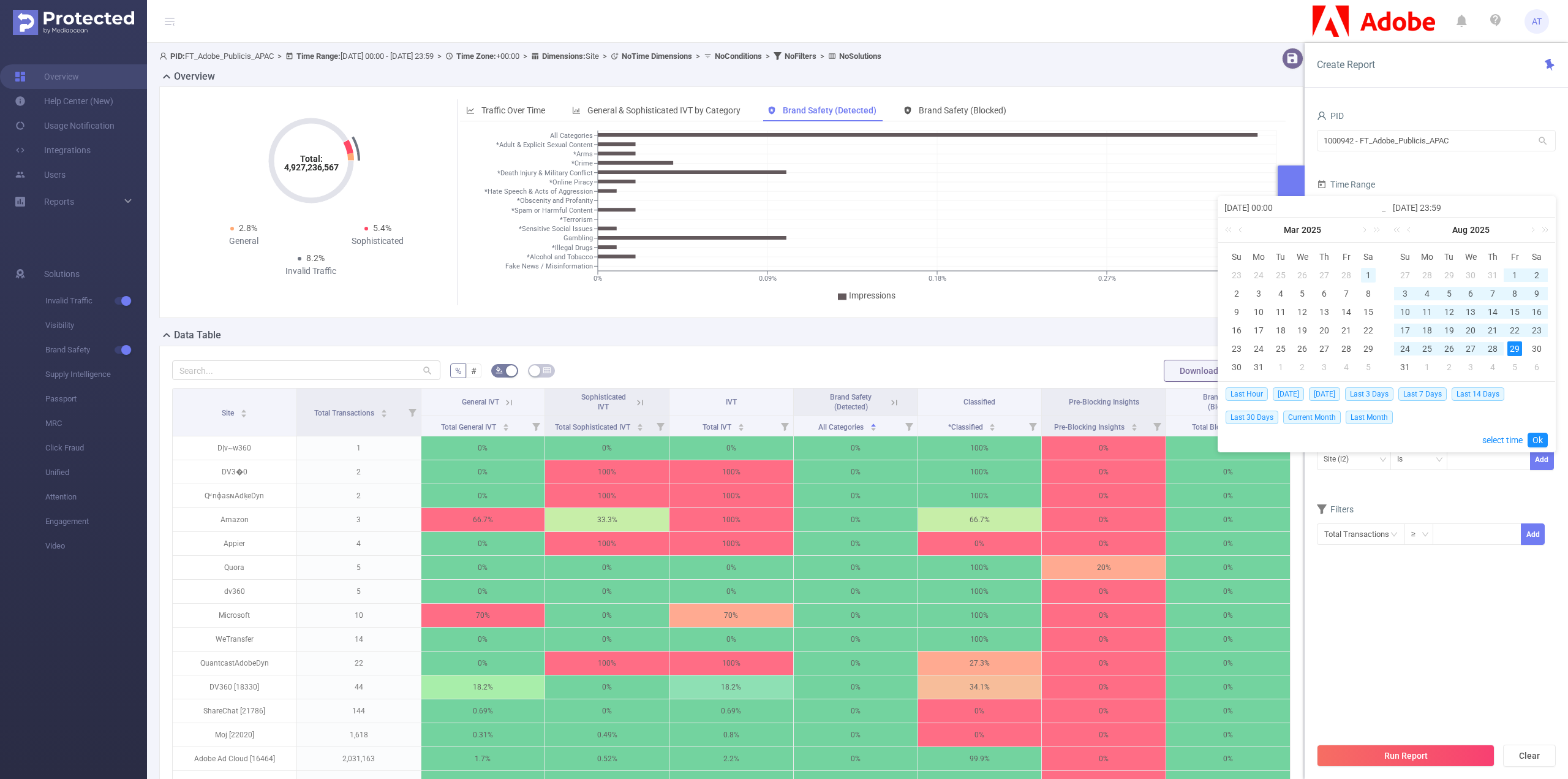
click at [1368, 273] on div "1" at bounding box center [1368, 275] width 15 height 15
click at [1362, 269] on div "1" at bounding box center [1368, 275] width 15 height 15
type input "[DATE] 00:00"
type input "[DATE] 23:59"
type input "[DATE] 00:00"
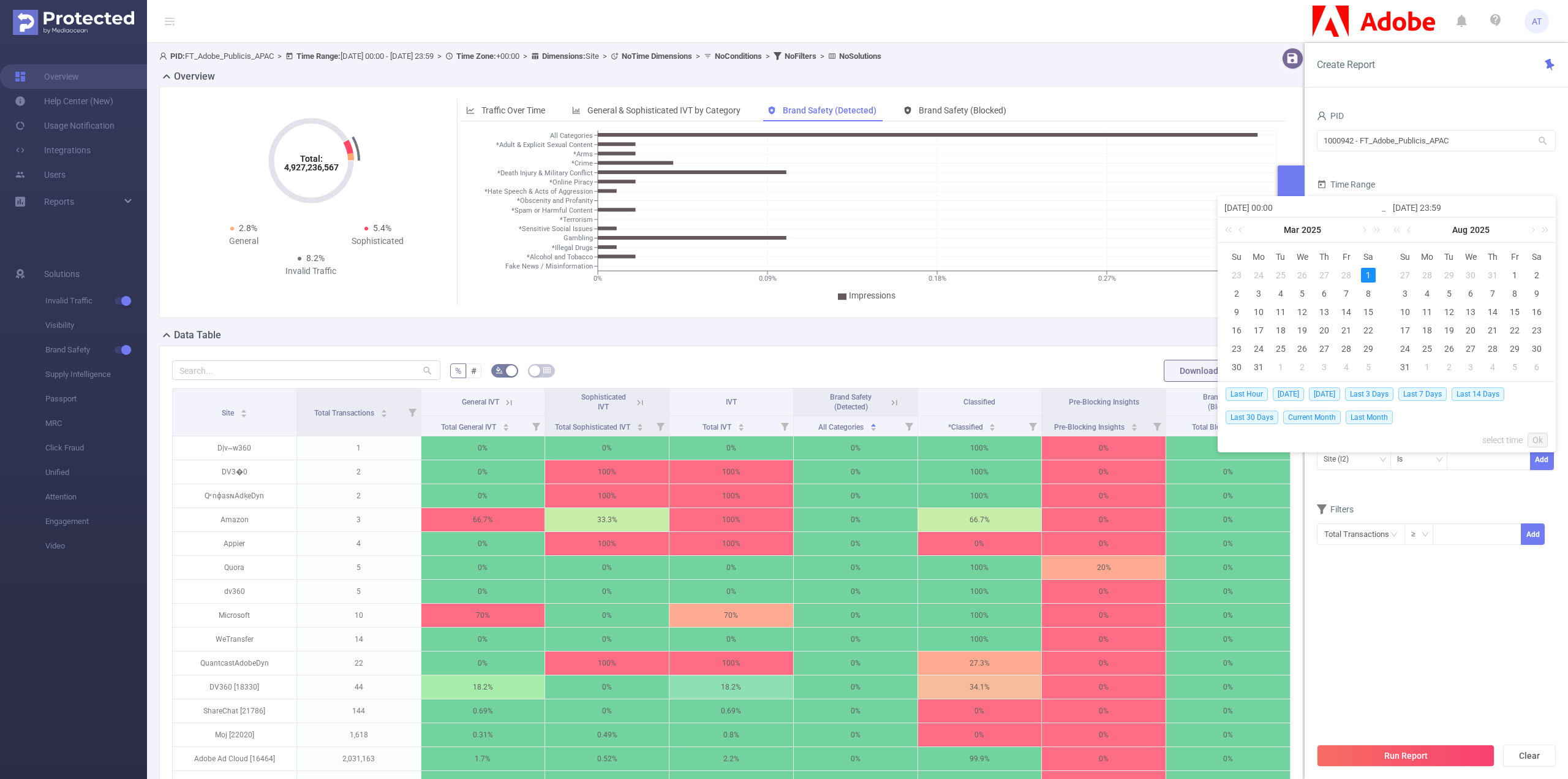
type input "[DATE] 23:59"
click at [1362, 269] on div "1" at bounding box center [1368, 275] width 15 height 15
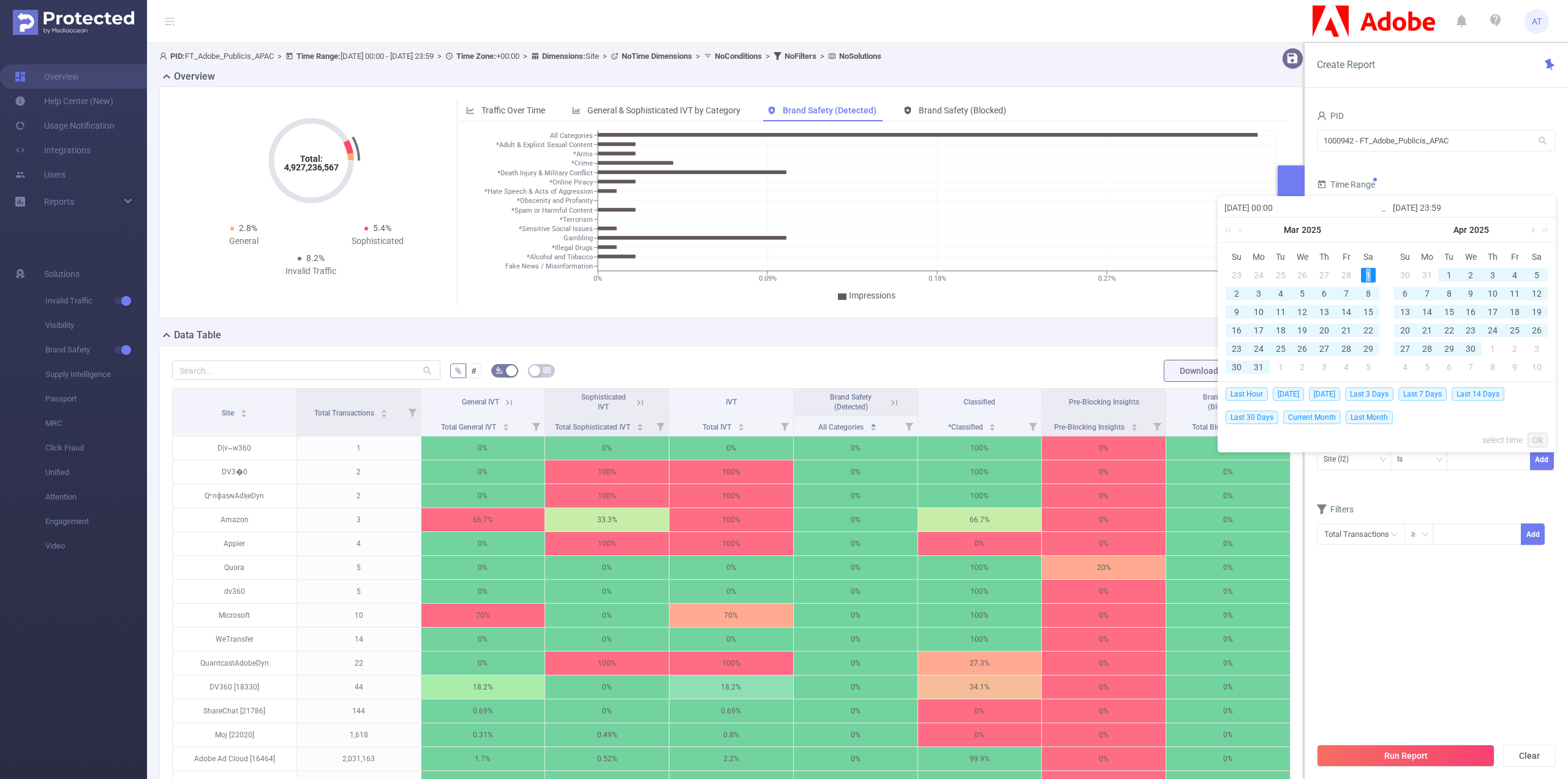
click at [1530, 229] on link at bounding box center [1531, 229] width 11 height 25
click at [1517, 348] on div "30" at bounding box center [1514, 348] width 15 height 15
type input "[DATE] 23:59"
click at [1517, 348] on div "30" at bounding box center [1514, 348] width 15 height 15
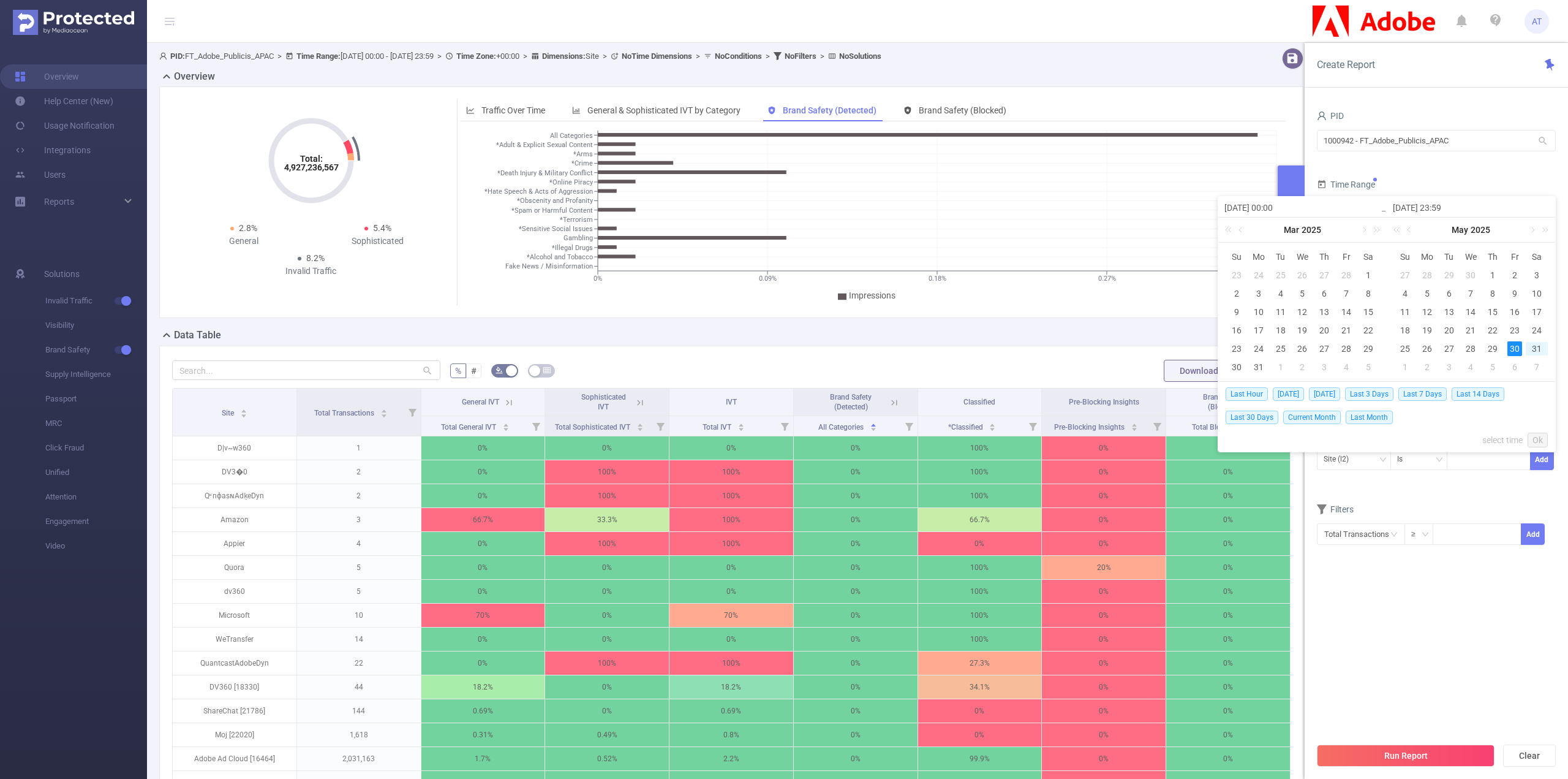
click at [1543, 442] on link "Ok" at bounding box center [1537, 440] width 20 height 15
click at [1537, 414] on div "Last Hour [DATE] [DATE] Last 3 Days Last 7 Days Last 14 Days Last 30 Days Curre…" at bounding box center [1386, 404] width 322 height 47
click at [1534, 437] on link "Ok" at bounding box center [1537, 440] width 20 height 15
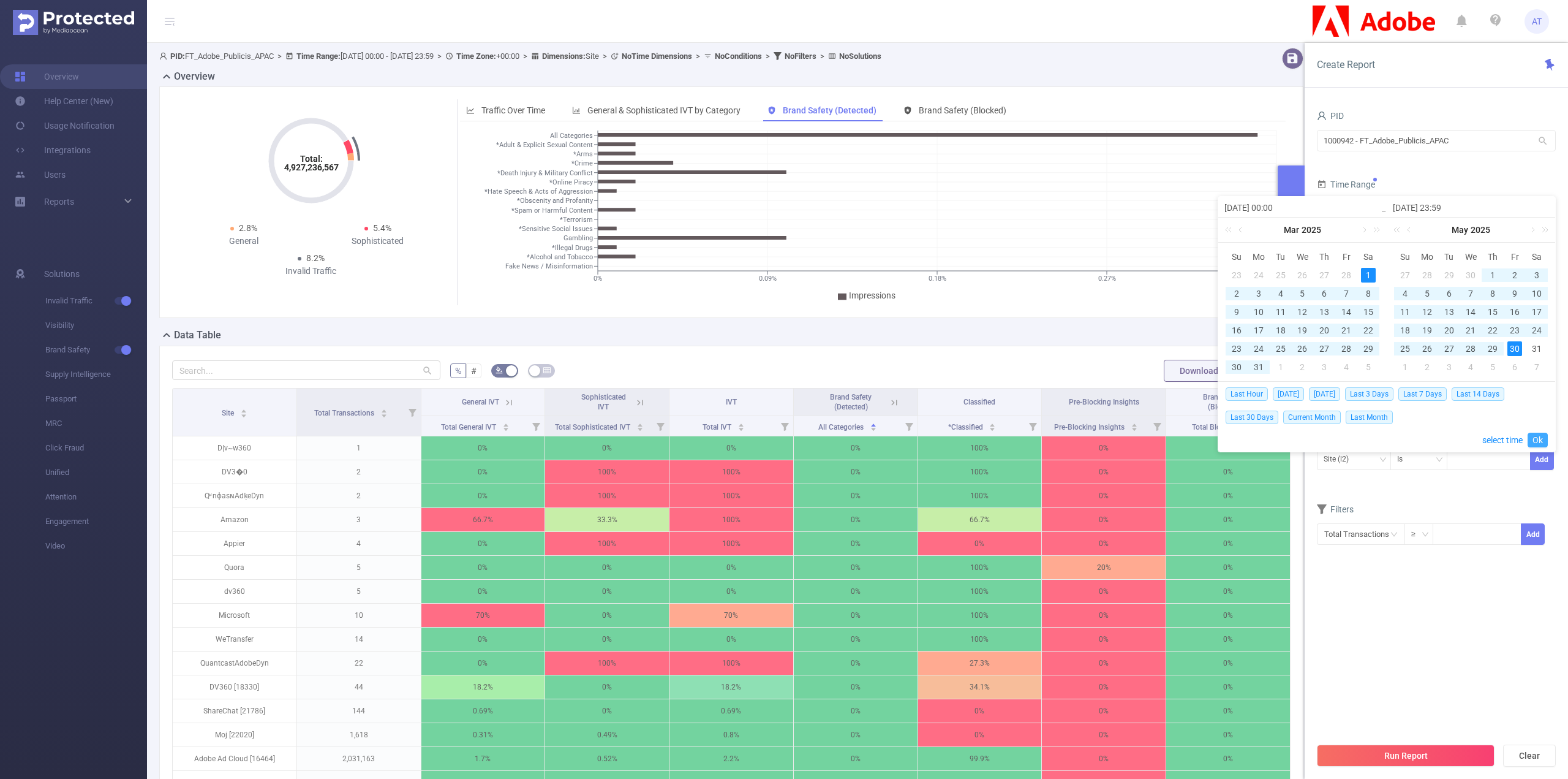
click at [1535, 441] on link "Ok" at bounding box center [1537, 440] width 20 height 15
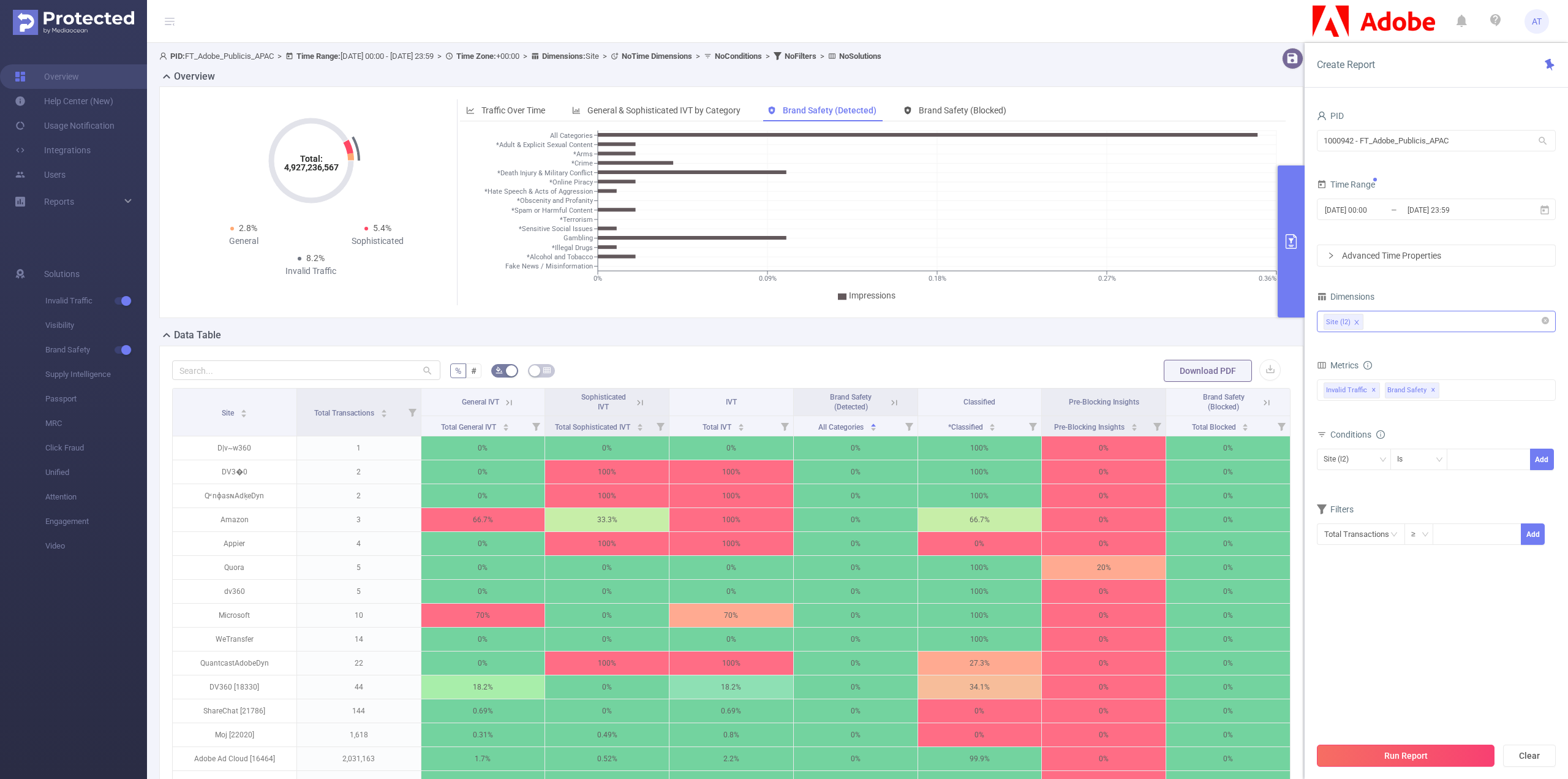
click at [1408, 755] on button "Run Report" at bounding box center [1405, 755] width 178 height 22
